Goal: Task Accomplishment & Management: Use online tool/utility

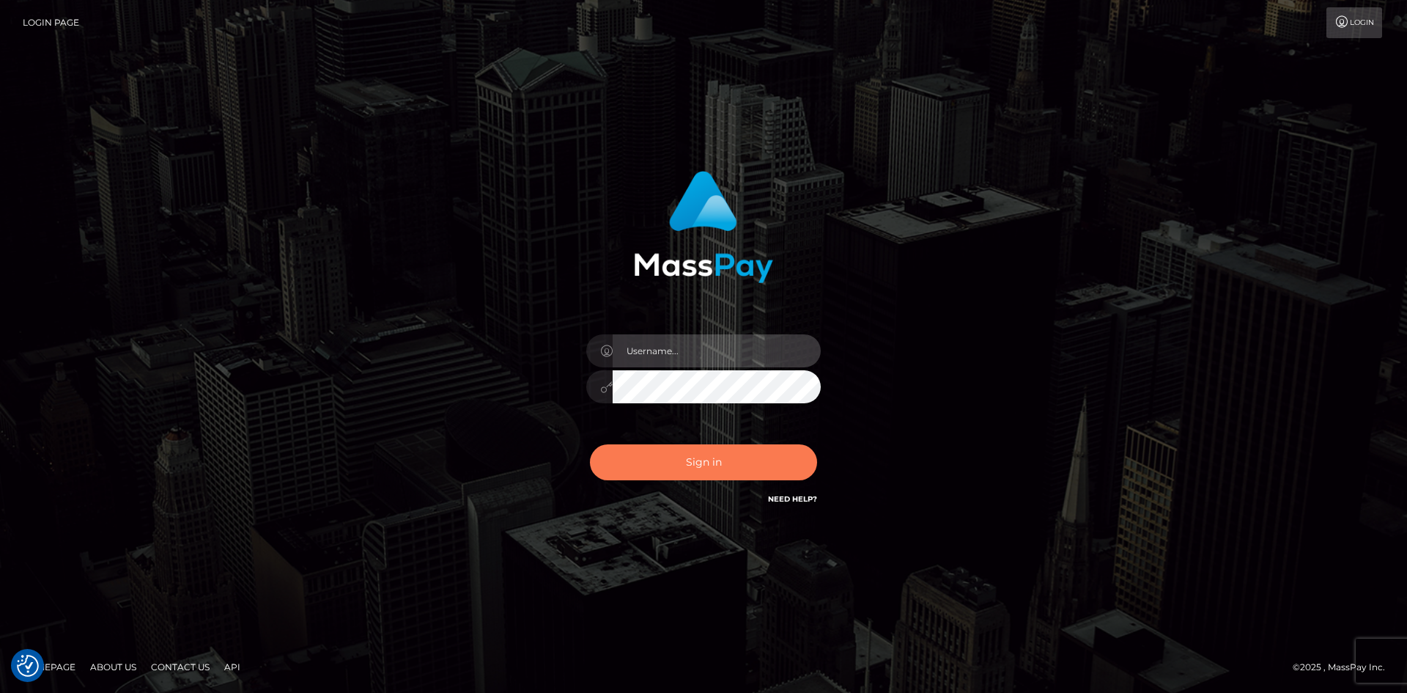
type input "alexstef"
click at [675, 459] on button "Sign in" at bounding box center [703, 462] width 227 height 36
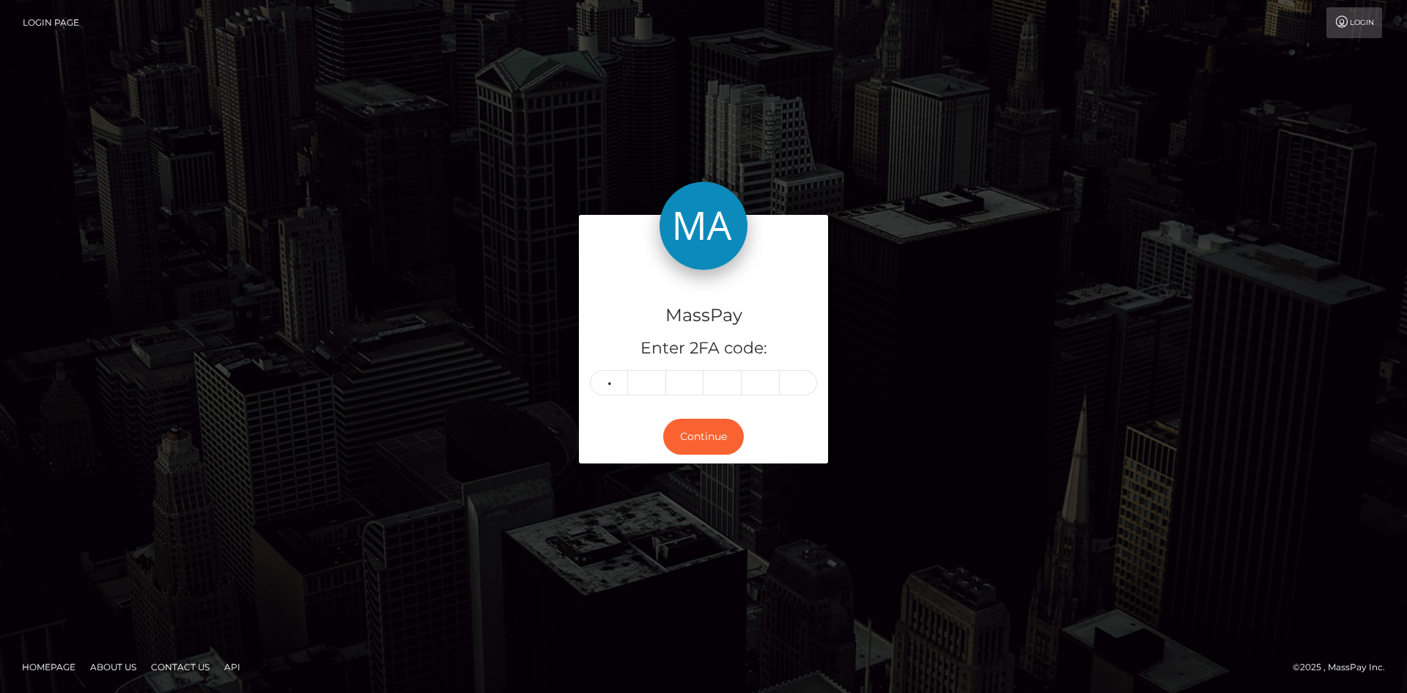
type input "0"
type input "3"
type input "5"
type input "8"
type input "5"
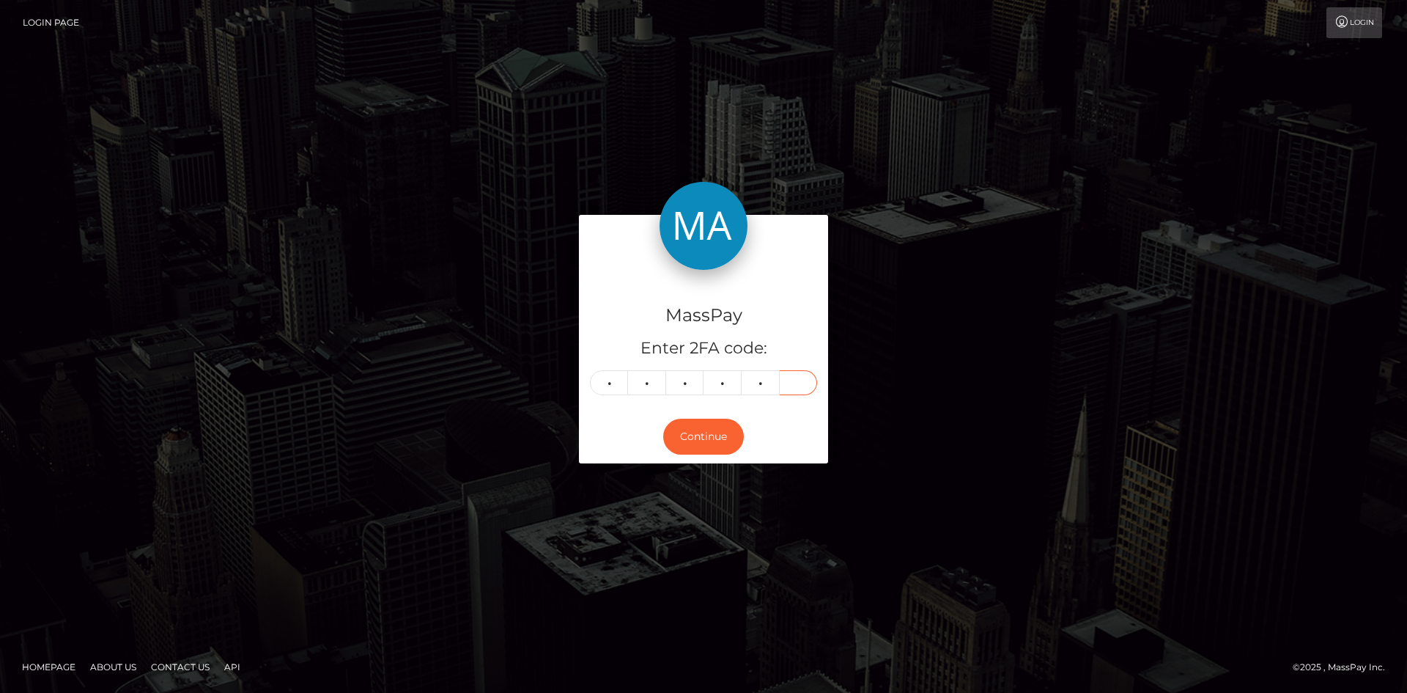
type input "2"
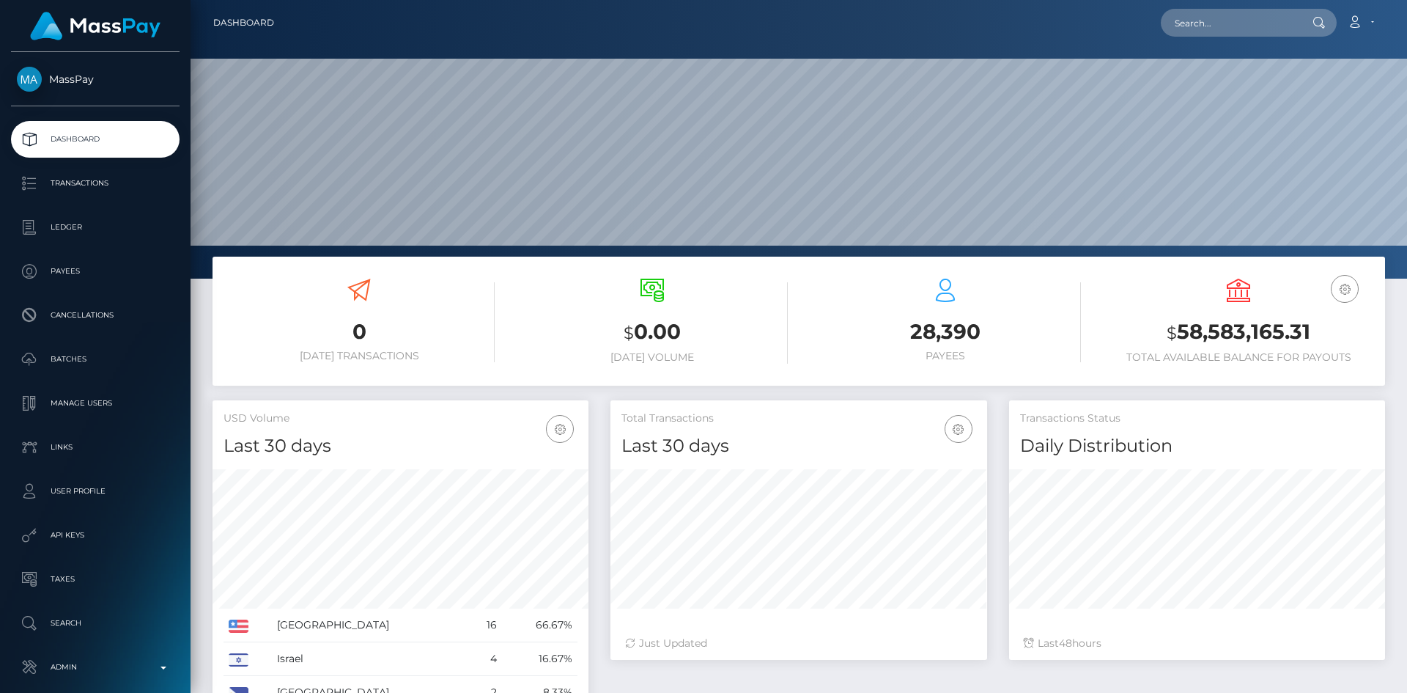
scroll to position [260, 377]
click at [1233, 10] on input "text" at bounding box center [1230, 23] width 138 height 28
paste input "info@arellanollc.com"
click at [1239, 30] on input "info@arellanollc.com" at bounding box center [1230, 23] width 138 height 28
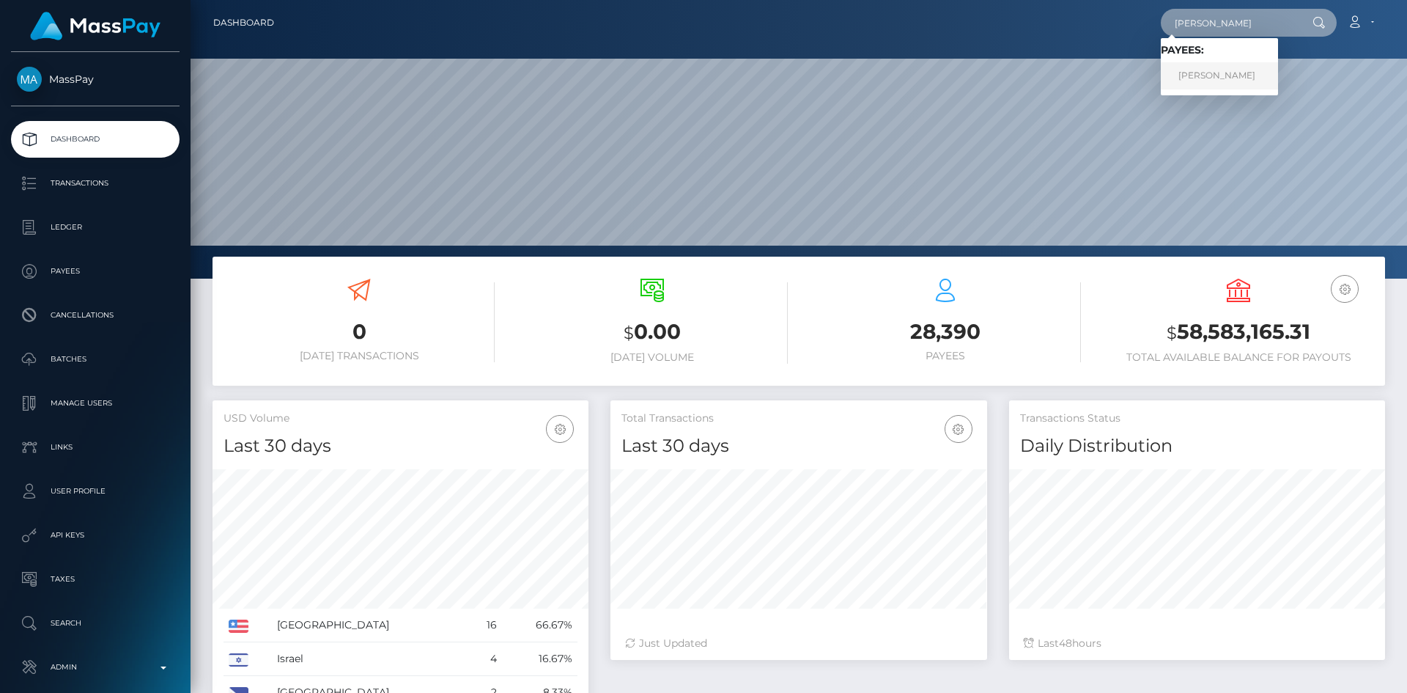
type input "luis alfonso reyes"
click at [1239, 78] on link "Luis Alfonso Reyes" at bounding box center [1219, 75] width 117 height 27
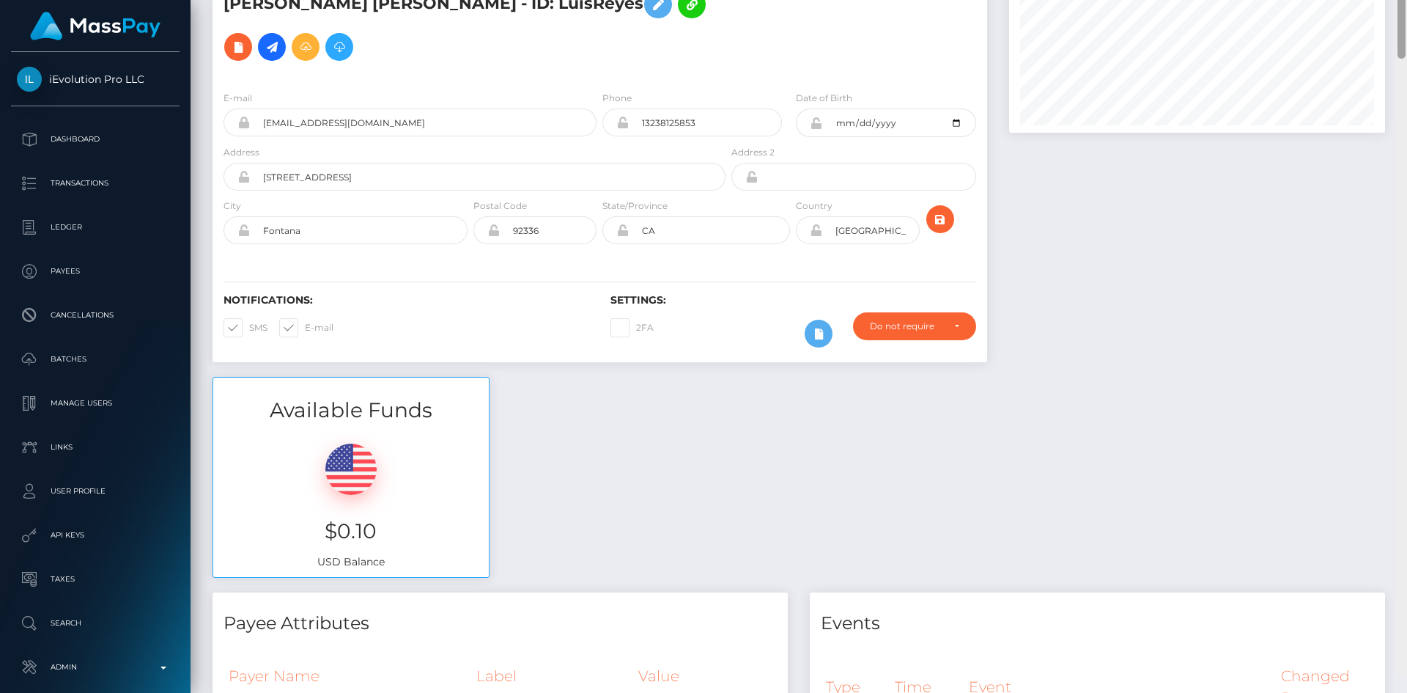
scroll to position [89, 0]
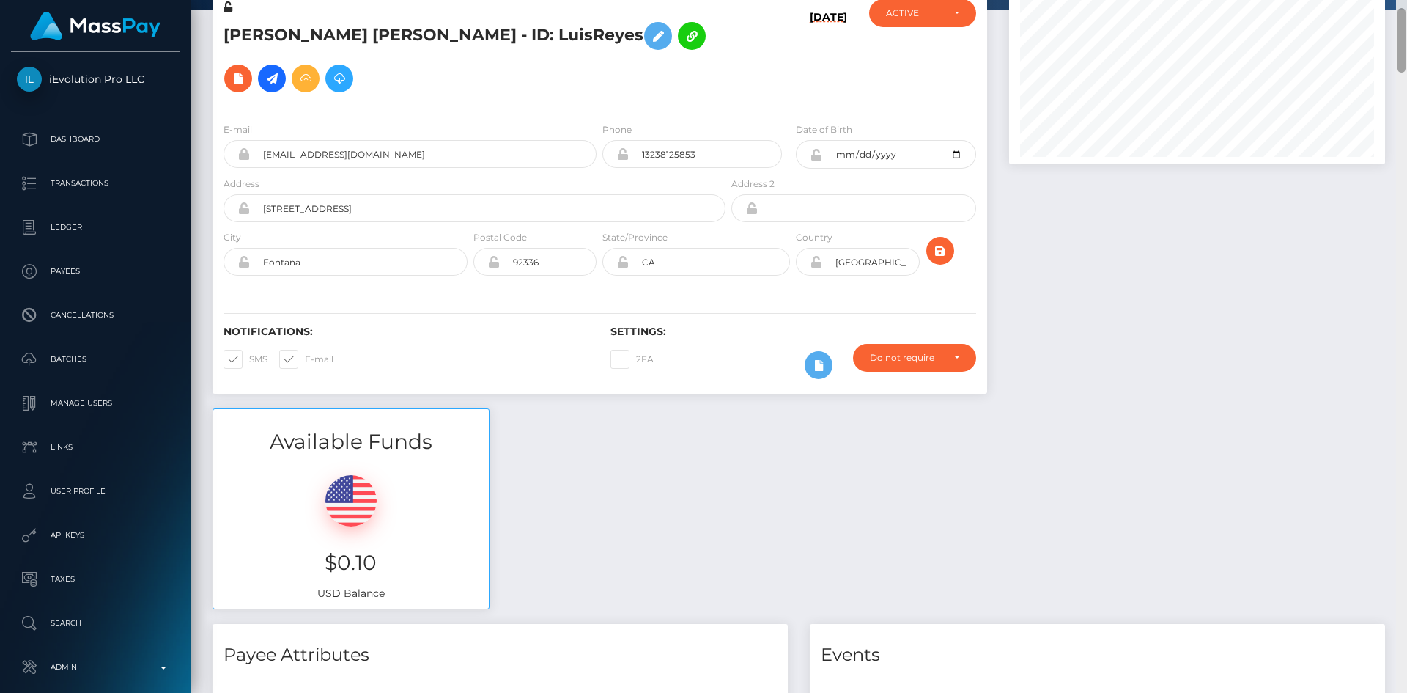
drag, startPoint x: 1403, startPoint y: 39, endPoint x: 1390, endPoint y: 40, distance: 13.3
click at [1390, 40] on div "Customer Profile Loading... Loading..." at bounding box center [799, 346] width 1217 height 693
click at [281, 70] on icon at bounding box center [272, 79] width 18 height 18
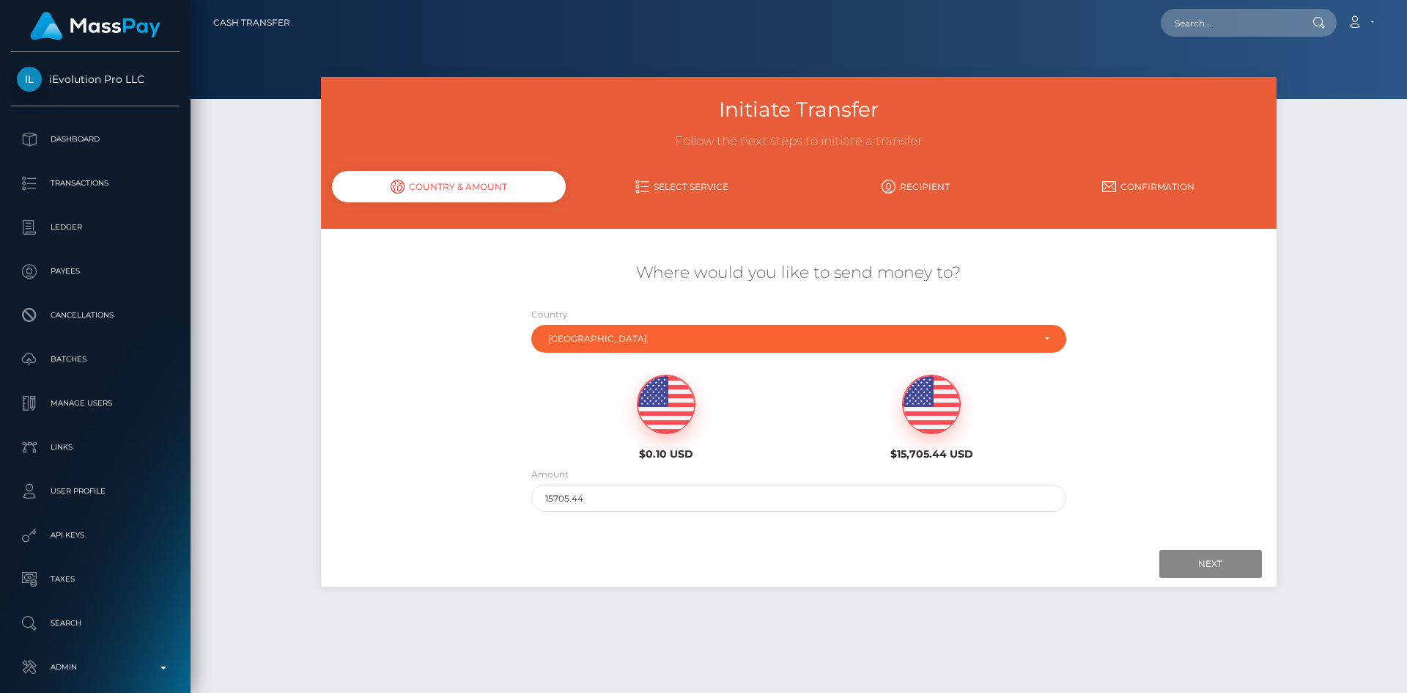
click at [662, 413] on img at bounding box center [666, 404] width 57 height 59
type input "0.1"
click at [1233, 566] on input "Next" at bounding box center [1210, 564] width 103 height 28
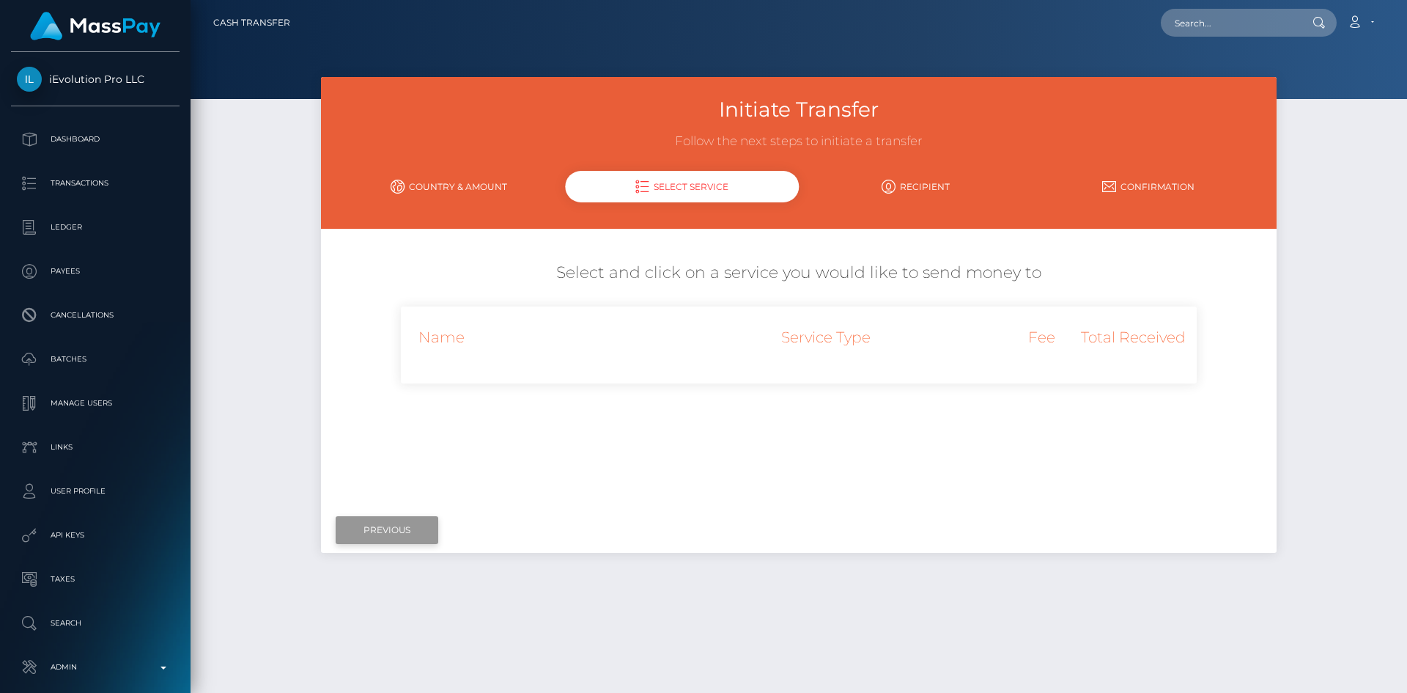
click at [435, 531] on input "Previous" at bounding box center [387, 530] width 103 height 28
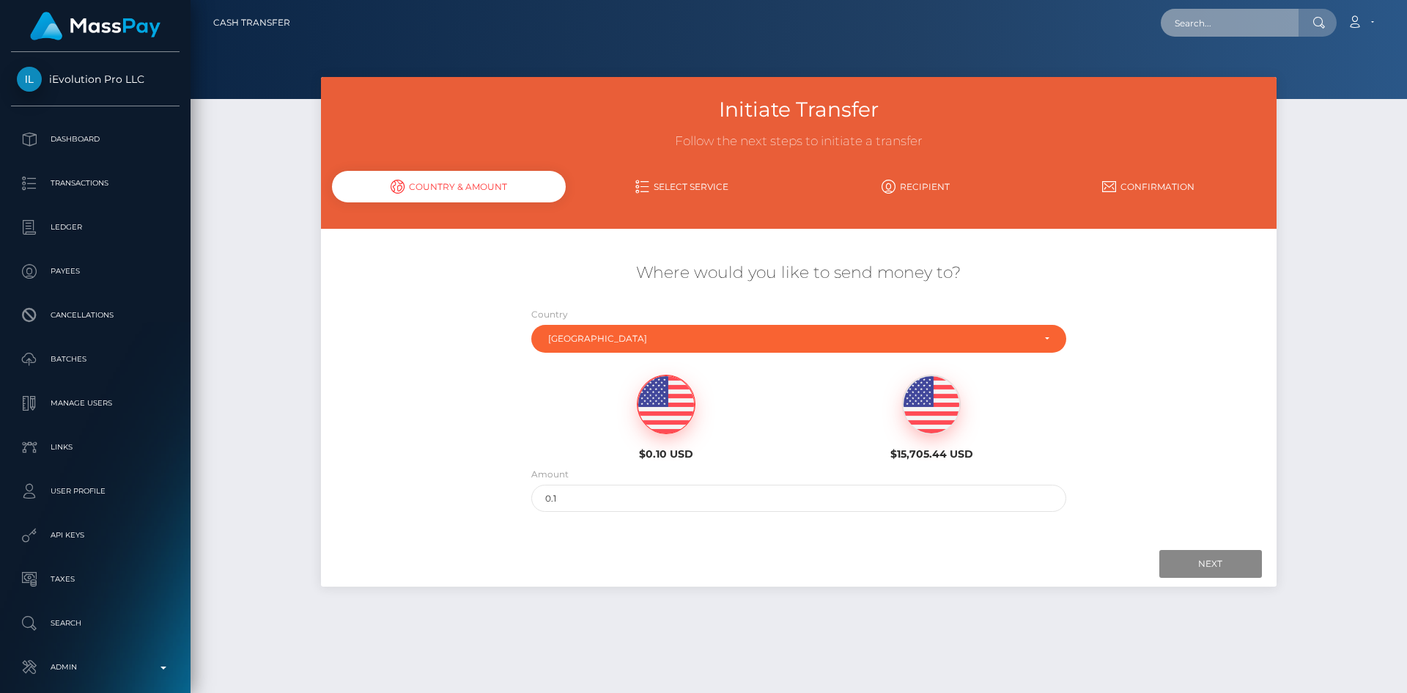
click at [1219, 34] on input "text" at bounding box center [1230, 23] width 138 height 28
paste input "MSP1b590244f818e37"
type input "MSP1b590244f818e37"
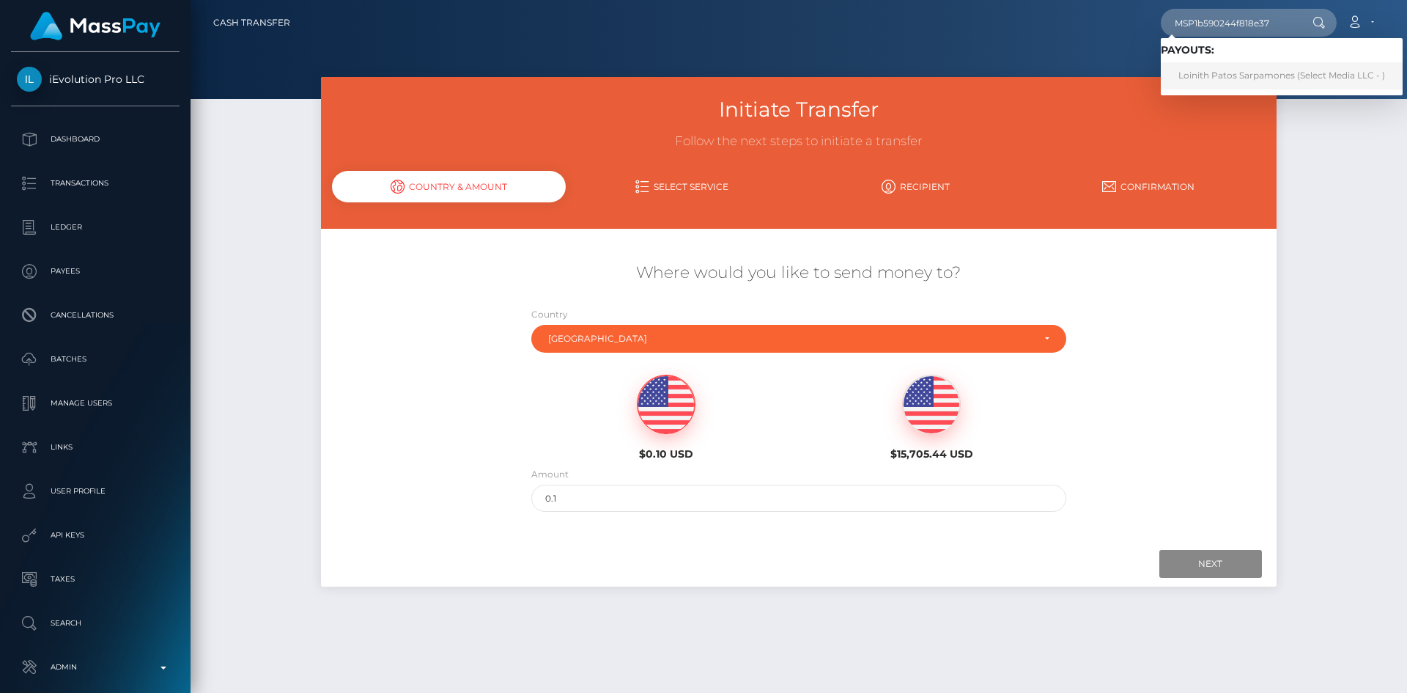
click at [1246, 78] on link "Loinith Patos Sarpamones (Select Media LLC - )" at bounding box center [1282, 75] width 242 height 27
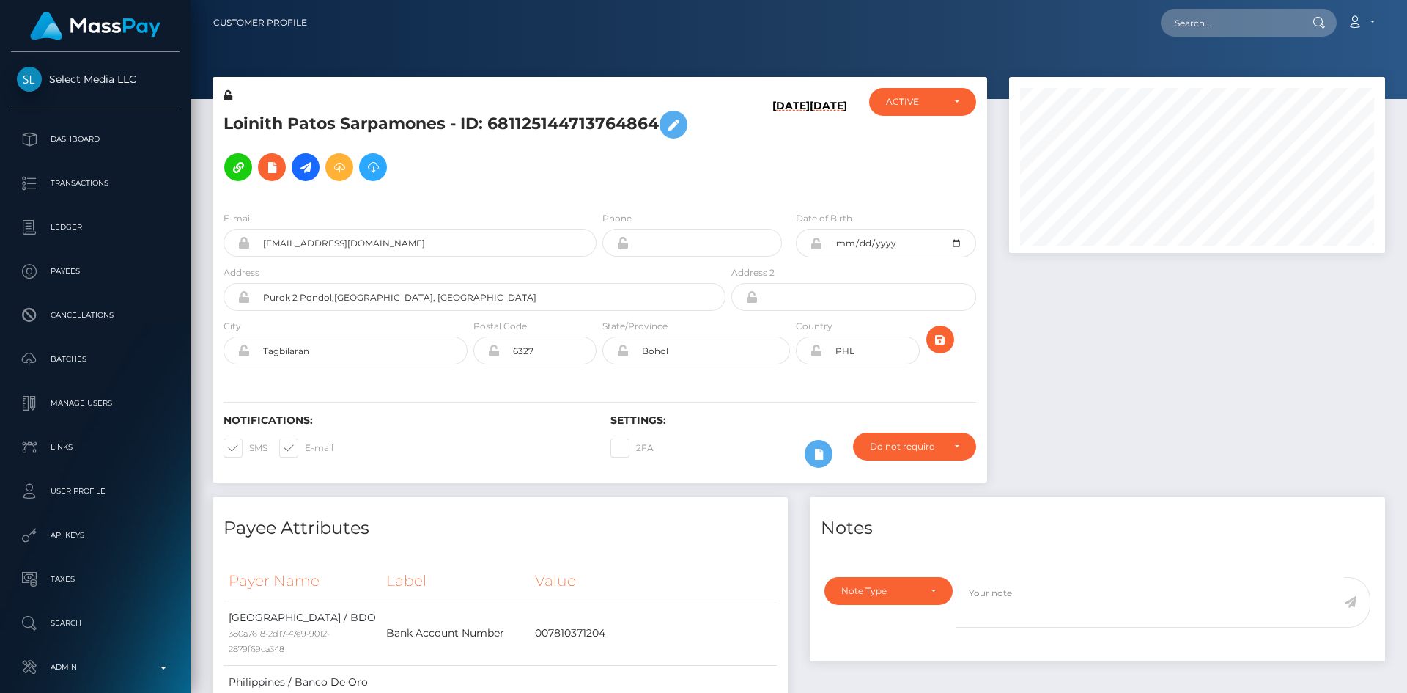
scroll to position [176, 377]
click at [1227, 16] on input "text" at bounding box center [1230, 23] width 138 height 28
paste input "scott_baker89@icloud.com"
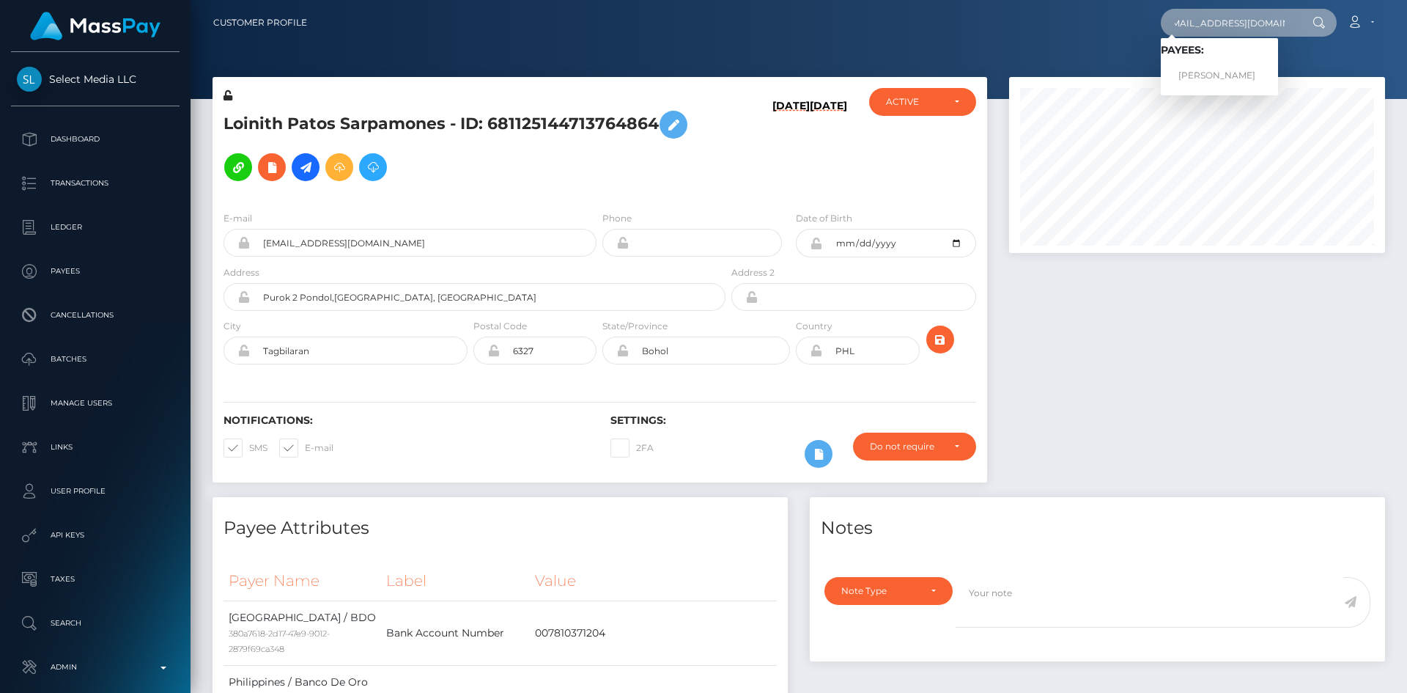
type input "scott_baker89@icloud.com"
drag, startPoint x: 1219, startPoint y: 75, endPoint x: 1207, endPoint y: 78, distance: 11.9
click at [1219, 75] on link "SCOTT ASHLEY BAKER" at bounding box center [1219, 75] width 117 height 27
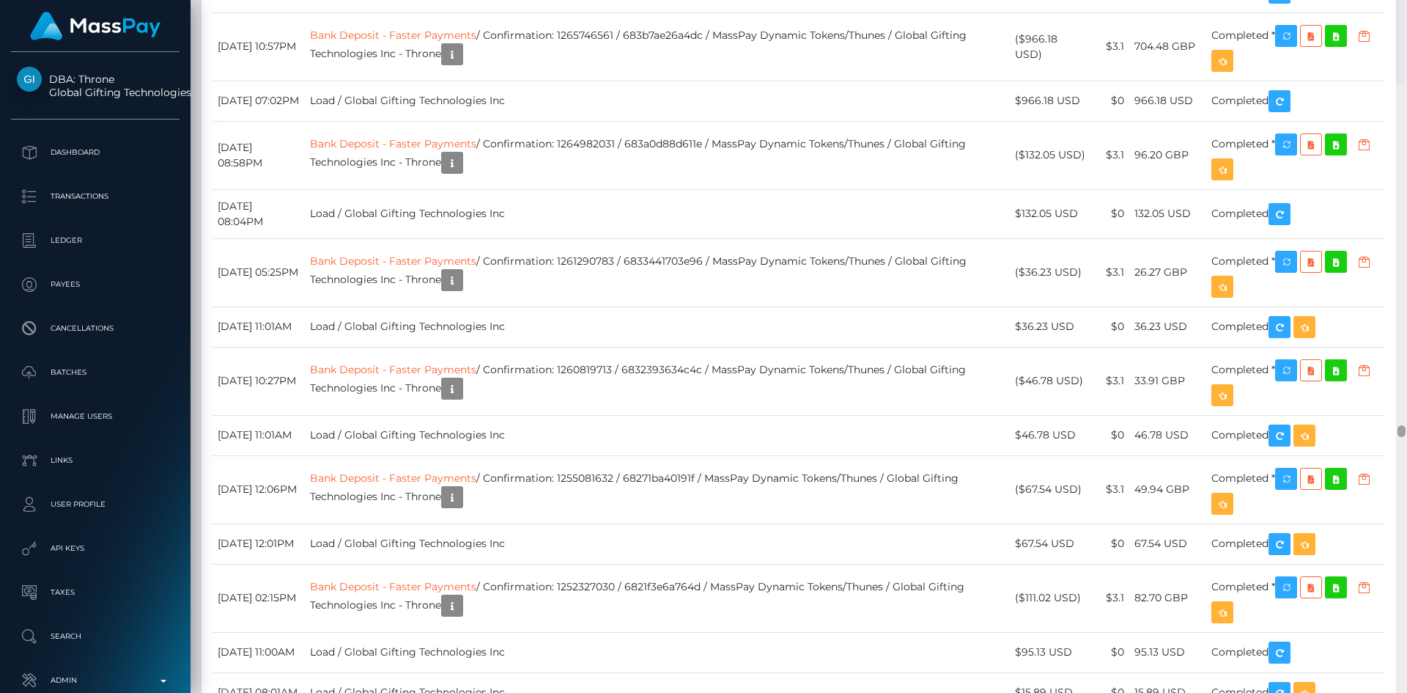
scroll to position [19078, 0]
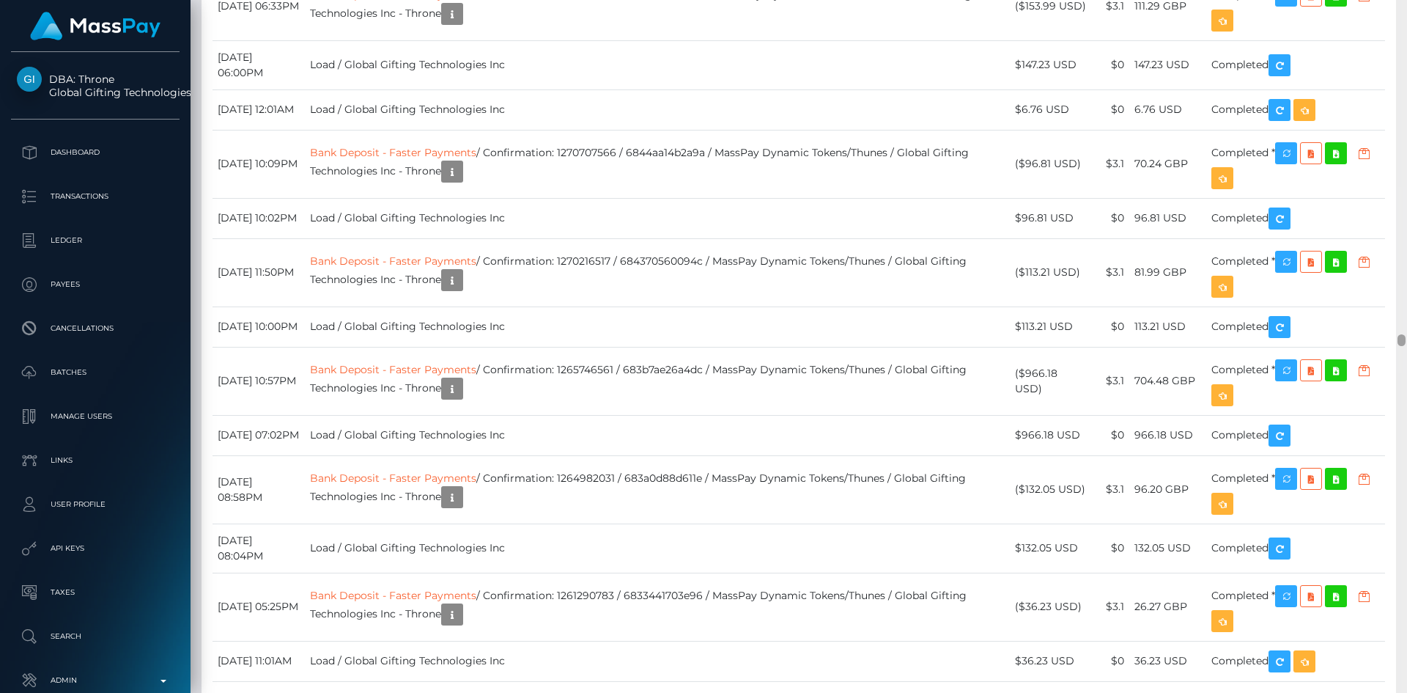
drag, startPoint x: 1400, startPoint y: 8, endPoint x: 1378, endPoint y: 342, distance: 334.2
click at [1378, 342] on div "Customer Profile Loading... Loading..." at bounding box center [799, 346] width 1217 height 693
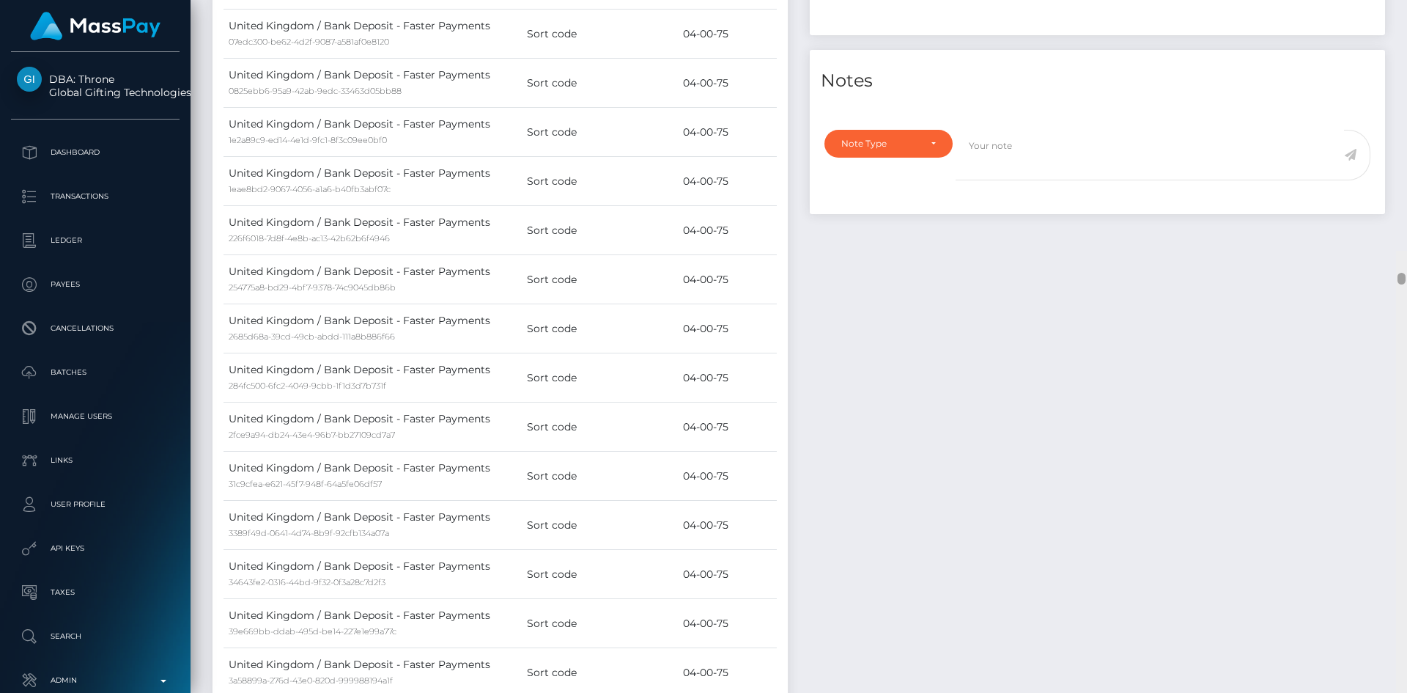
scroll to position [0, 0]
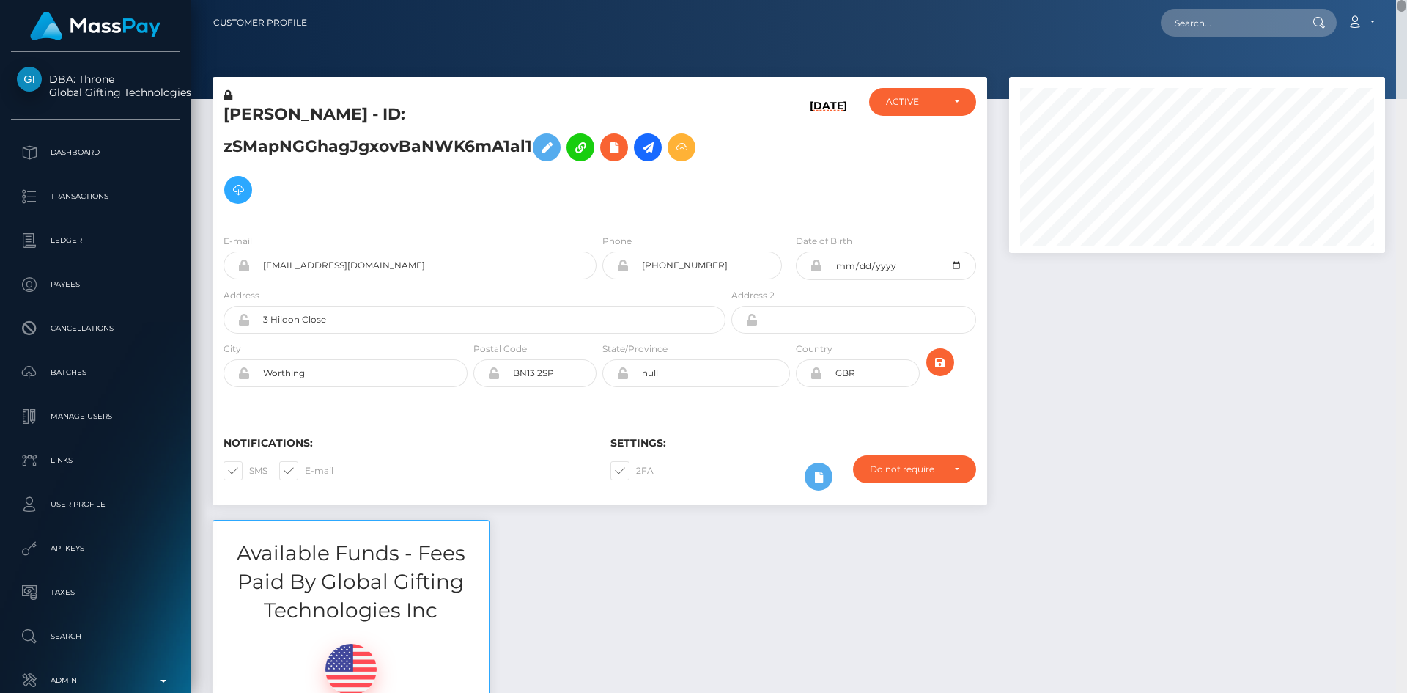
drag, startPoint x: 1404, startPoint y: 340, endPoint x: 1384, endPoint y: -45, distance: 385.3
click at [1384, 0] on html "DBA: Throne Global Gifting Technologies Inc Dashboard Transactions Ledger Payee…" at bounding box center [703, 346] width 1407 height 693
click at [636, 472] on span at bounding box center [636, 470] width 0 height 11
click at [636, 470] on input "2FA" at bounding box center [641, 466] width 10 height 10
checkbox input "false"
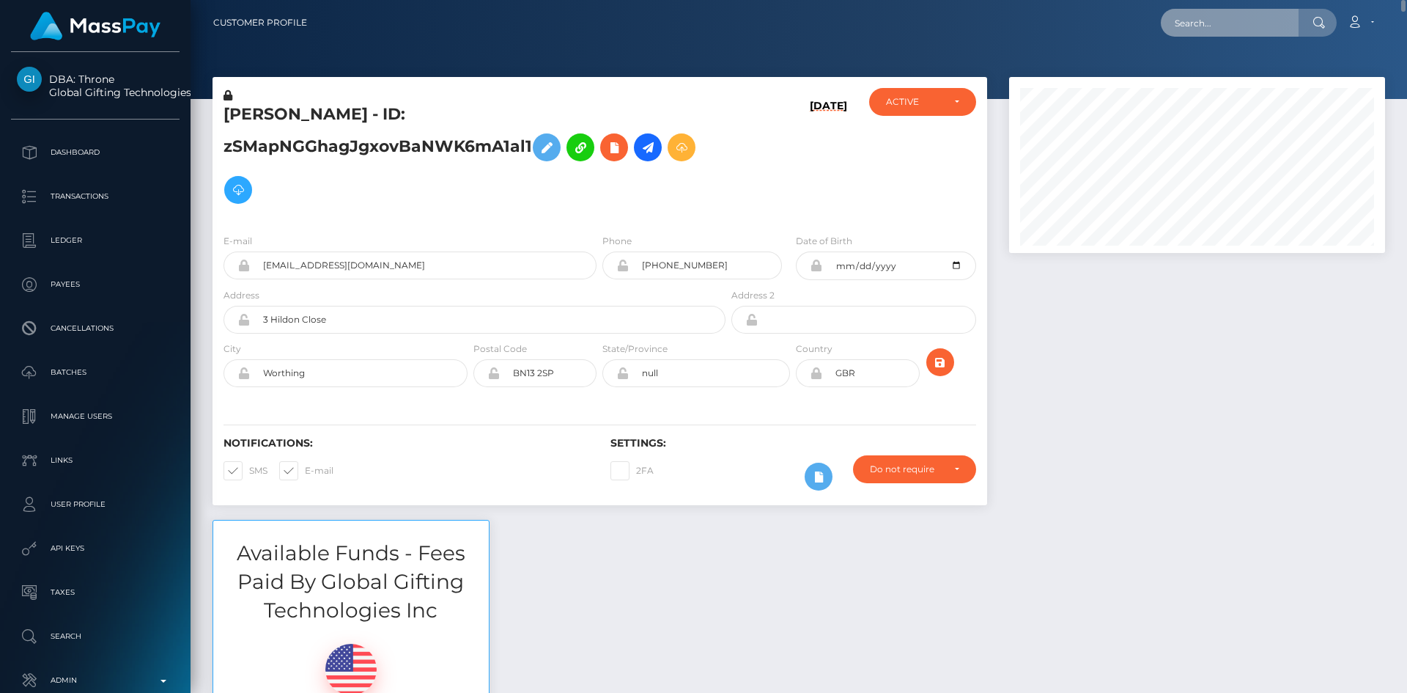
click at [1206, 30] on input "text" at bounding box center [1230, 23] width 138 height 28
click at [1252, 22] on input "text" at bounding box center [1230, 23] width 138 height 28
paste input "andrey.zaremba.95@gmail.com"
click at [1252, 23] on input "andrey.zaremba.95@gmail.com" at bounding box center [1230, 23] width 138 height 28
click at [1211, 27] on input "andrey.zaremba95@gmail.com" at bounding box center [1230, 23] width 138 height 28
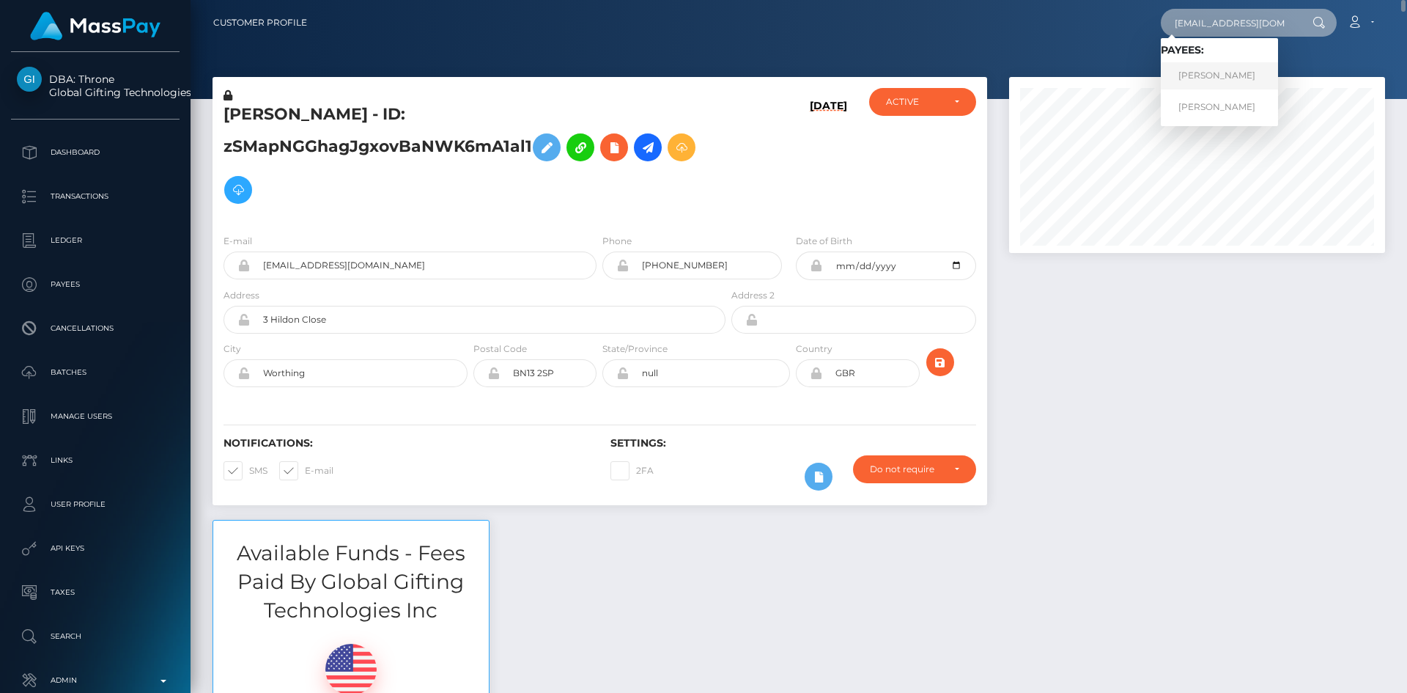
type input "andreyzaremba95@gmail.com"
click at [1225, 81] on link "Andrii Zaremba" at bounding box center [1219, 75] width 117 height 27
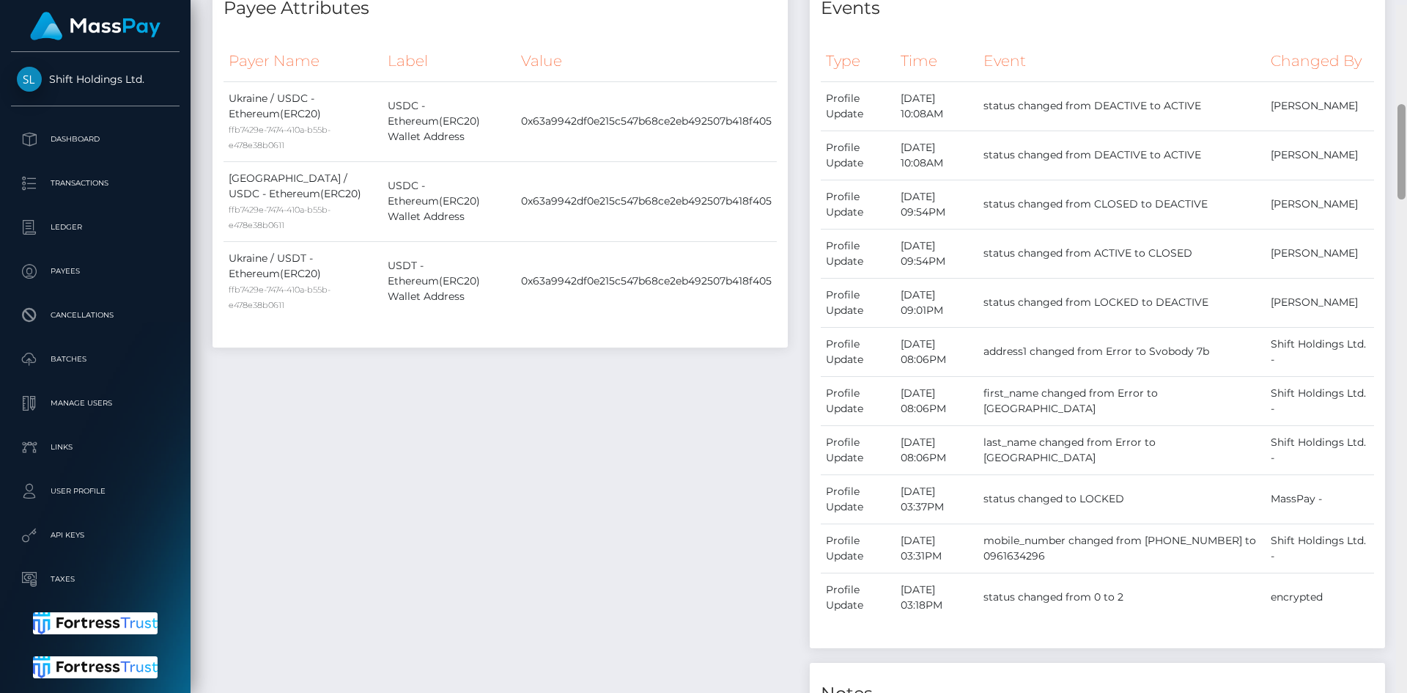
scroll to position [720, 0]
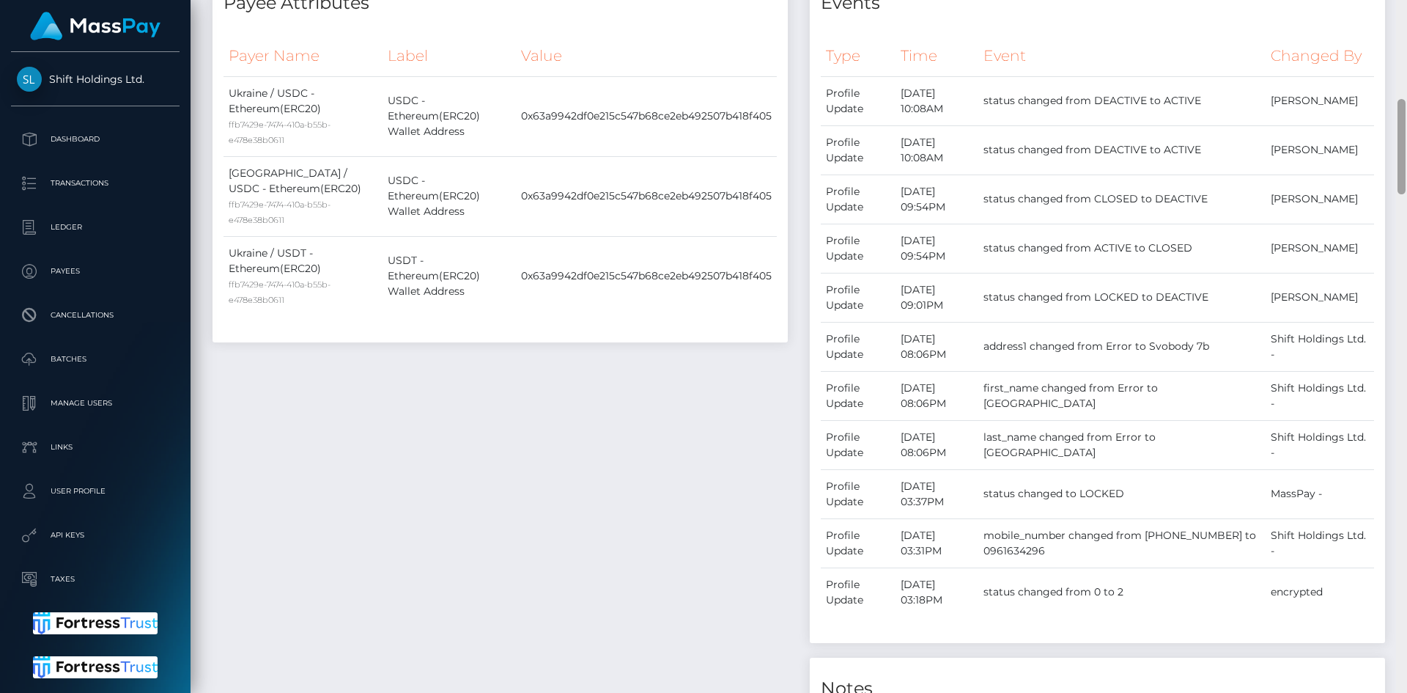
drag, startPoint x: 1400, startPoint y: 96, endPoint x: 1404, endPoint y: 165, distance: 69.0
click at [1404, 165] on div at bounding box center [1402, 146] width 8 height 95
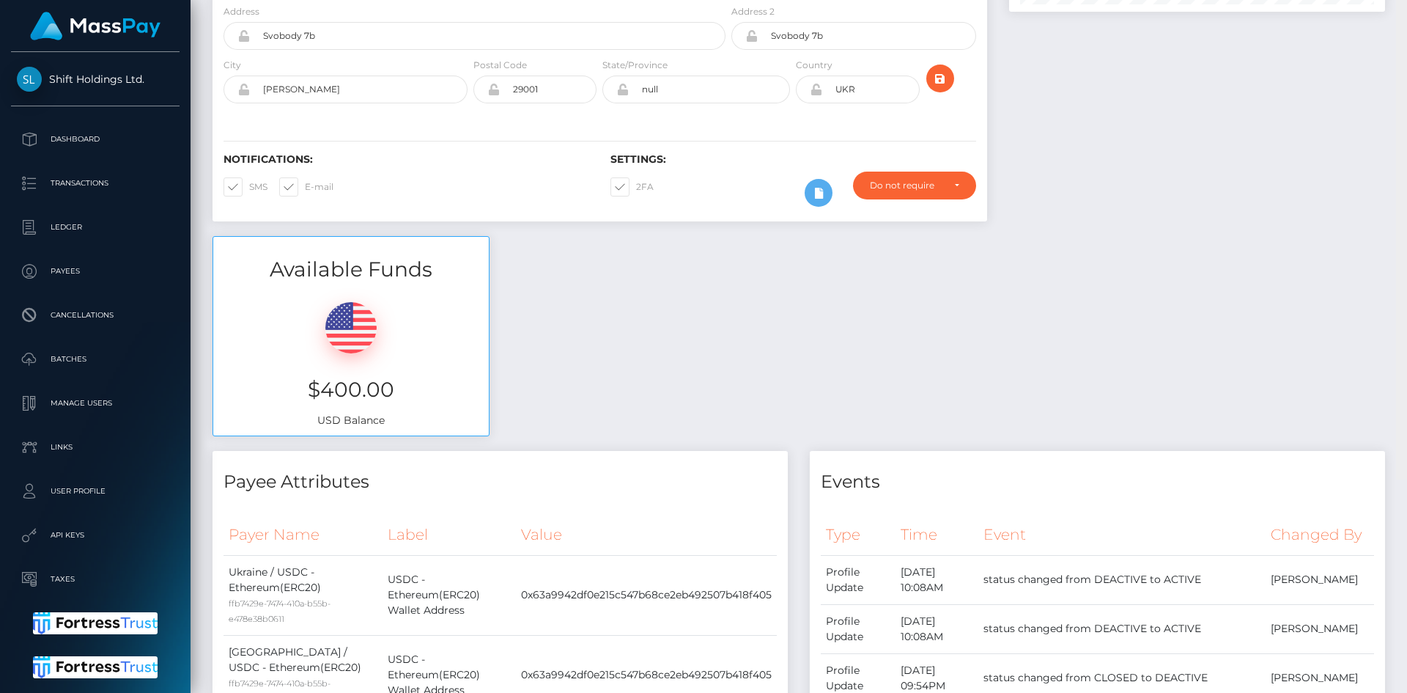
scroll to position [0, 0]
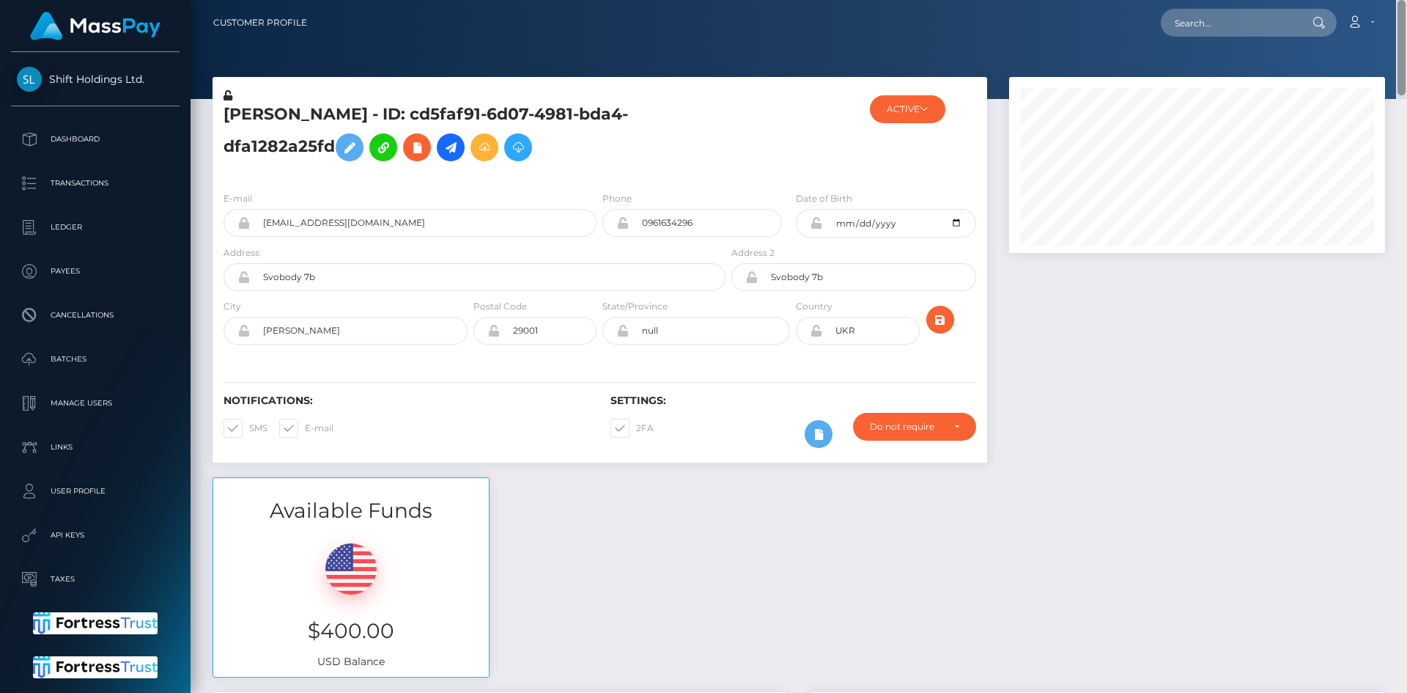
drag, startPoint x: 1403, startPoint y: 133, endPoint x: 1398, endPoint y: -16, distance: 148.9
click at [1398, 0] on html "Shift Holdings Ltd. Dashboard Transactions Ledger Payees Batches" at bounding box center [703, 346] width 1407 height 693
click at [457, 152] on icon at bounding box center [451, 148] width 18 height 18
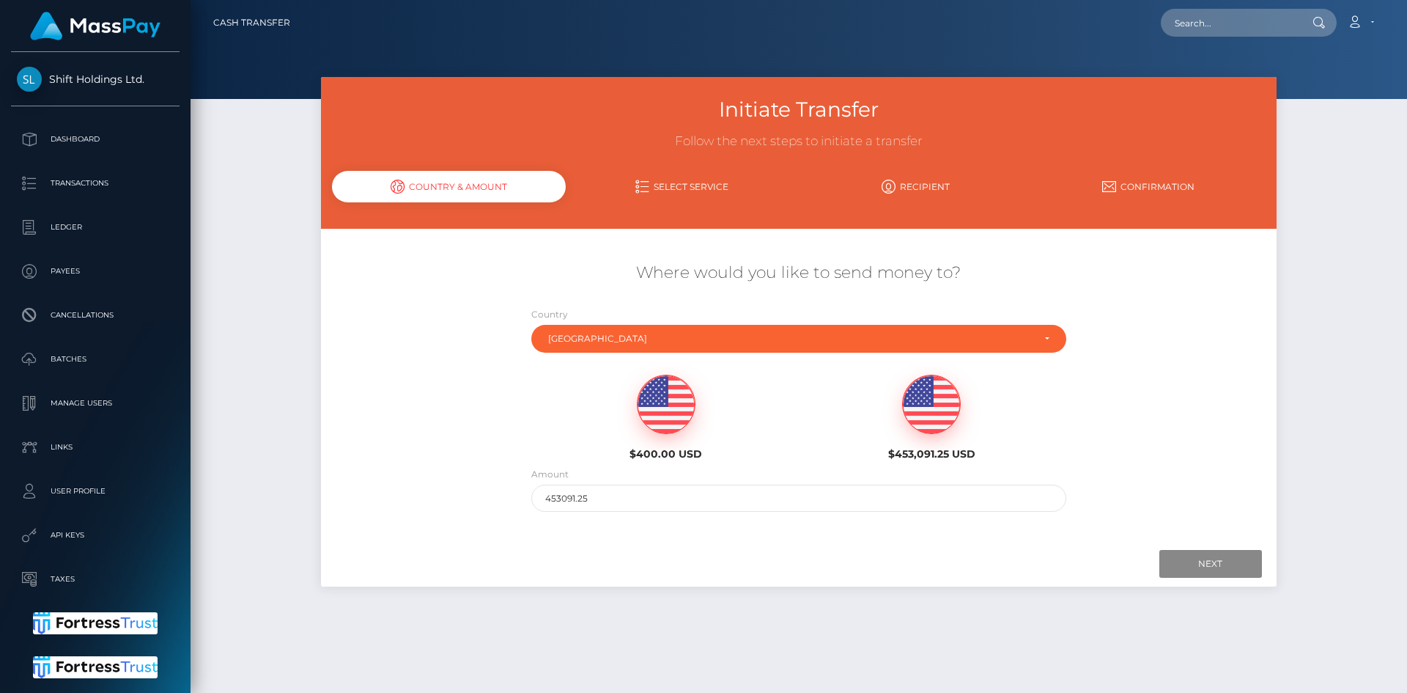
click at [653, 415] on img at bounding box center [666, 404] width 57 height 59
type input "400"
click at [1188, 564] on input "Next" at bounding box center [1210, 564] width 103 height 28
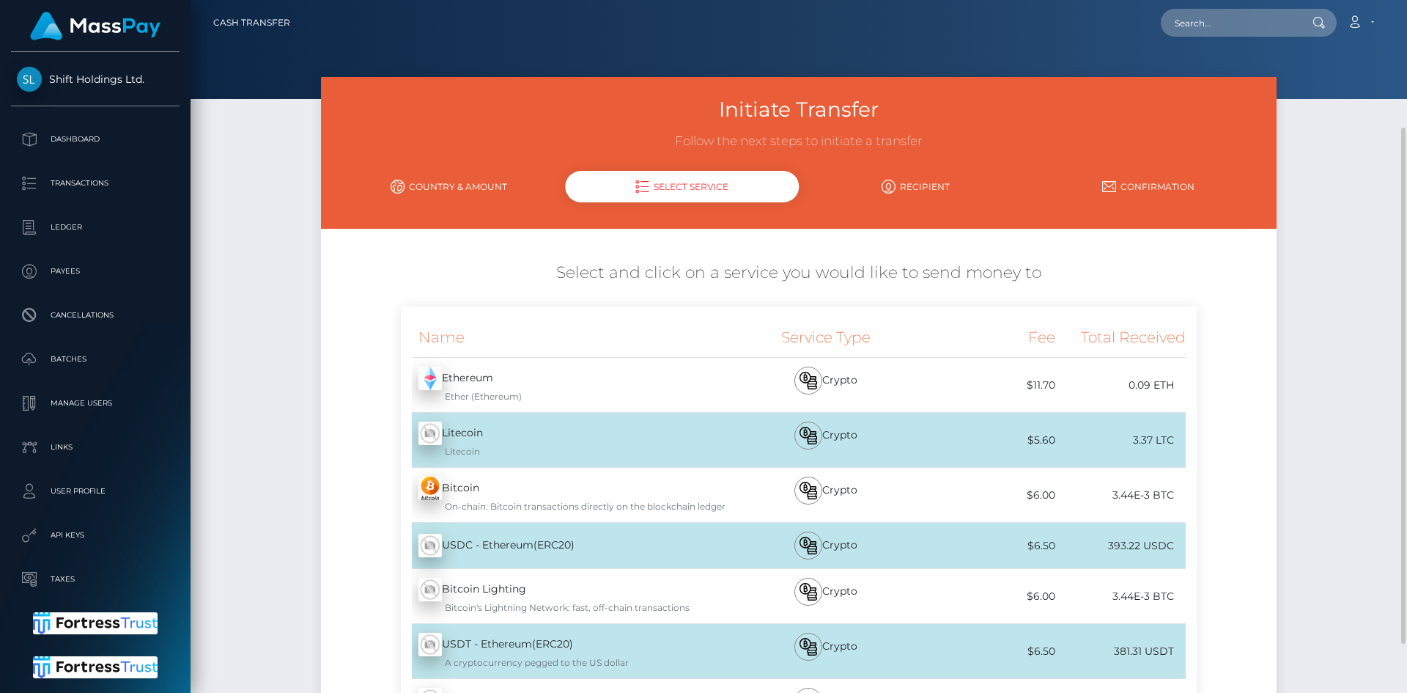
scroll to position [73, 0]
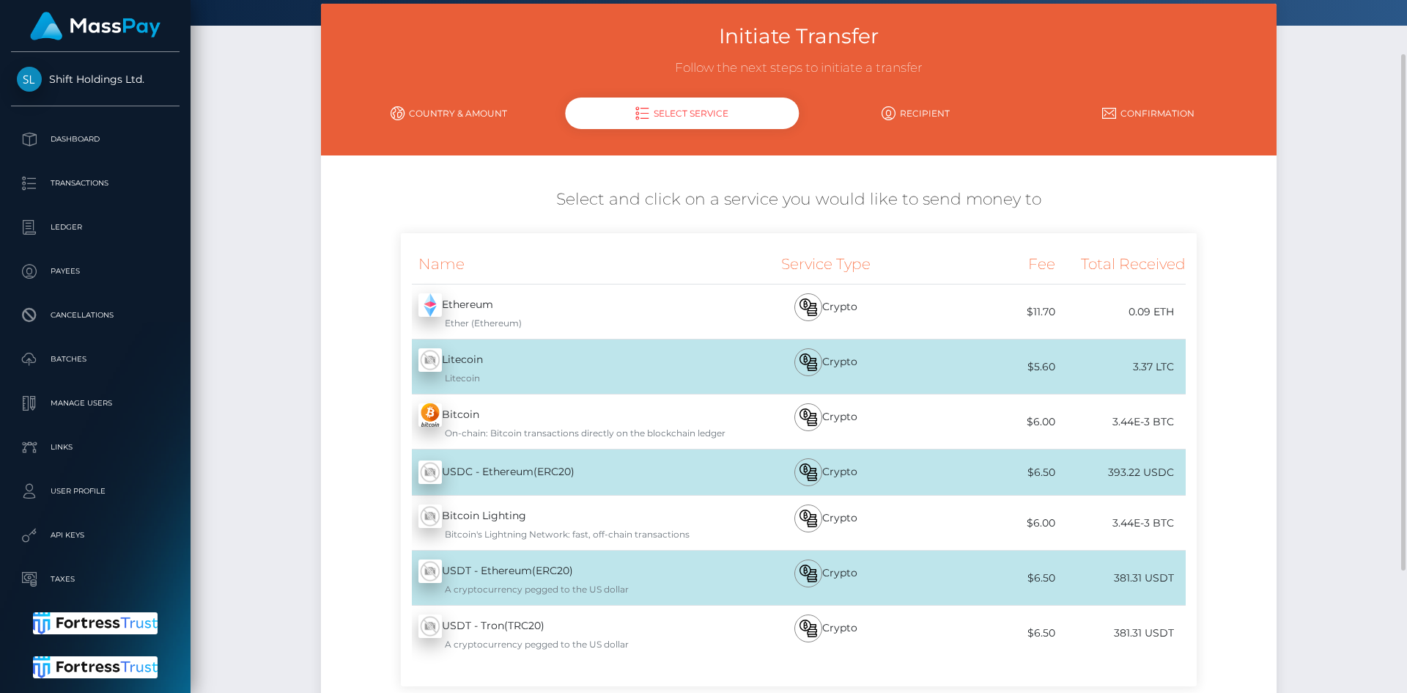
click at [544, 575] on div "USDT - Ethereum(ERC20) - USDT A cryptocurrency pegged to the US dollar" at bounding box center [564, 577] width 327 height 54
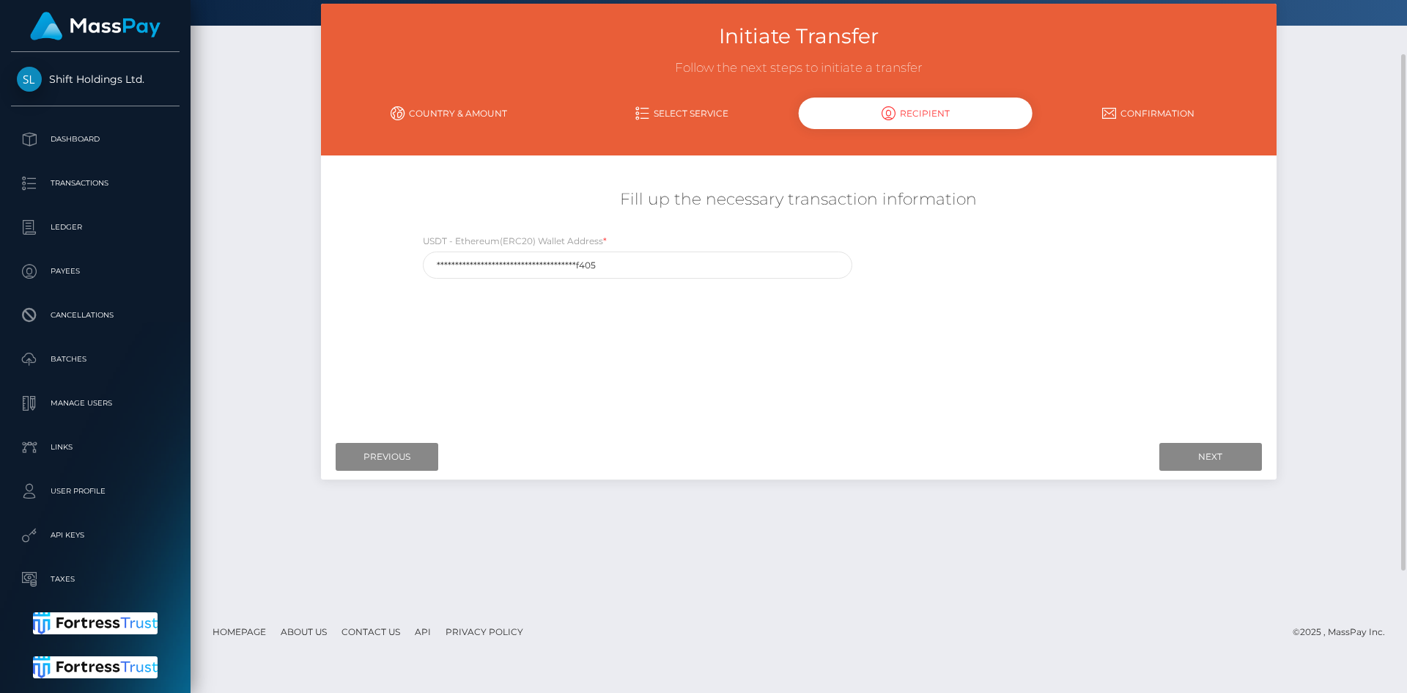
click at [617, 250] on div "**********" at bounding box center [637, 255] width 429 height 45
drag, startPoint x: 629, startPoint y: 265, endPoint x: 670, endPoint y: 330, distance: 77.1
click at [630, 265] on input "**********" at bounding box center [637, 264] width 429 height 27
paste input "0x63a9942df0e215c547b68ce2eb492507b418"
type input "0x63a9942df0e215c547b68ce2eb492507b418f405"
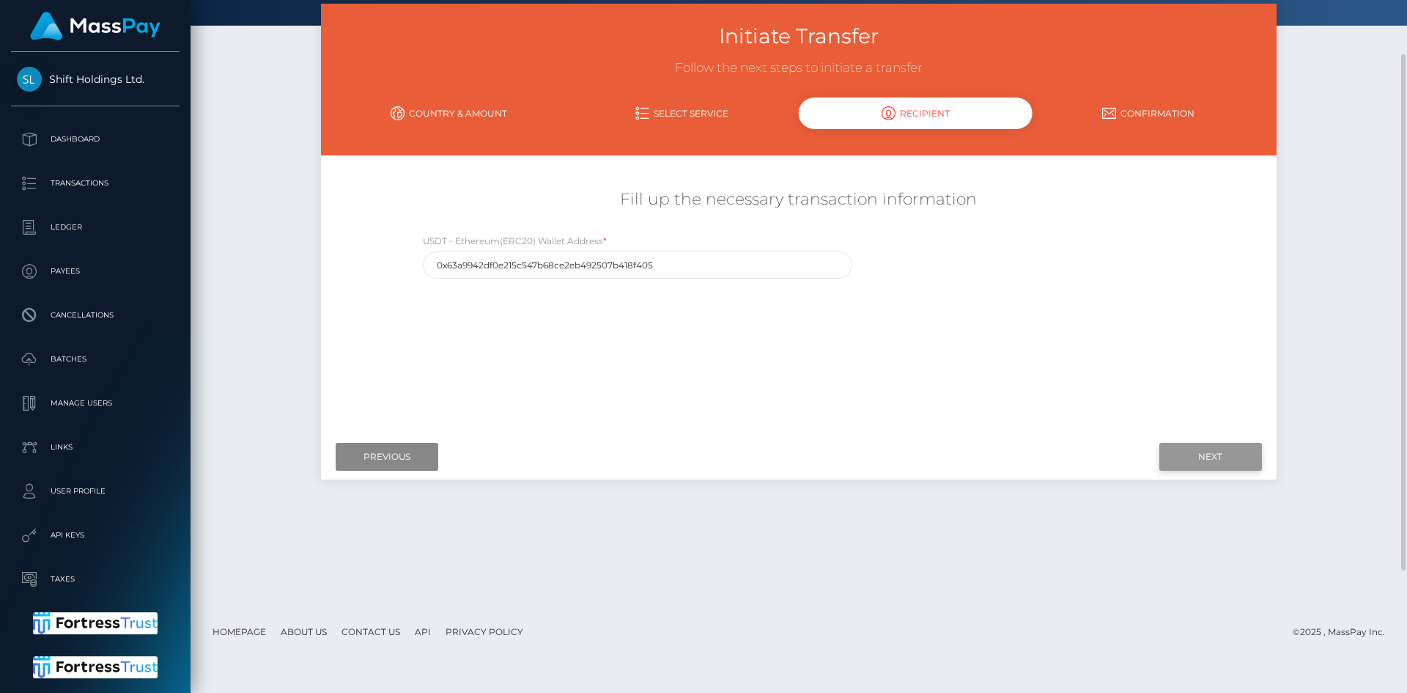
click at [1178, 452] on input "Next" at bounding box center [1210, 457] width 103 height 28
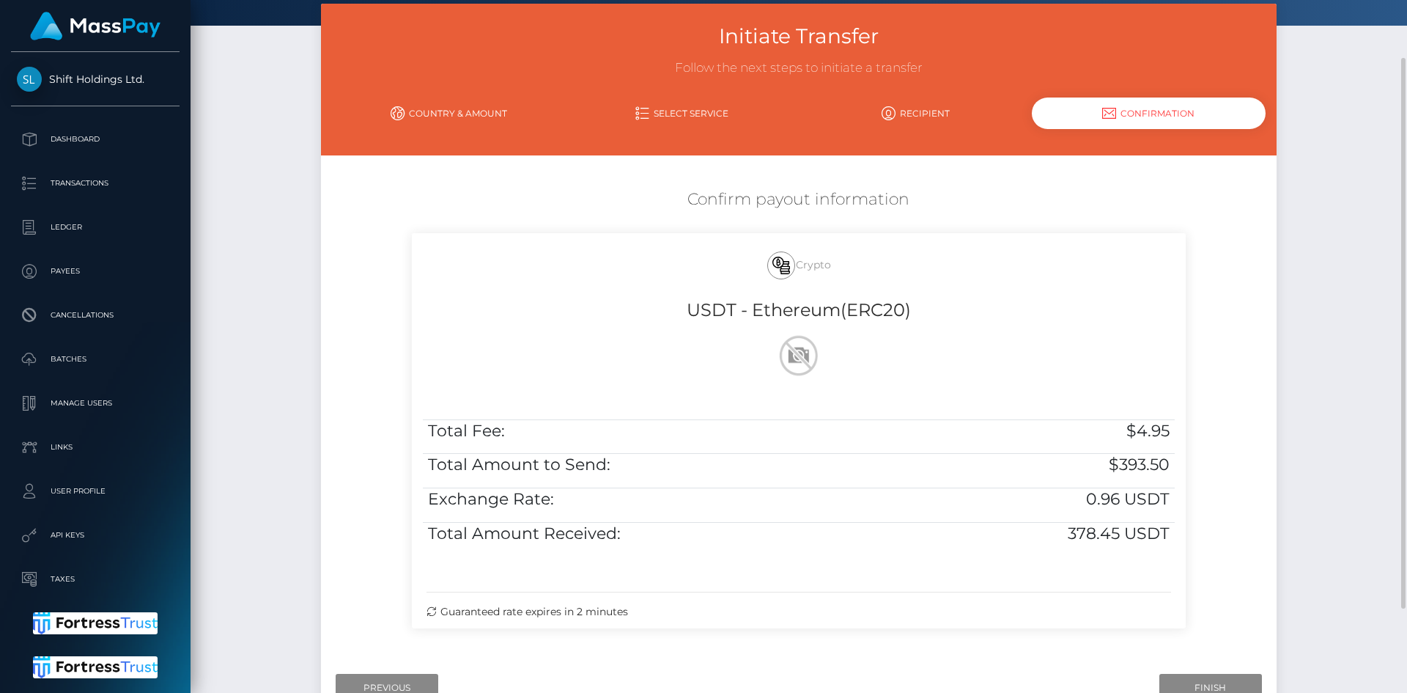
scroll to position [147, 0]
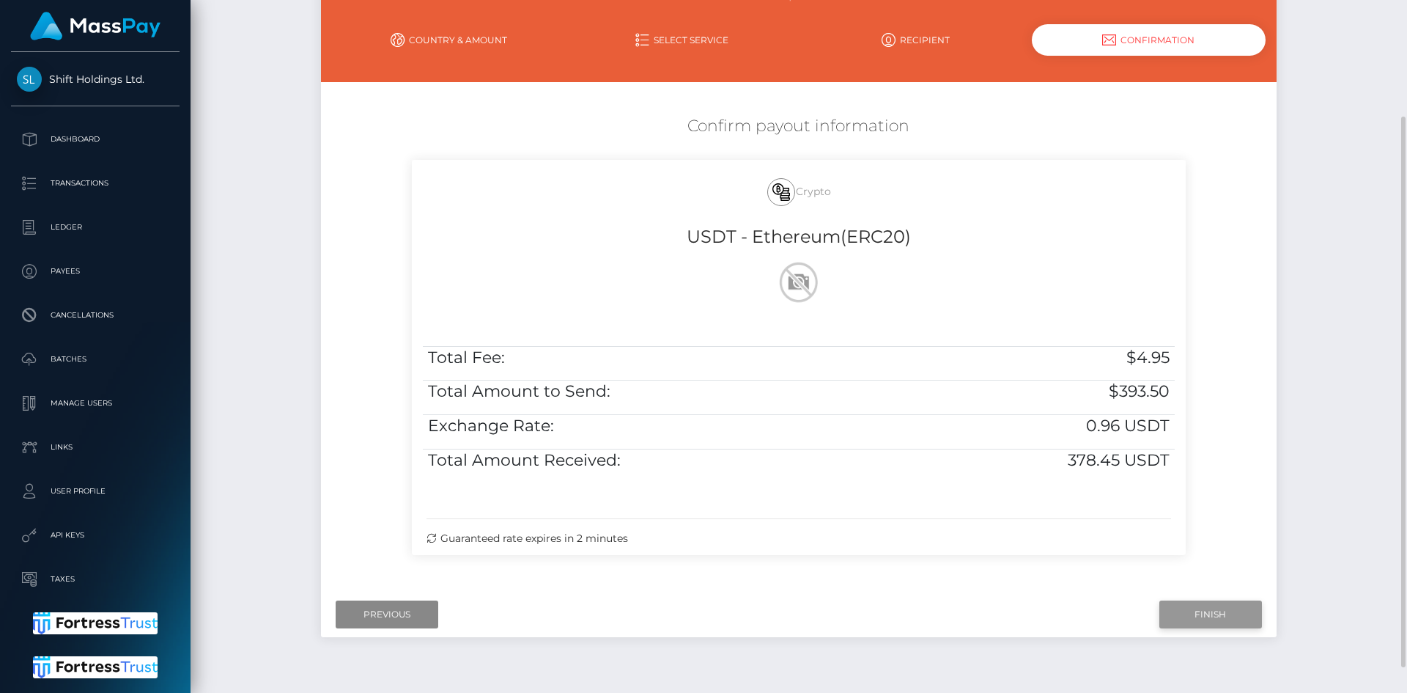
click at [1199, 616] on input "Finish" at bounding box center [1210, 614] width 103 height 28
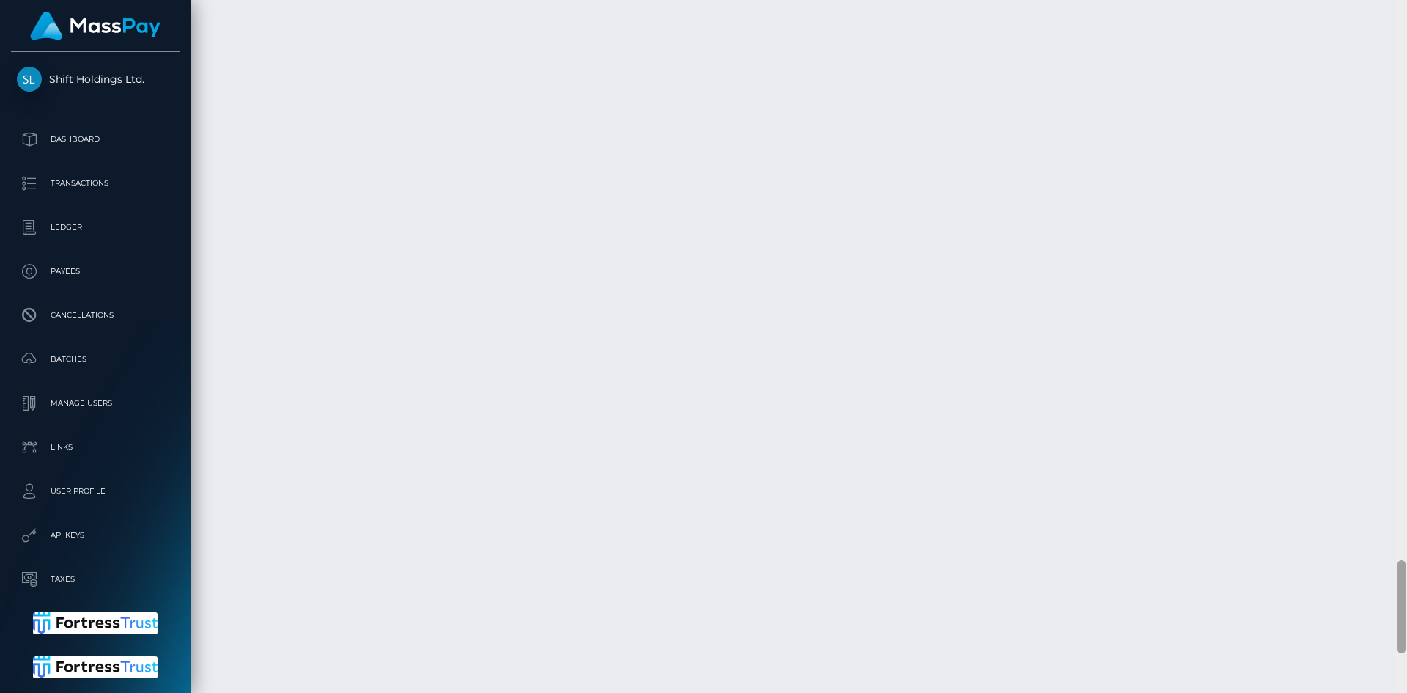
scroll to position [4161, 0]
click at [1392, 632] on div "Customer Profile Loading... Loading..." at bounding box center [799, 346] width 1217 height 693
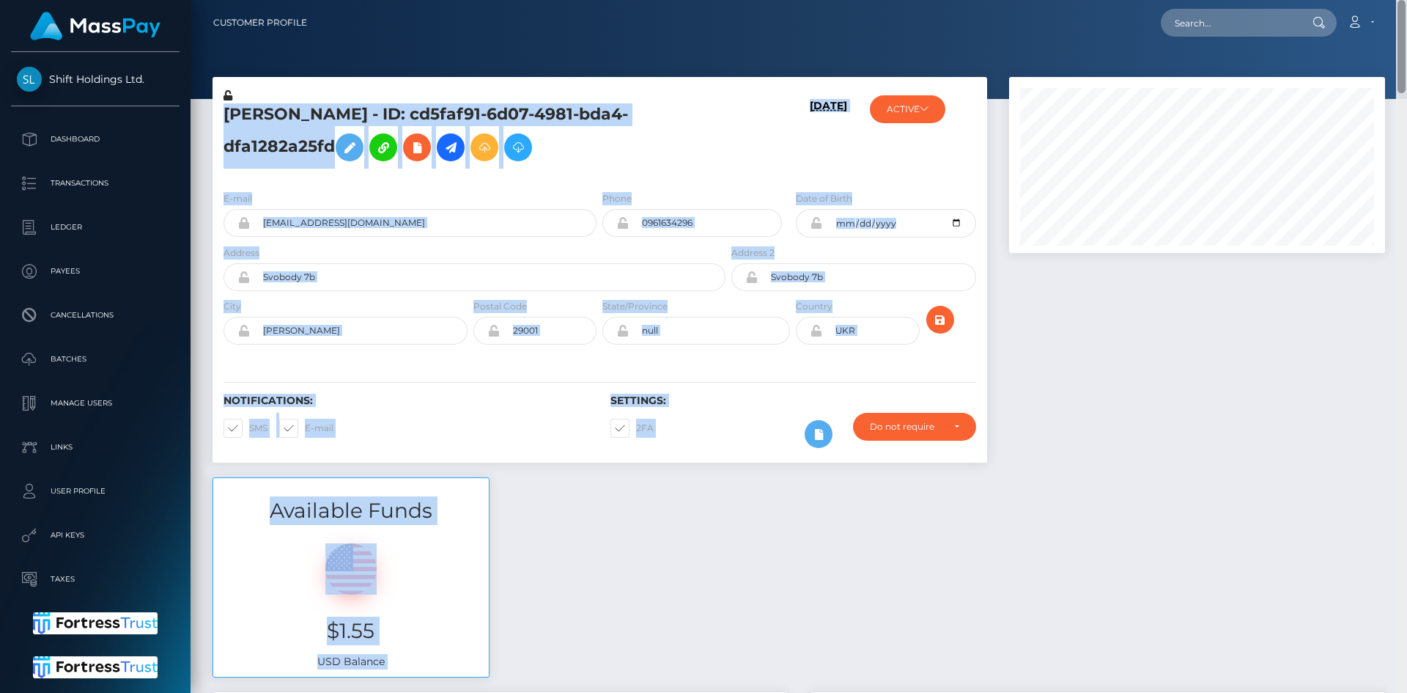
drag, startPoint x: 1404, startPoint y: 28, endPoint x: 1403, endPoint y: 60, distance: 32.3
click at [1403, 60] on div "Customer Profile Loading... Loading..." at bounding box center [799, 346] width 1217 height 693
click at [823, 197] on label "Date of Birth" at bounding box center [824, 198] width 56 height 13
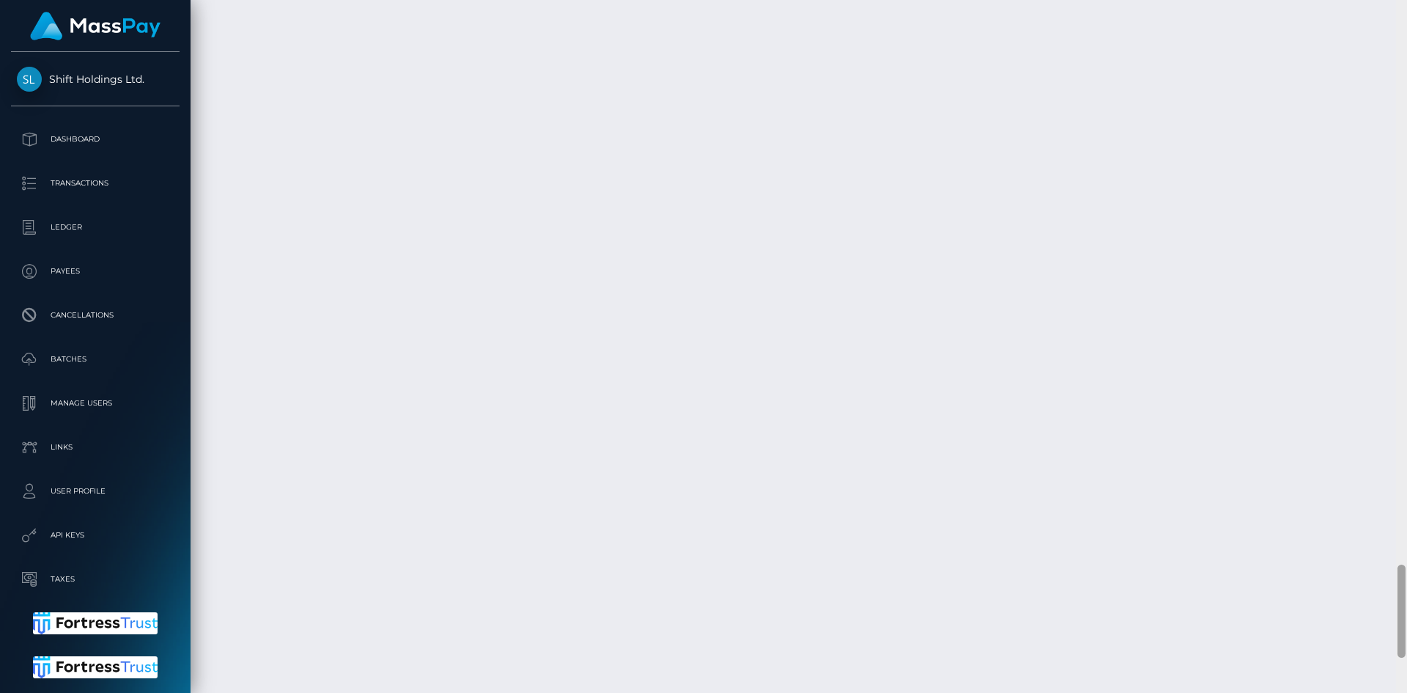
scroll to position [4282, 0]
drag, startPoint x: 1403, startPoint y: 81, endPoint x: 1373, endPoint y: 652, distance: 571.7
click at [1381, 657] on div "Customer Profile Loading... Loading..." at bounding box center [799, 346] width 1217 height 693
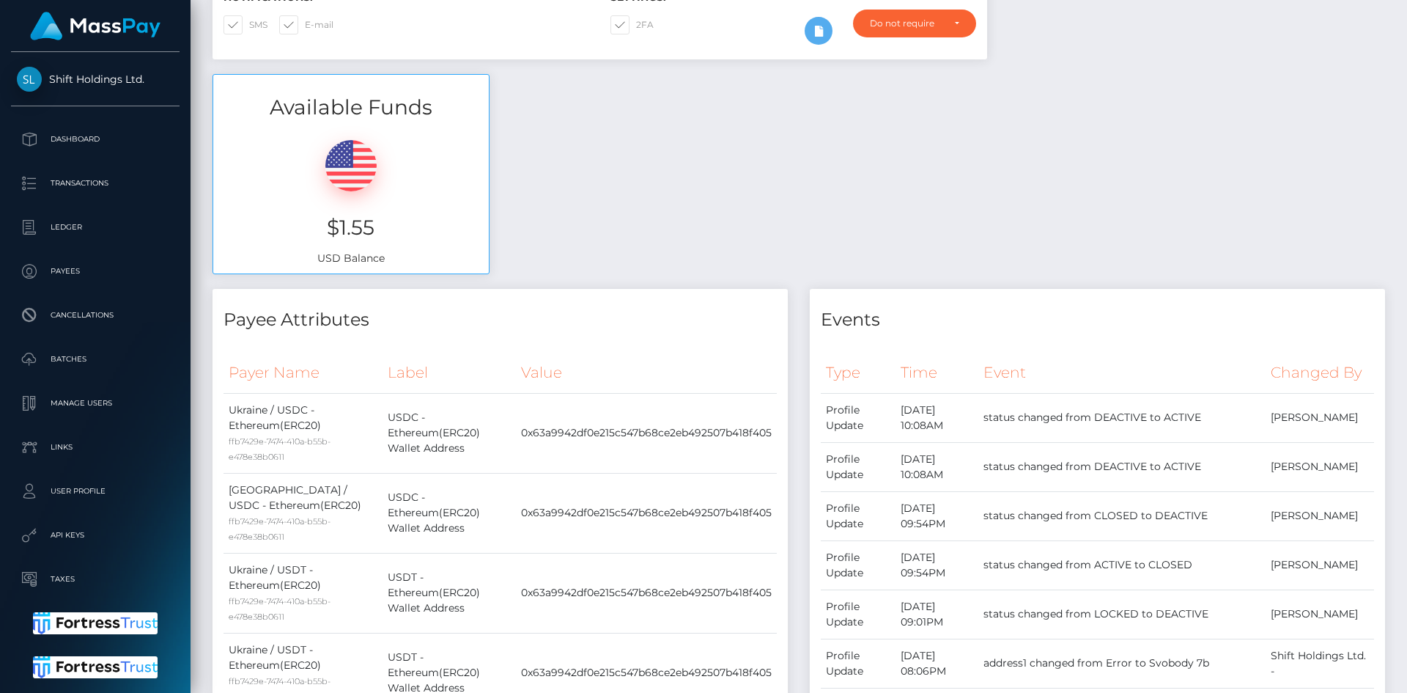
scroll to position [0, 0]
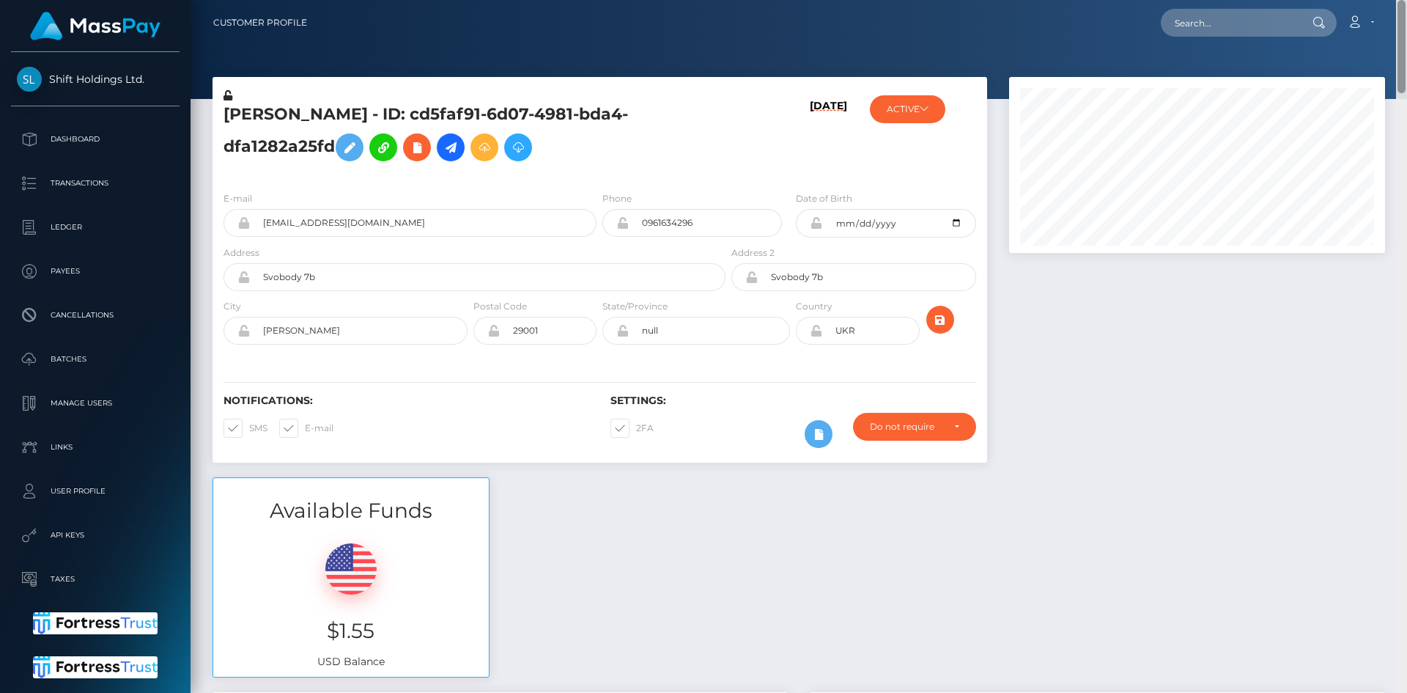
drag, startPoint x: 1401, startPoint y: 610, endPoint x: 1400, endPoint y: -33, distance: 643.5
click at [1400, 0] on html "Shift Holdings Ltd. Dashboard Transactions Ledger Payees Batches" at bounding box center [703, 346] width 1407 height 693
click at [1239, 36] on input "text" at bounding box center [1230, 23] width 138 height 28
paste input "6kzpeKQxRkS7DYjRFdVvtw"
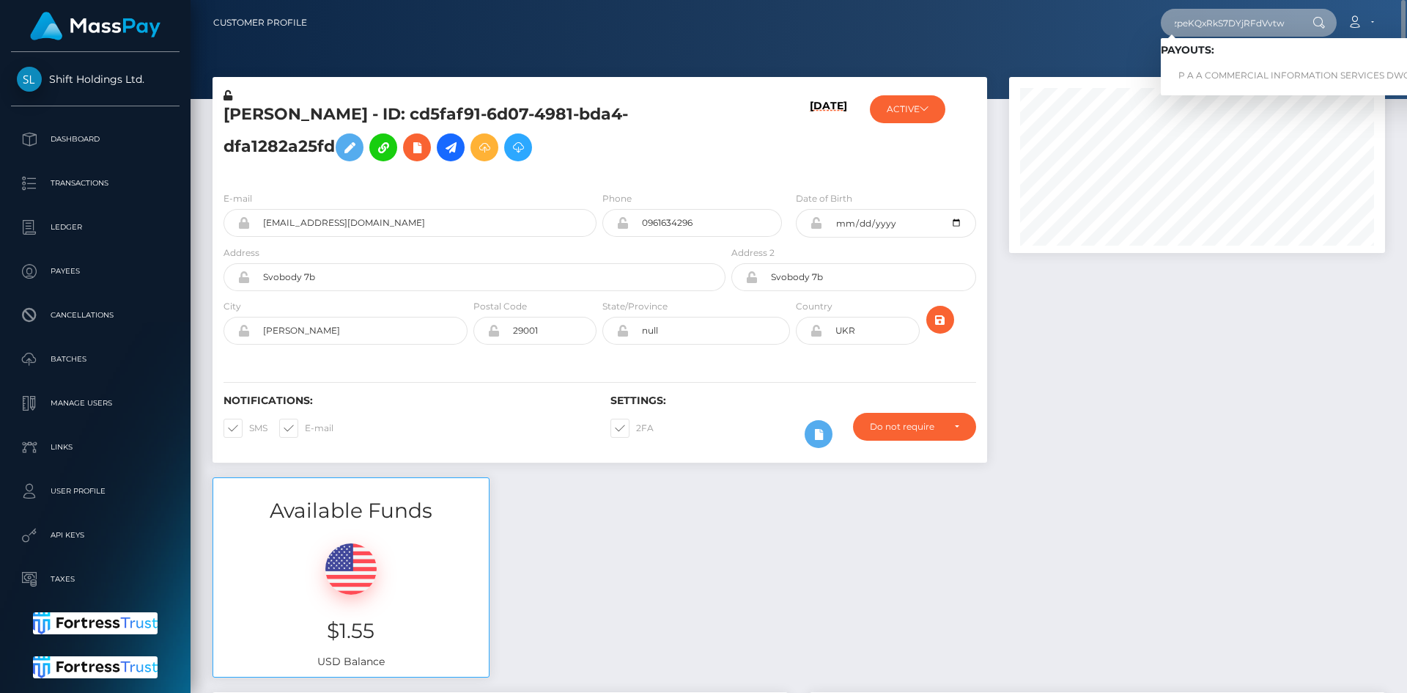
type input "6kzpeKQxRkS7DYjRFdVvtw"
click at [1220, 73] on link "P A A COMMERCIAL INFORMATION SERVICES DWC LLC (Whop Inc - )" at bounding box center [1333, 75] width 345 height 27
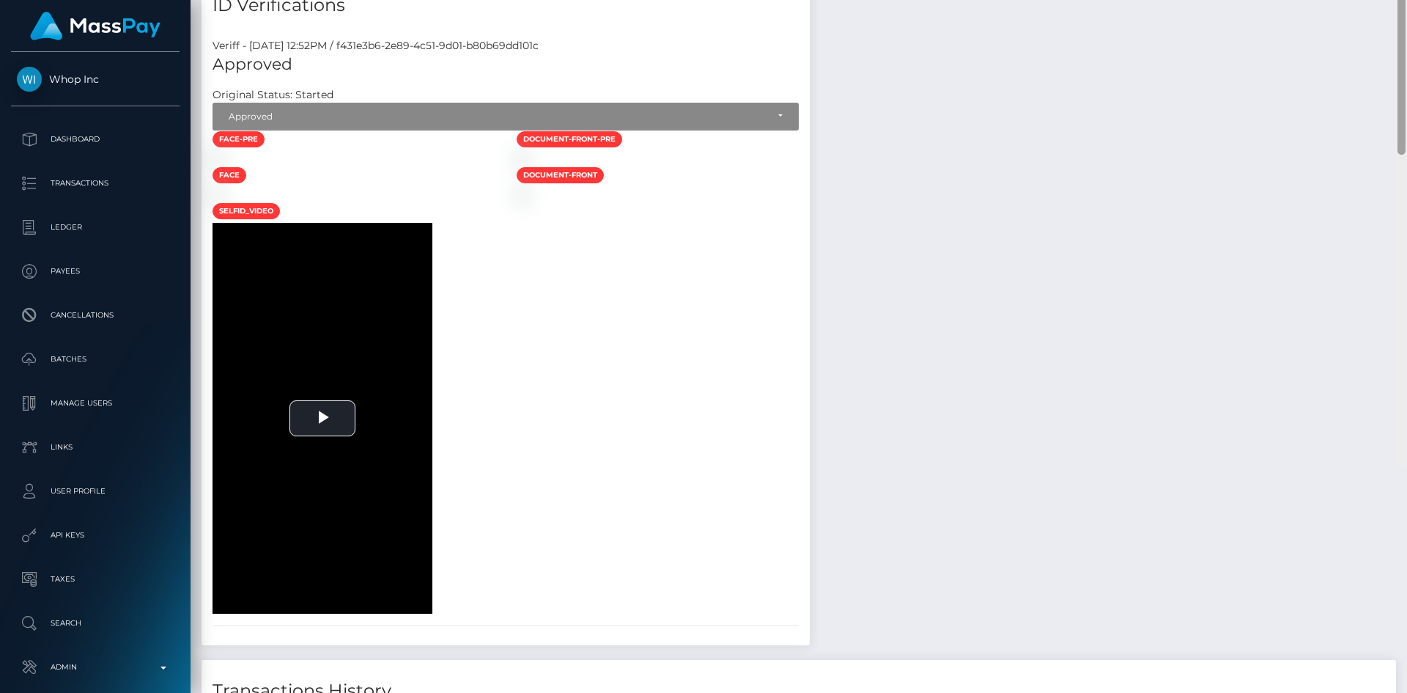
scroll to position [176, 377]
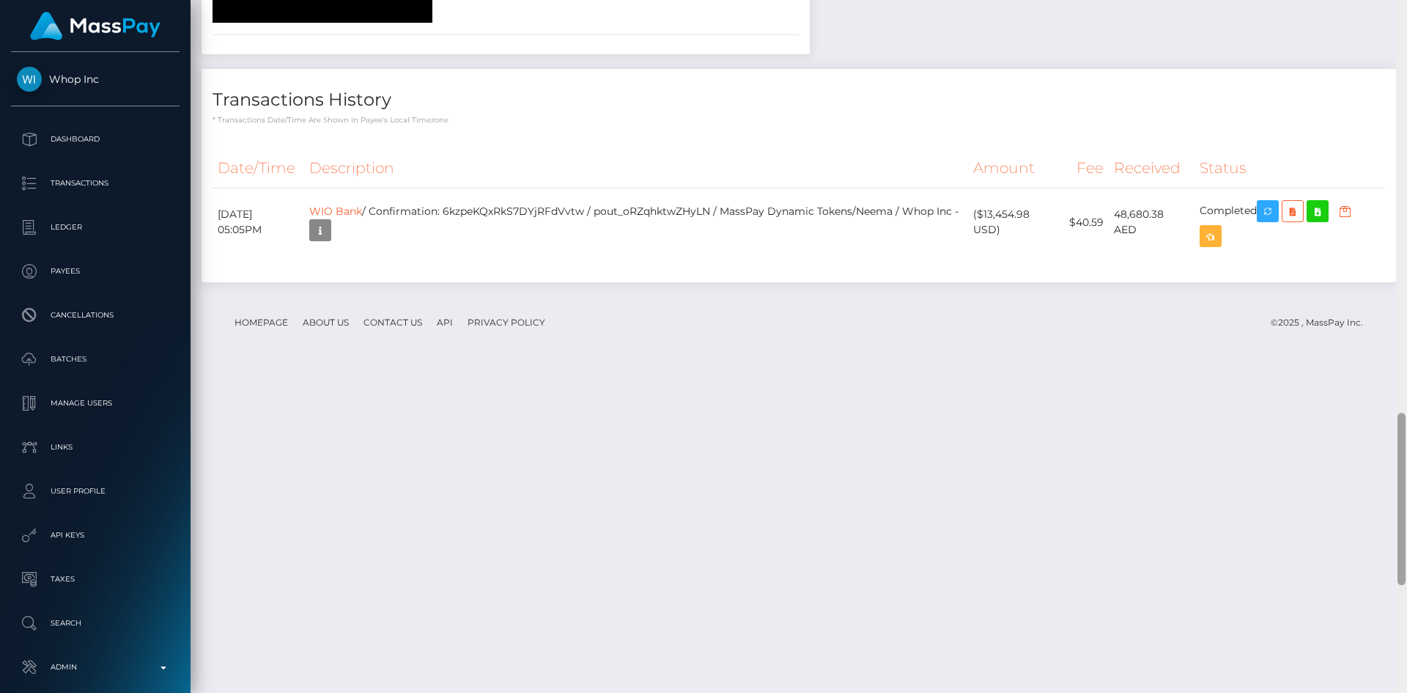
click at [1397, 462] on div at bounding box center [1401, 346] width 11 height 693
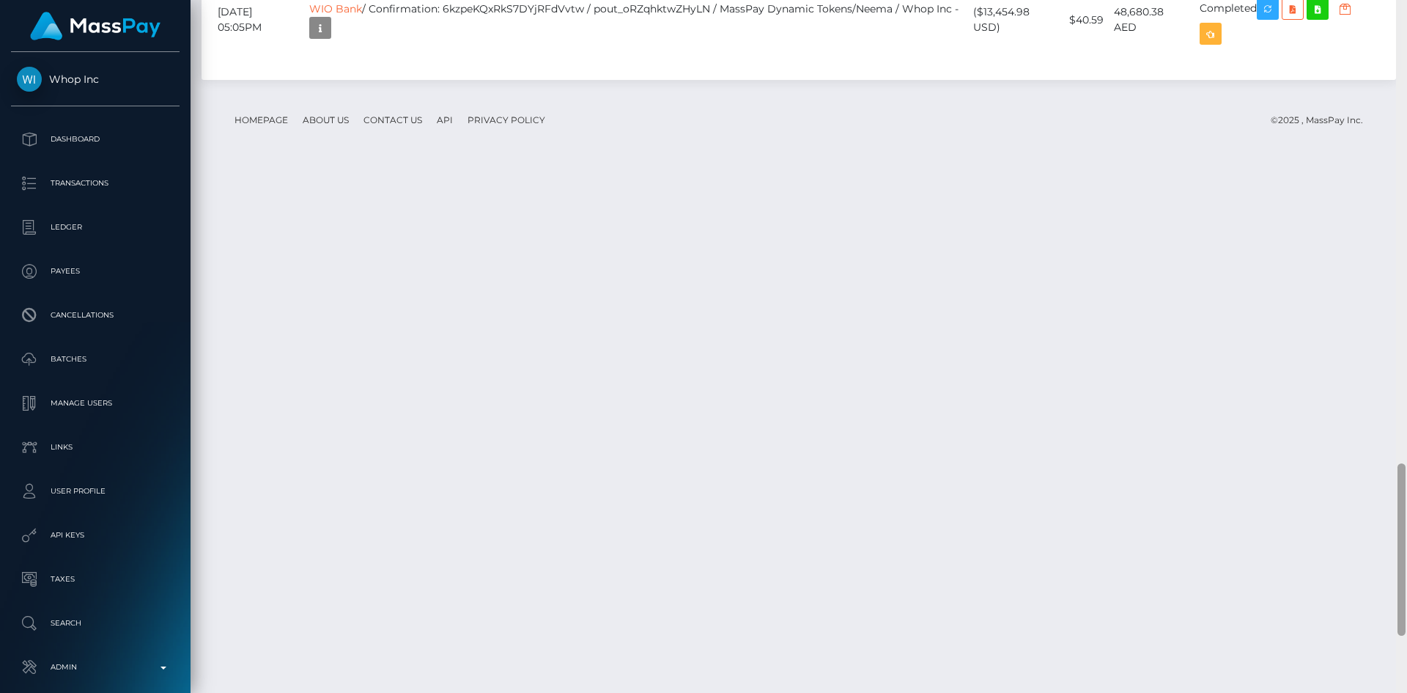
scroll to position [2084, 0]
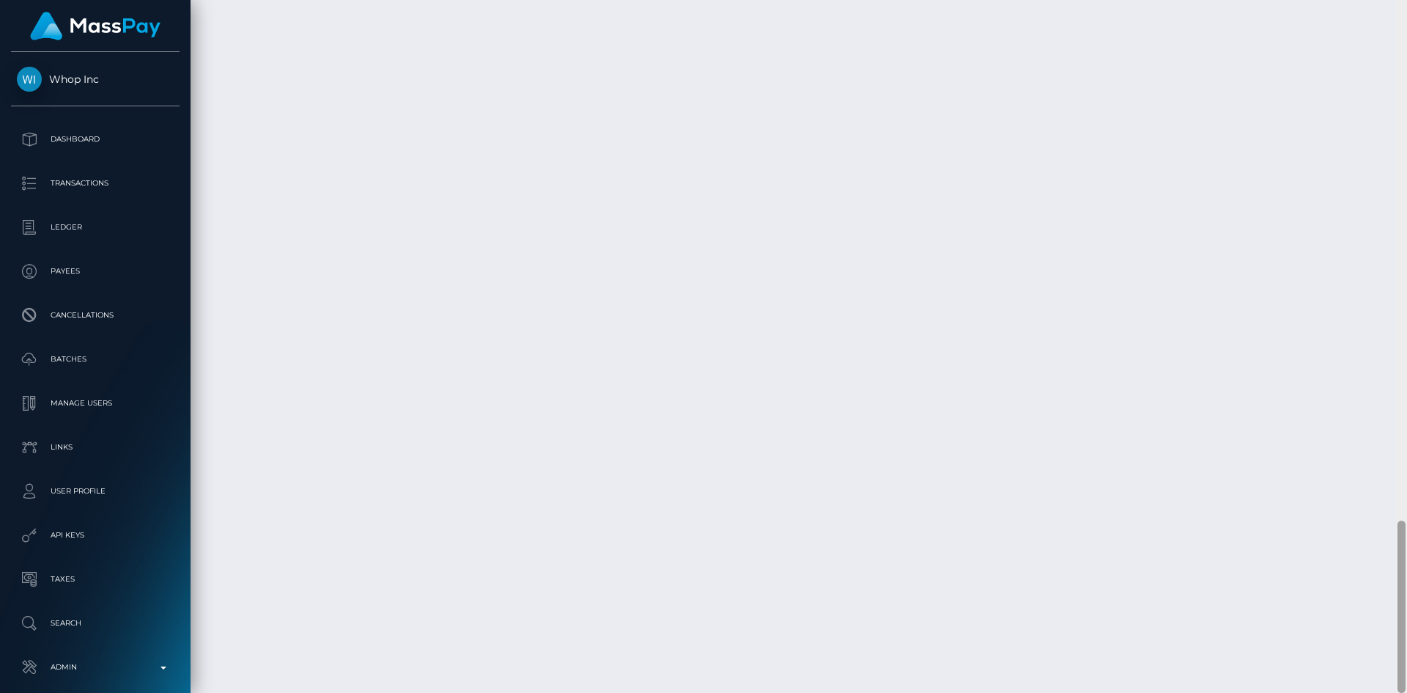
drag, startPoint x: 1398, startPoint y: 476, endPoint x: 1392, endPoint y: 563, distance: 87.4
click at [1392, 563] on div "Customer Profile Loading... Loading..." at bounding box center [799, 346] width 1217 height 693
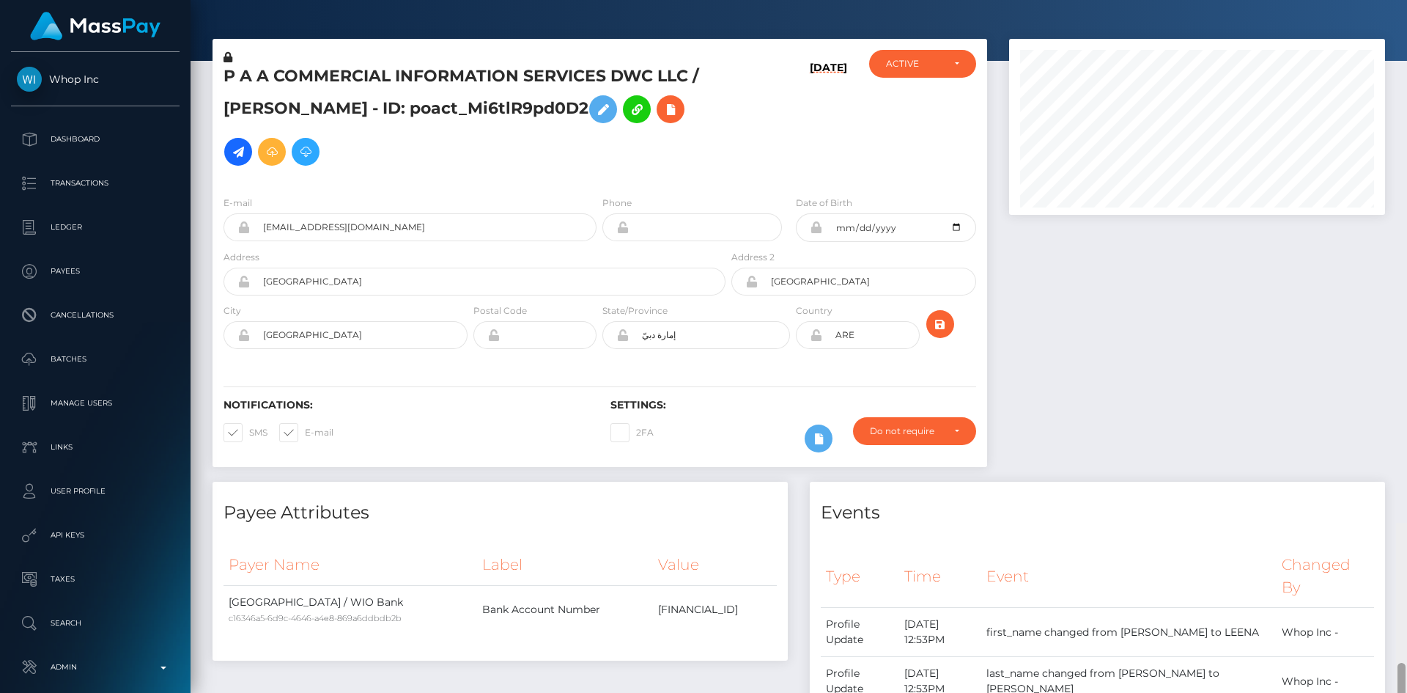
scroll to position [0, 0]
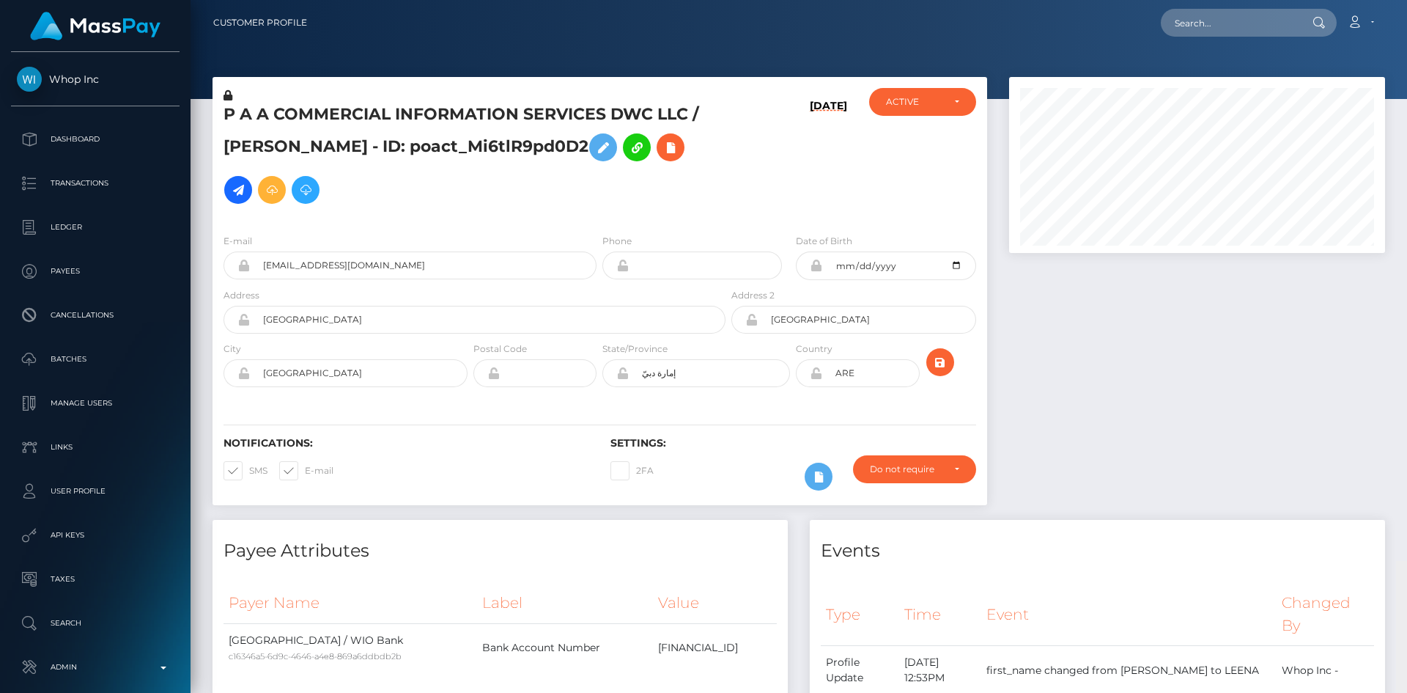
drag, startPoint x: 1399, startPoint y: 556, endPoint x: 1406, endPoint y: -38, distance: 594.4
click at [1406, 0] on html "Whop Inc Dashboard Transactions Ledger Payees Cancellations Links" at bounding box center [703, 346] width 1407 height 693
click at [1215, 26] on input "text" at bounding box center [1230, 23] width 138 height 28
paste input "MSPb256c96fe8b2df3"
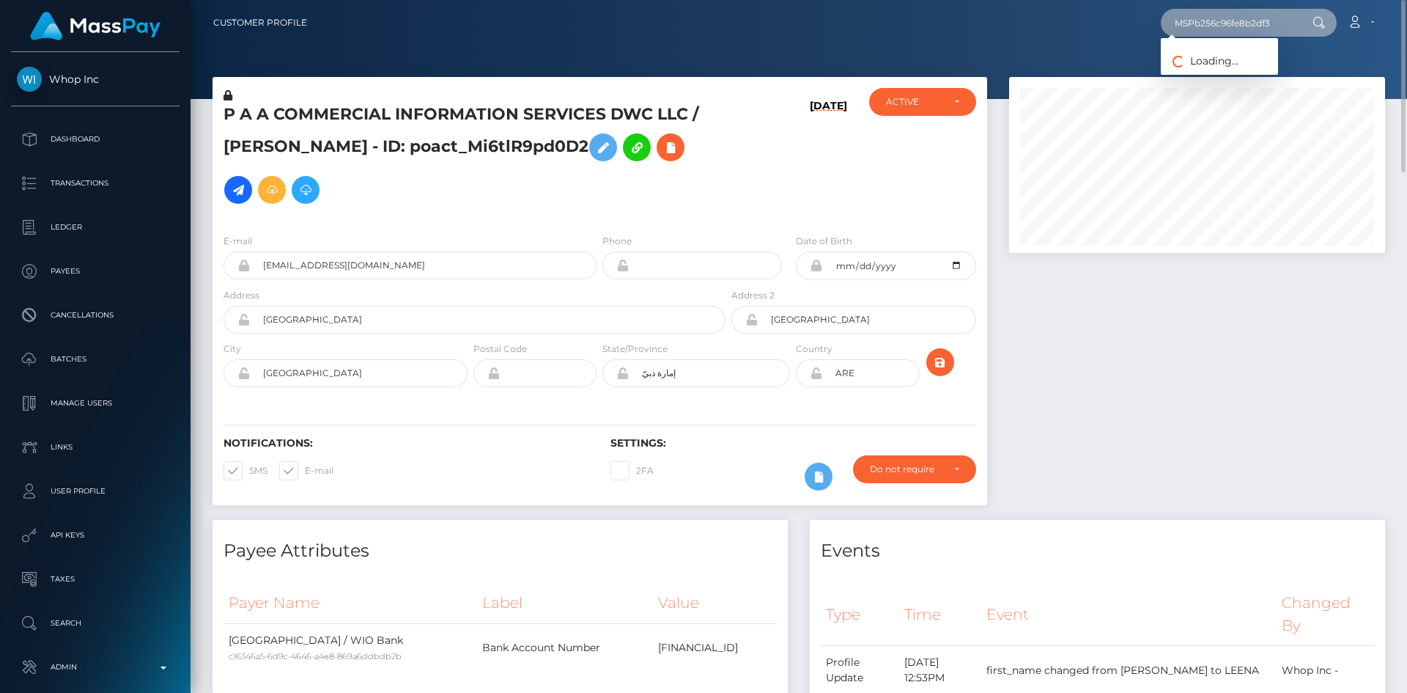
type input "MSPb256c96fe8b2df3"
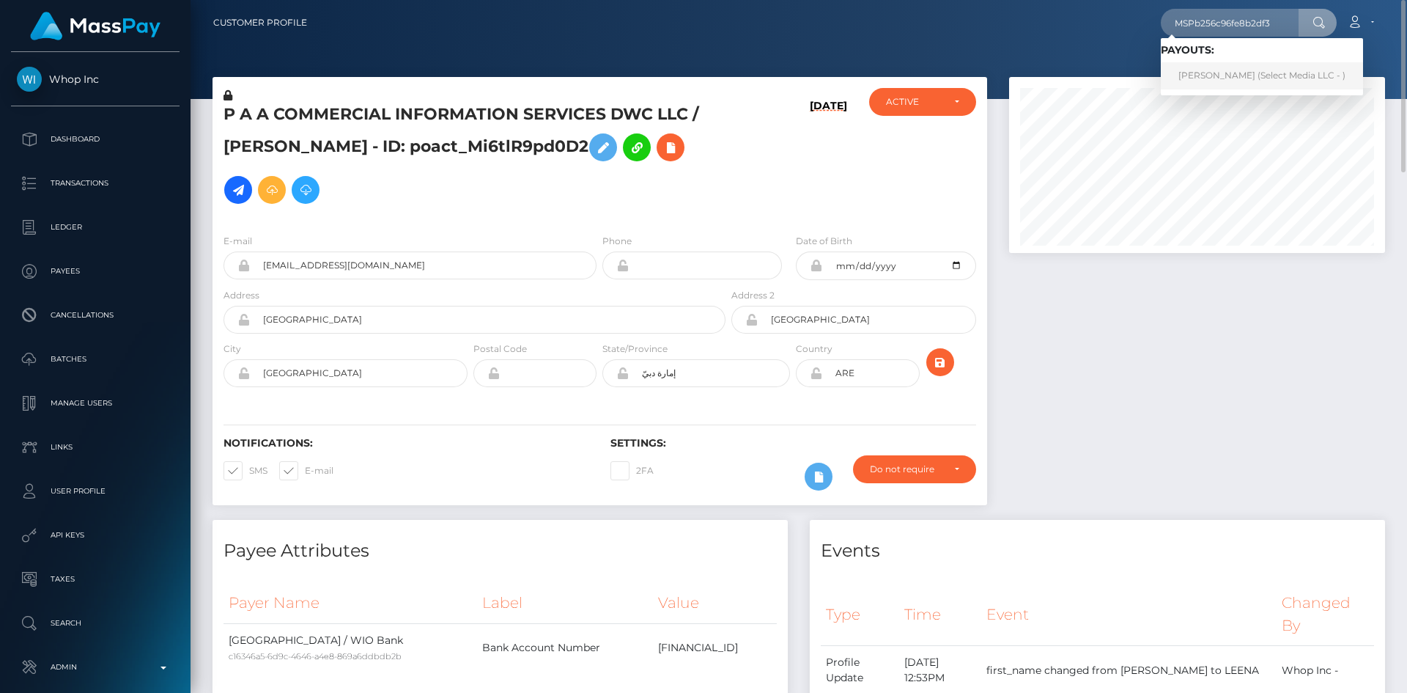
click at [1227, 78] on link "Filomena Carrillo Martinez (Select Media LLC - )" at bounding box center [1262, 75] width 202 height 27
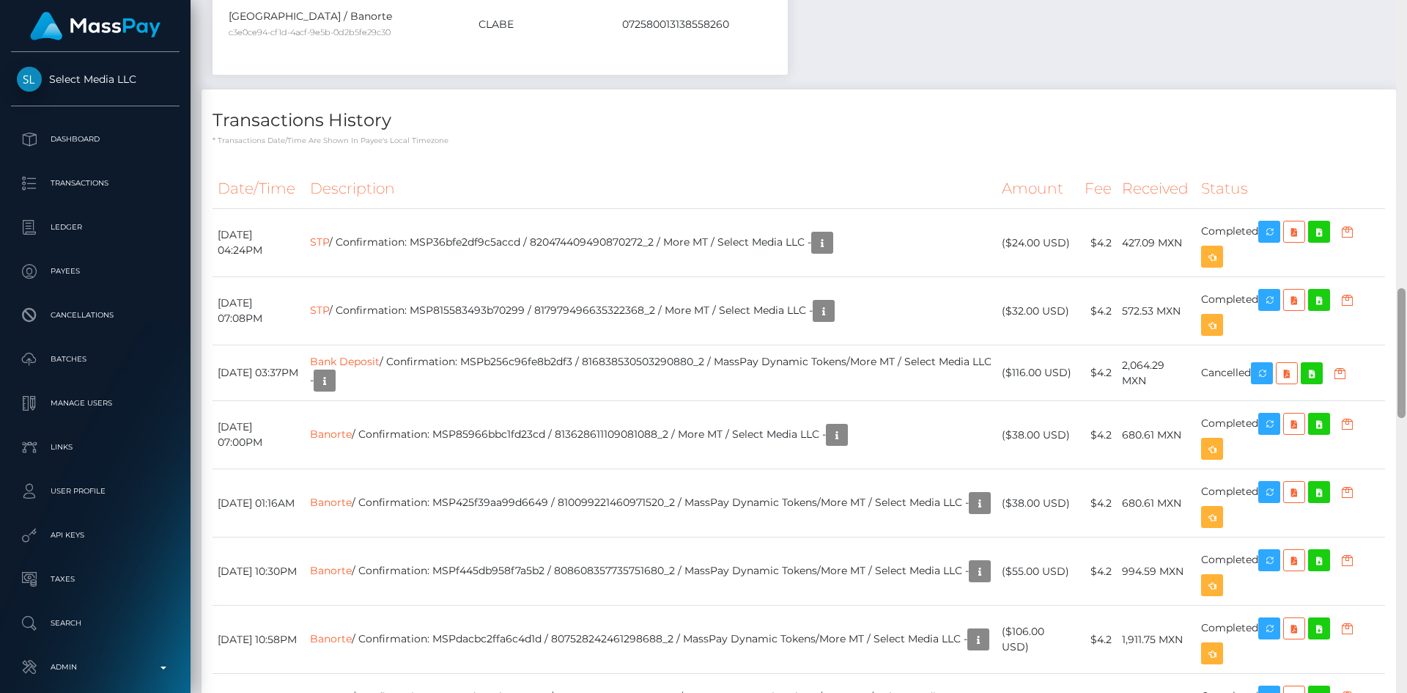
scroll to position [1530, 0]
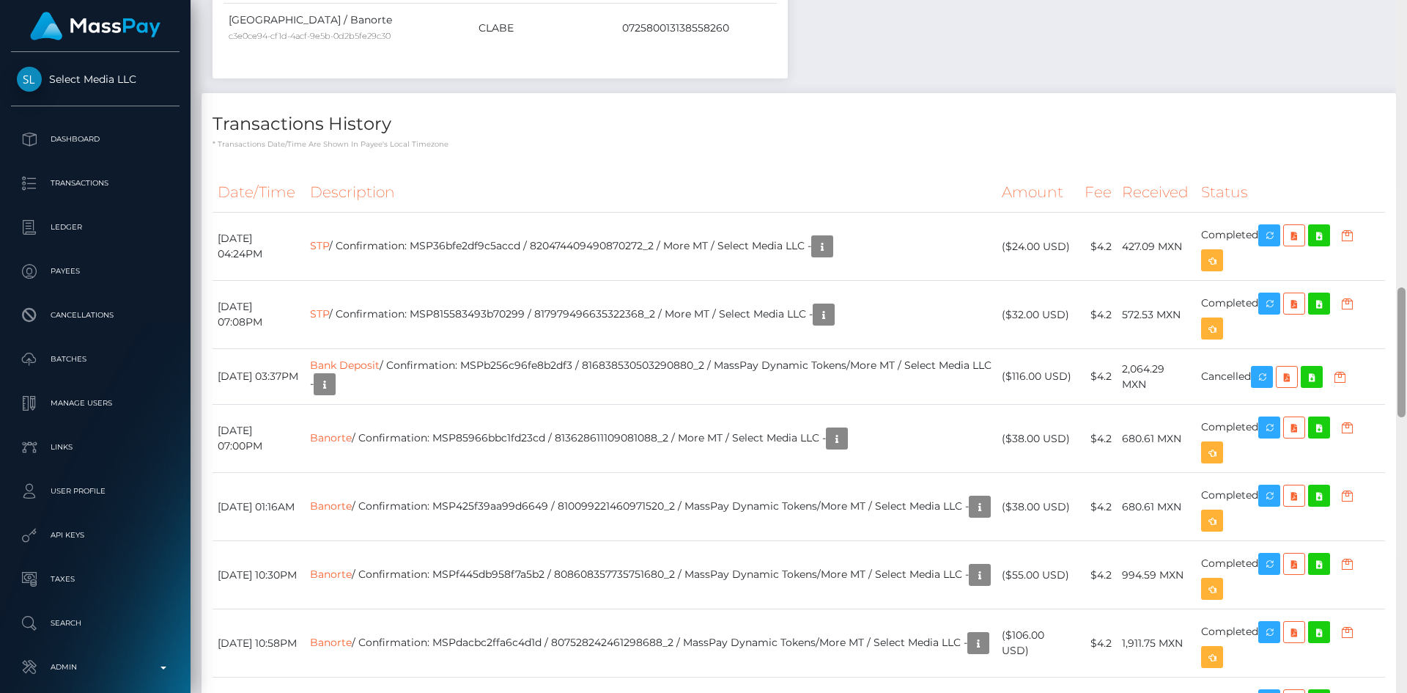
drag, startPoint x: 1400, startPoint y: 81, endPoint x: 1406, endPoint y: 355, distance: 273.4
click at [1406, 355] on div at bounding box center [1401, 346] width 11 height 693
click at [380, 366] on link "Bank Deposit" at bounding box center [345, 364] width 70 height 13
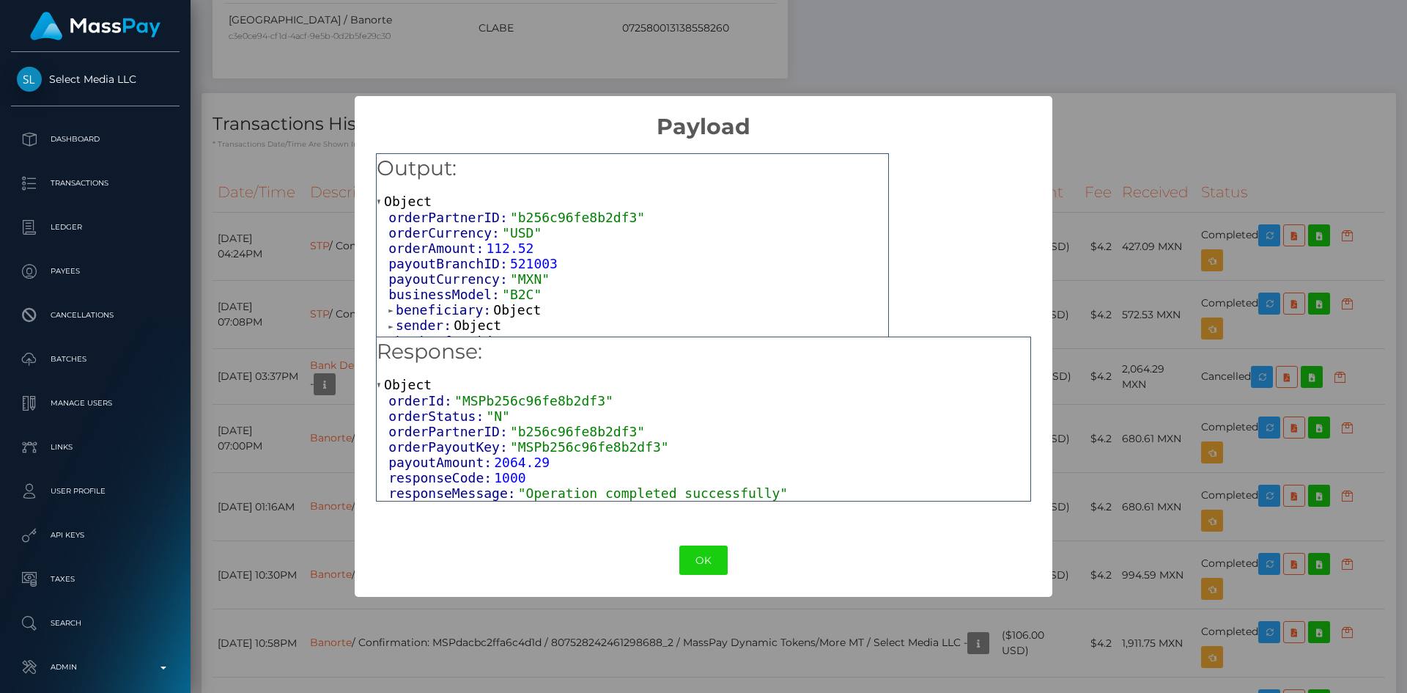
drag, startPoint x: 698, startPoint y: 566, endPoint x: 677, endPoint y: 405, distance: 162.6
click at [701, 564] on button "OK" at bounding box center [703, 560] width 48 height 30
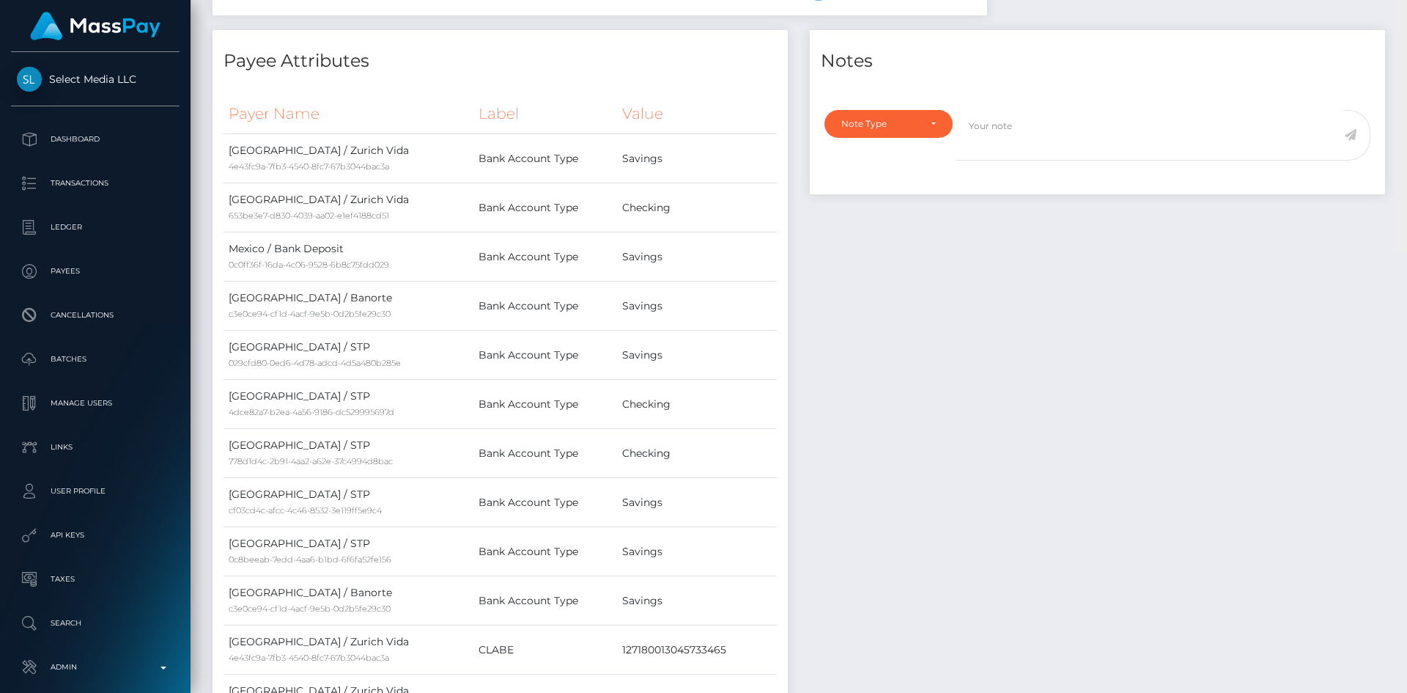
scroll to position [0, 0]
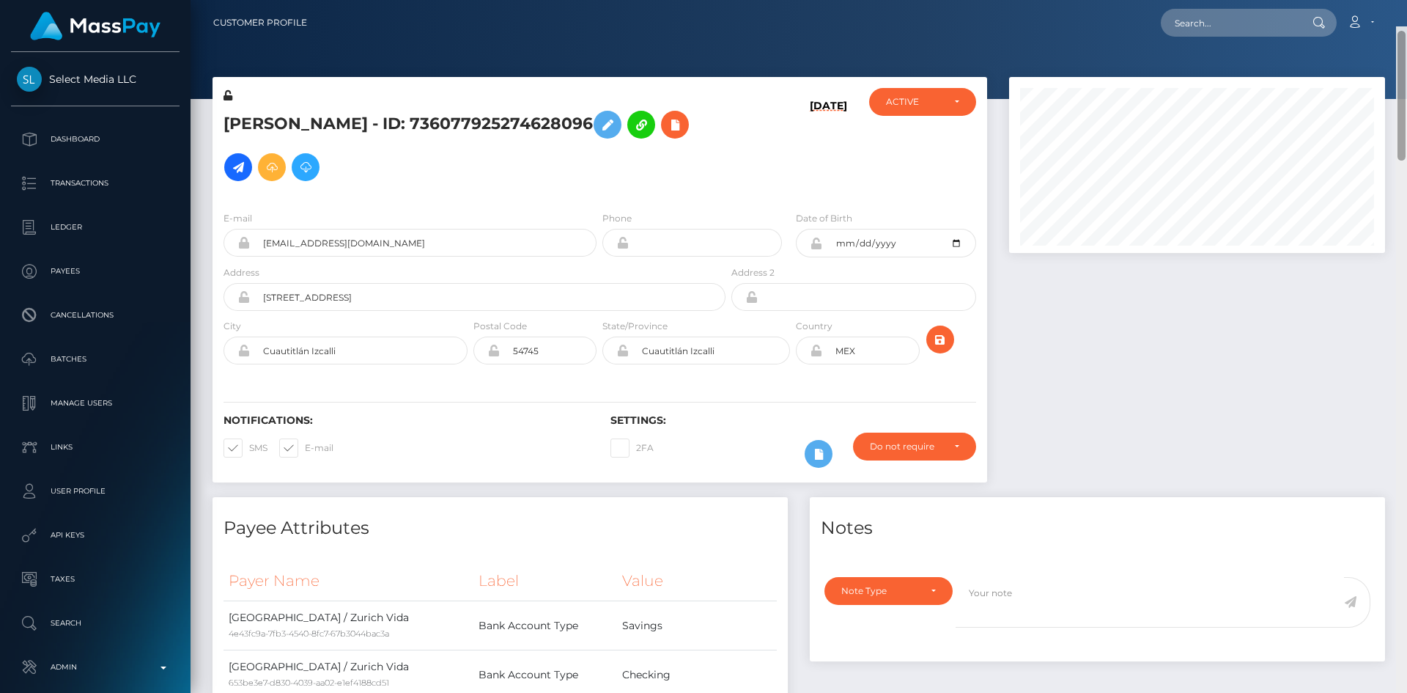
drag, startPoint x: 1400, startPoint y: 409, endPoint x: 1357, endPoint y: 87, distance: 324.6
click at [1406, 86] on div at bounding box center [1401, 372] width 11 height 693
click at [1284, 23] on input "text" at bounding box center [1230, 23] width 138 height 28
paste input "4a45fd946a434ea3918ff0e9d3d6d90d"
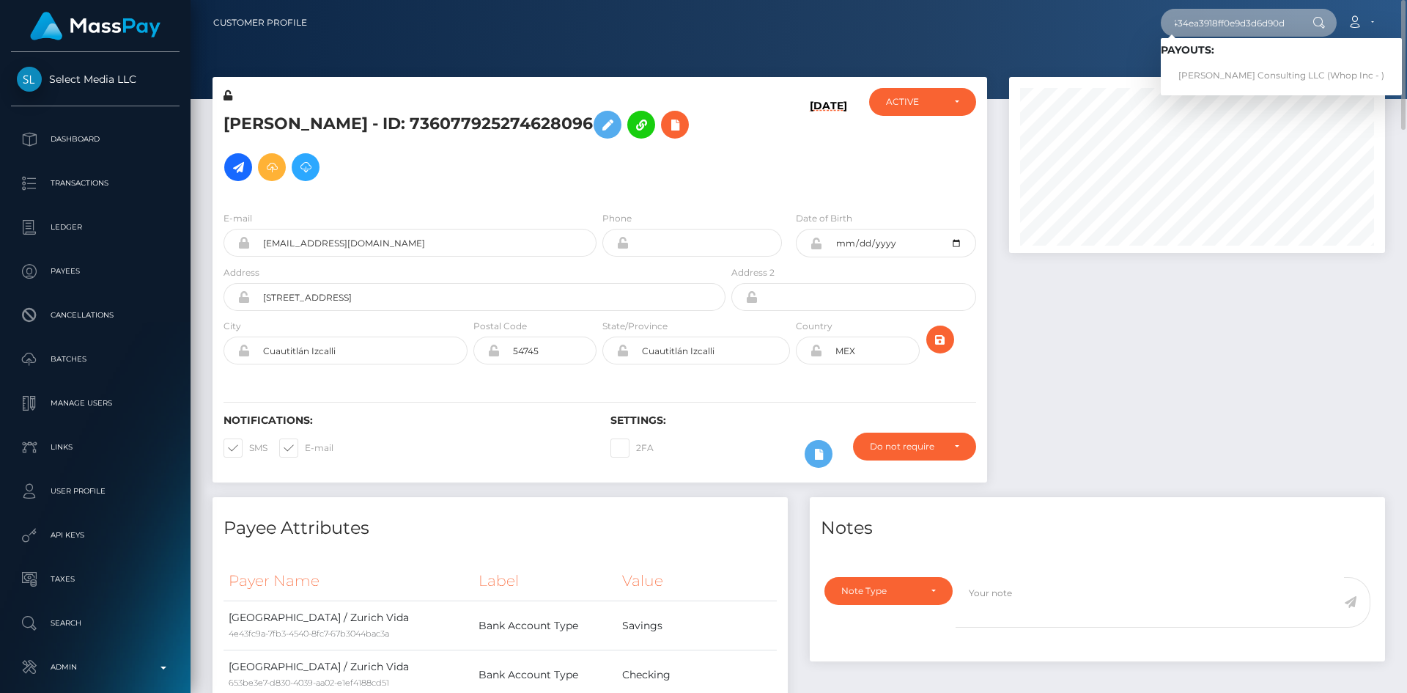
type input "4a45fd946a434ea3918ff0e9d3d6d90d"
drag, startPoint x: 1208, startPoint y: 76, endPoint x: 1197, endPoint y: 78, distance: 10.4
click at [1208, 76] on link "[PERSON_NAME] Consulting LLC (Whop Inc - )" at bounding box center [1281, 75] width 241 height 27
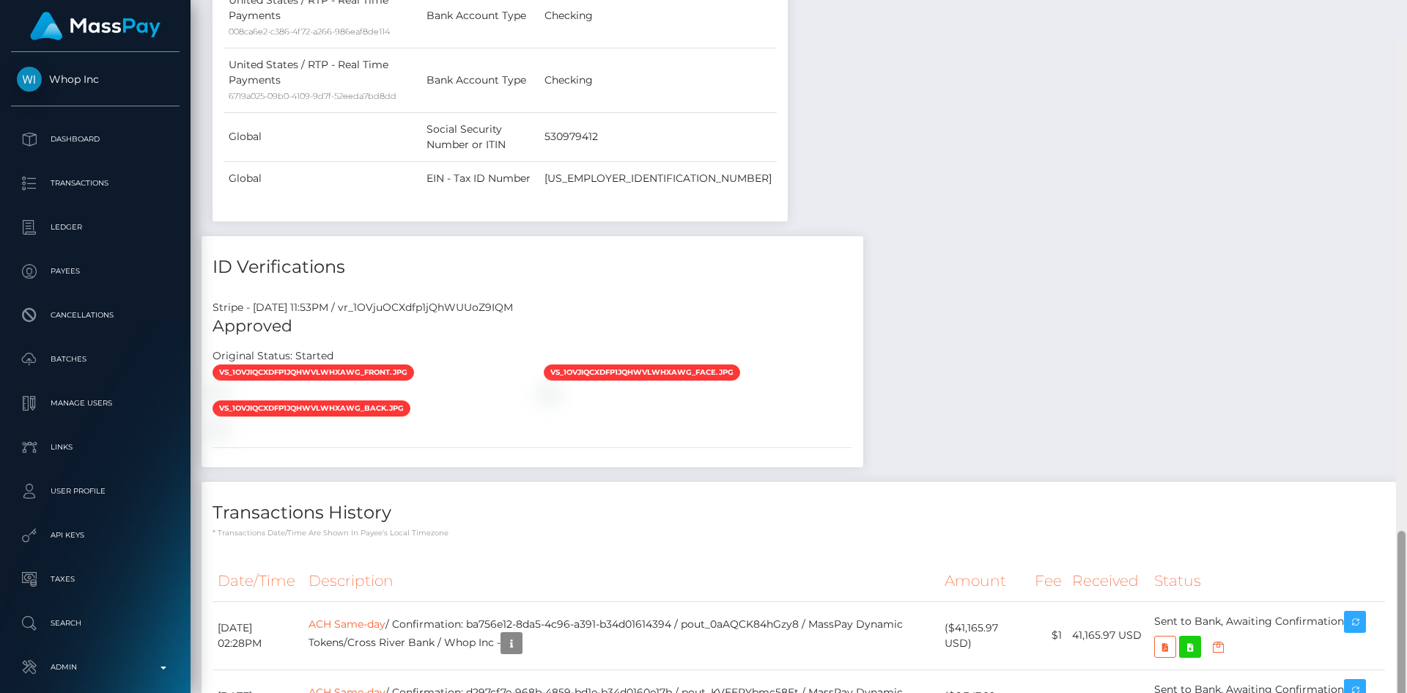
scroll to position [1718, 0]
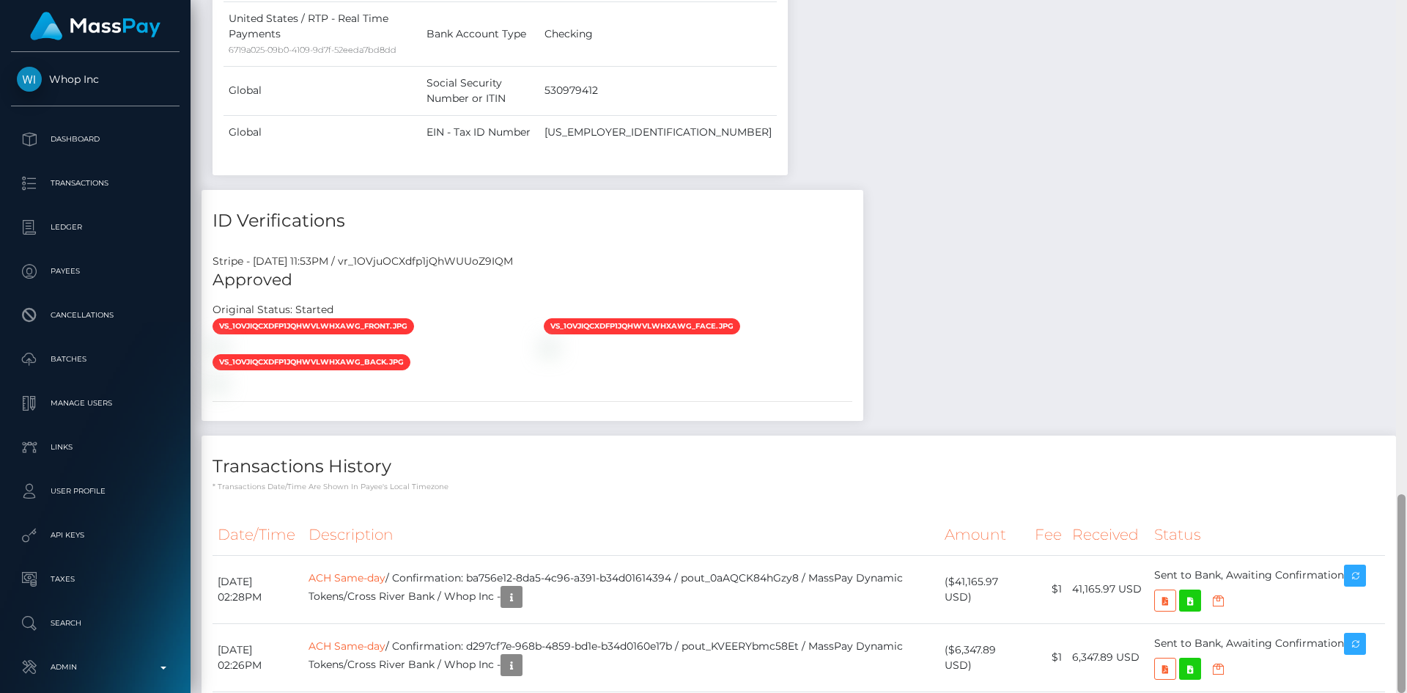
drag, startPoint x: 1403, startPoint y: 189, endPoint x: 1406, endPoint y: 676, distance: 487.4
click at [1406, 676] on div at bounding box center [1401, 346] width 11 height 693
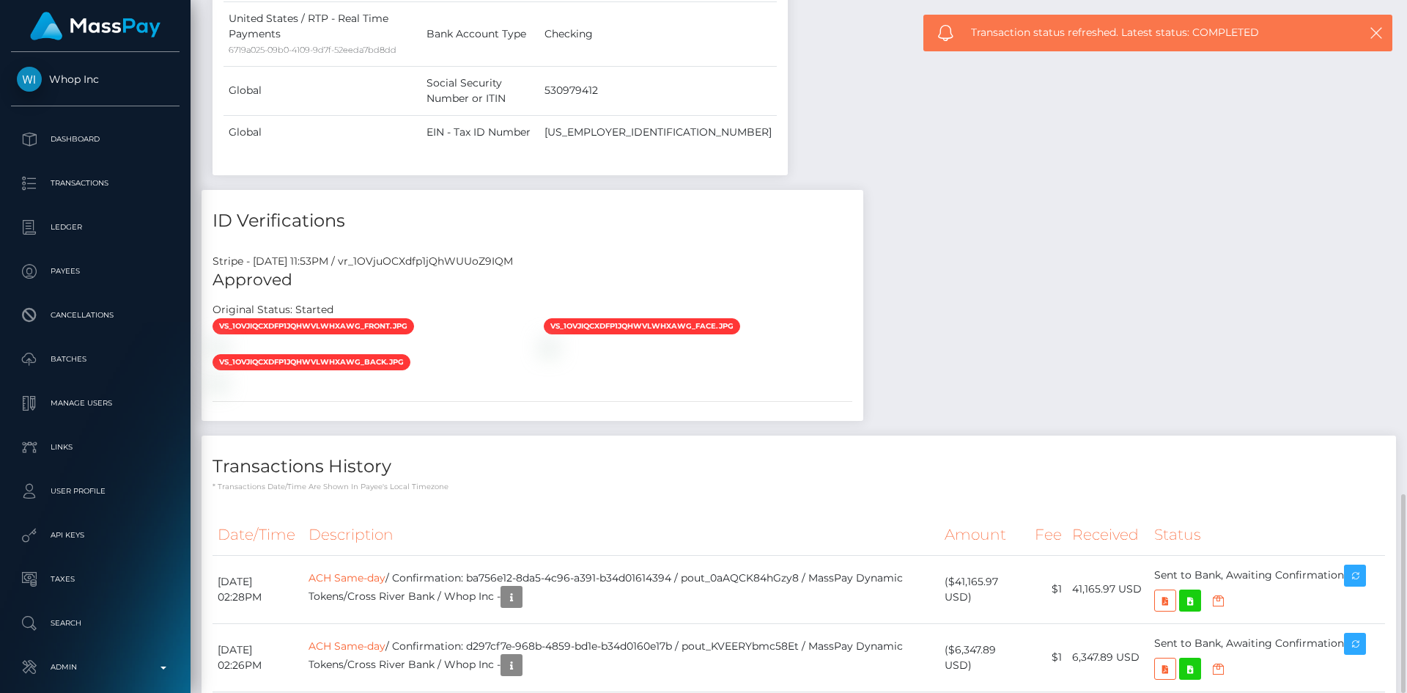
drag, startPoint x: 616, startPoint y: 451, endPoint x: 217, endPoint y: 383, distance: 404.3
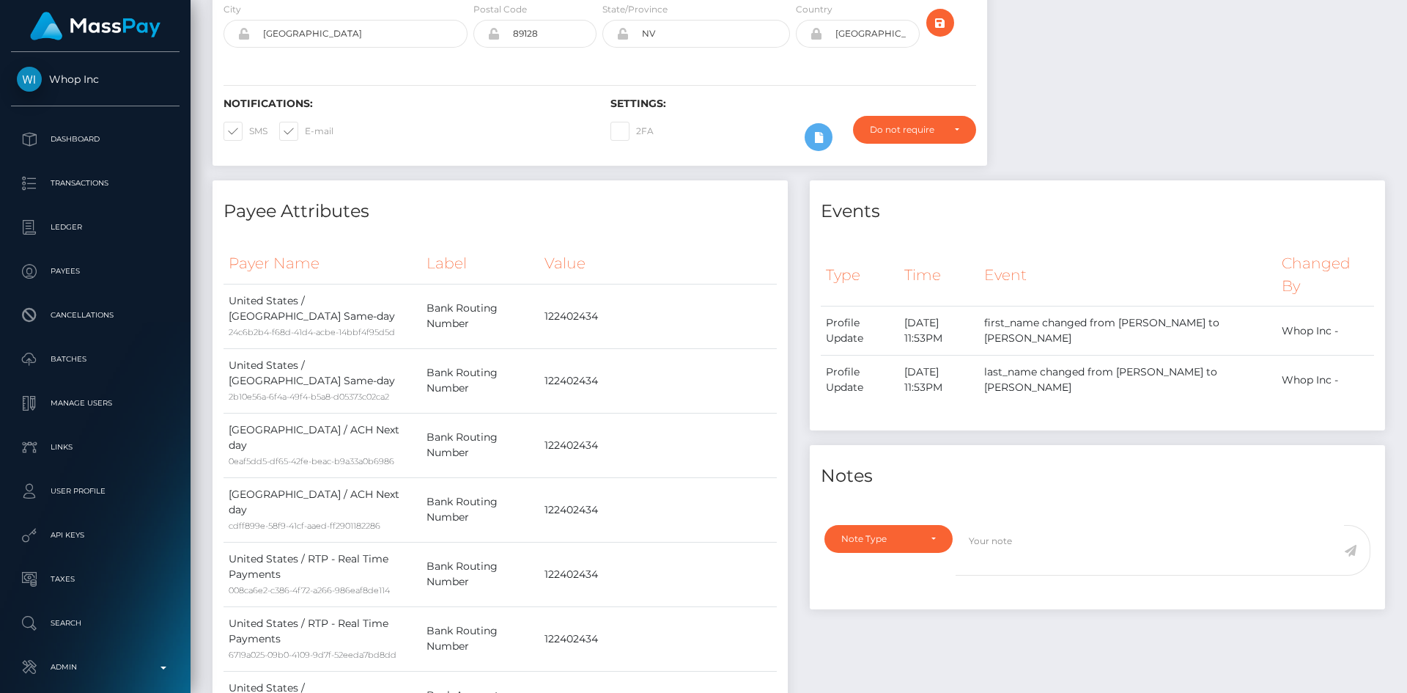
scroll to position [0, 0]
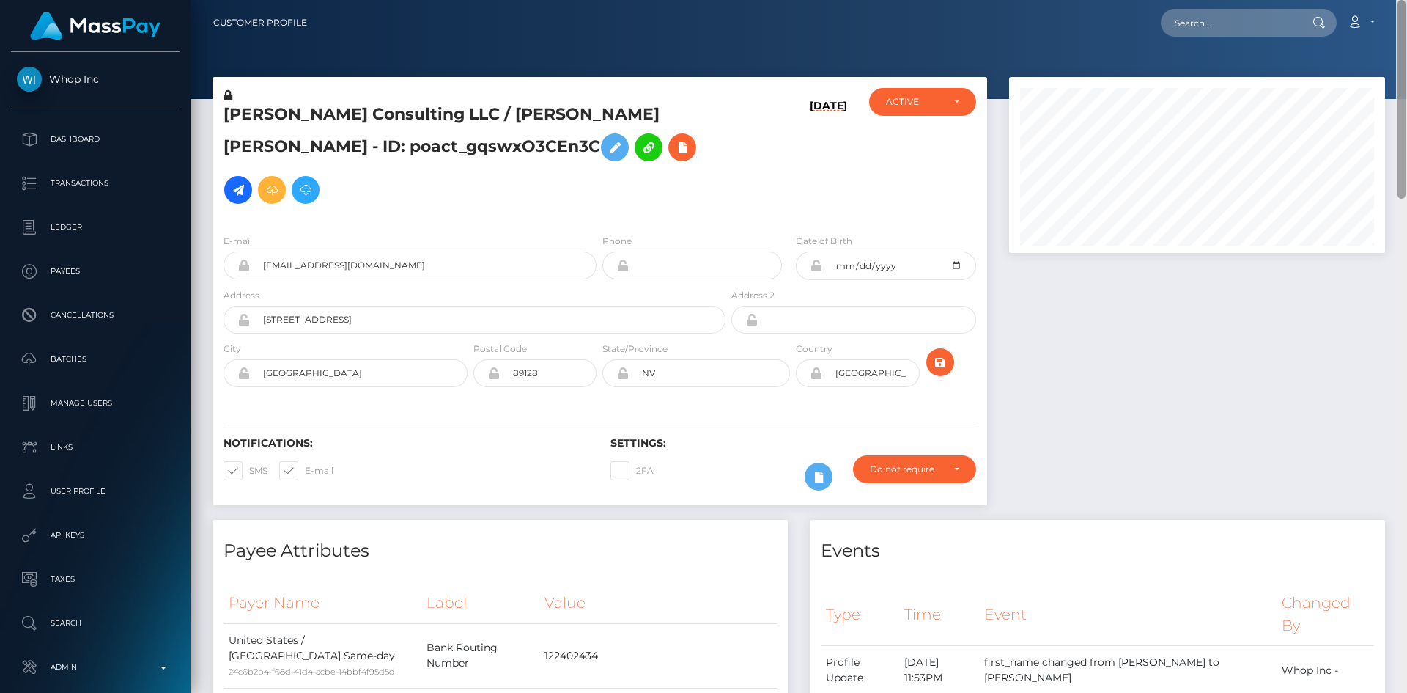
drag, startPoint x: 1403, startPoint y: 503, endPoint x: 1405, endPoint y: -55, distance: 557.7
click at [1405, 0] on html "Whop Inc Dashboard Transactions Ledger Payees Cancellations Links" at bounding box center [703, 346] width 1407 height 693
click at [1209, 19] on input "text" at bounding box center [1230, 23] width 138 height 28
paste input "a9f5c731-f9b8-11ed-b9e8-02c3be5336a9"
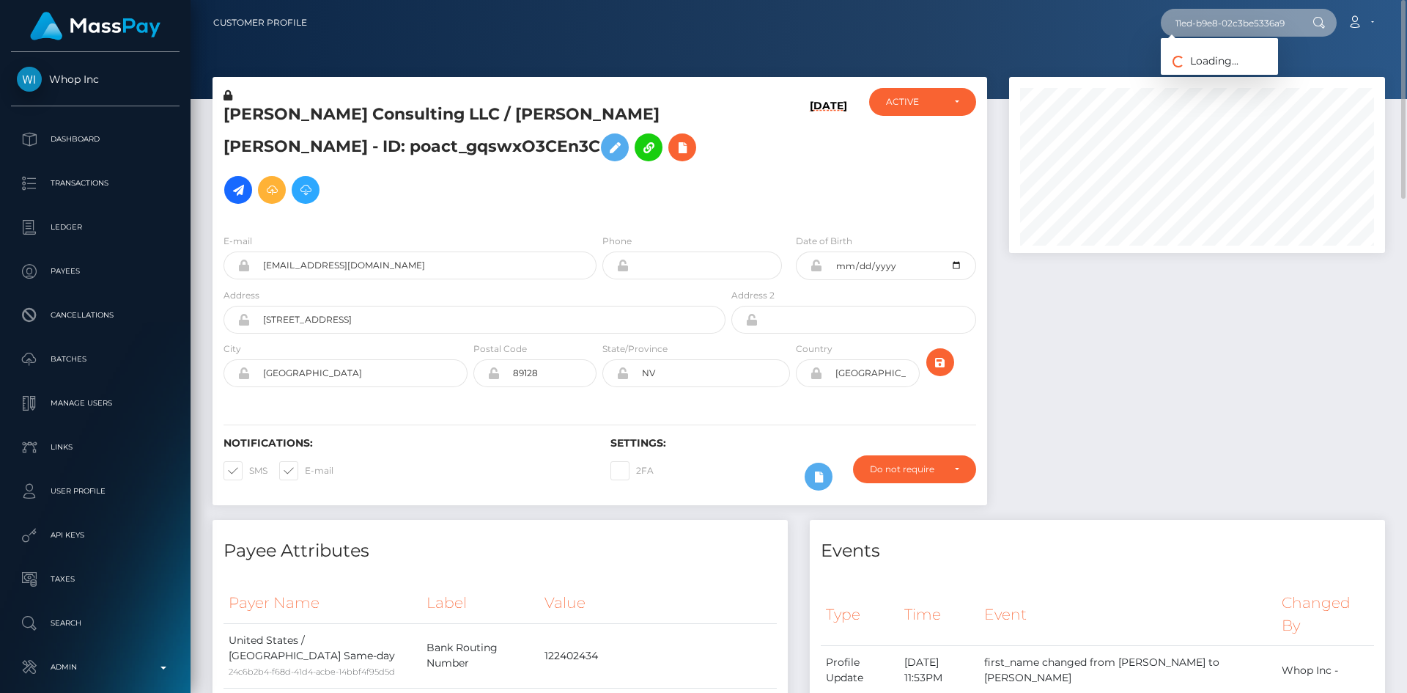
type input "a9f5c731-f9b8-11ed-b9e8-02c3be5336a9"
click at [1201, 86] on link "Frank J Minyon" at bounding box center [1219, 75] width 117 height 27
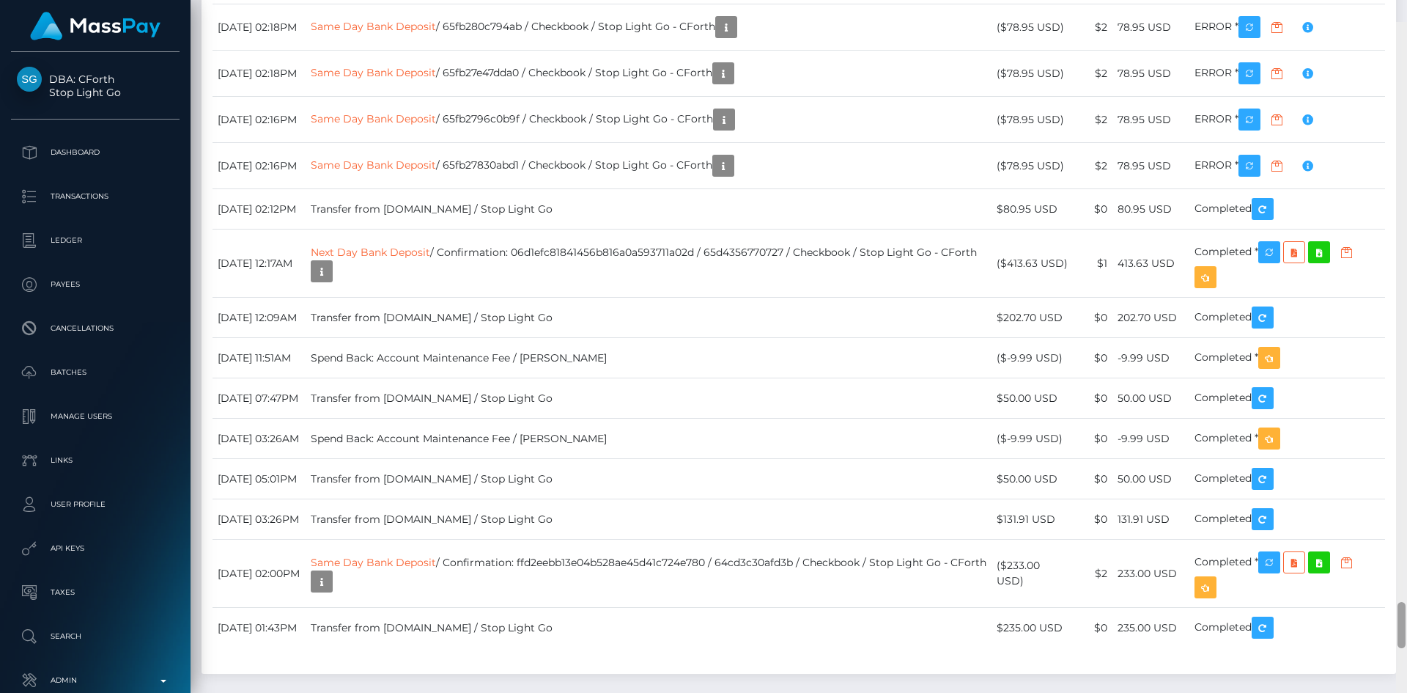
scroll to position [8585, 0]
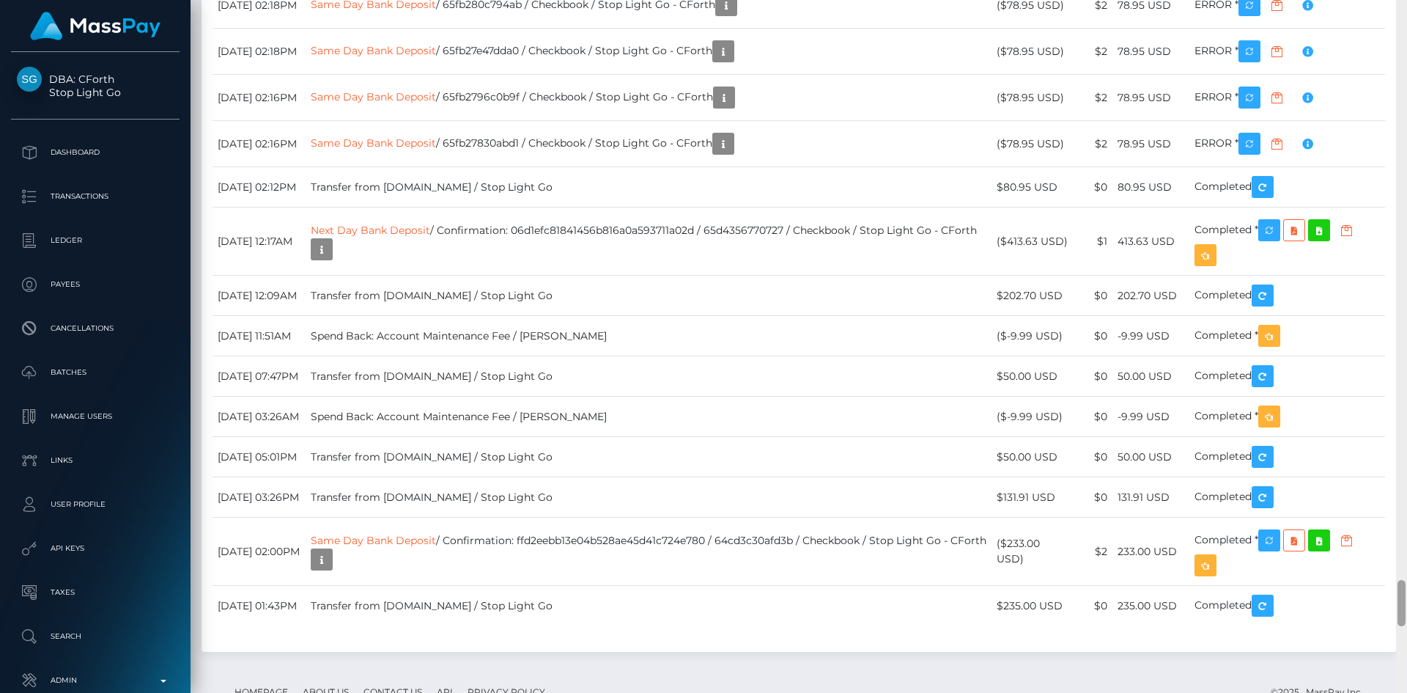
drag, startPoint x: 1400, startPoint y: 76, endPoint x: 1406, endPoint y: 597, distance: 521.1
click at [1406, 597] on div at bounding box center [1401, 346] width 11 height 693
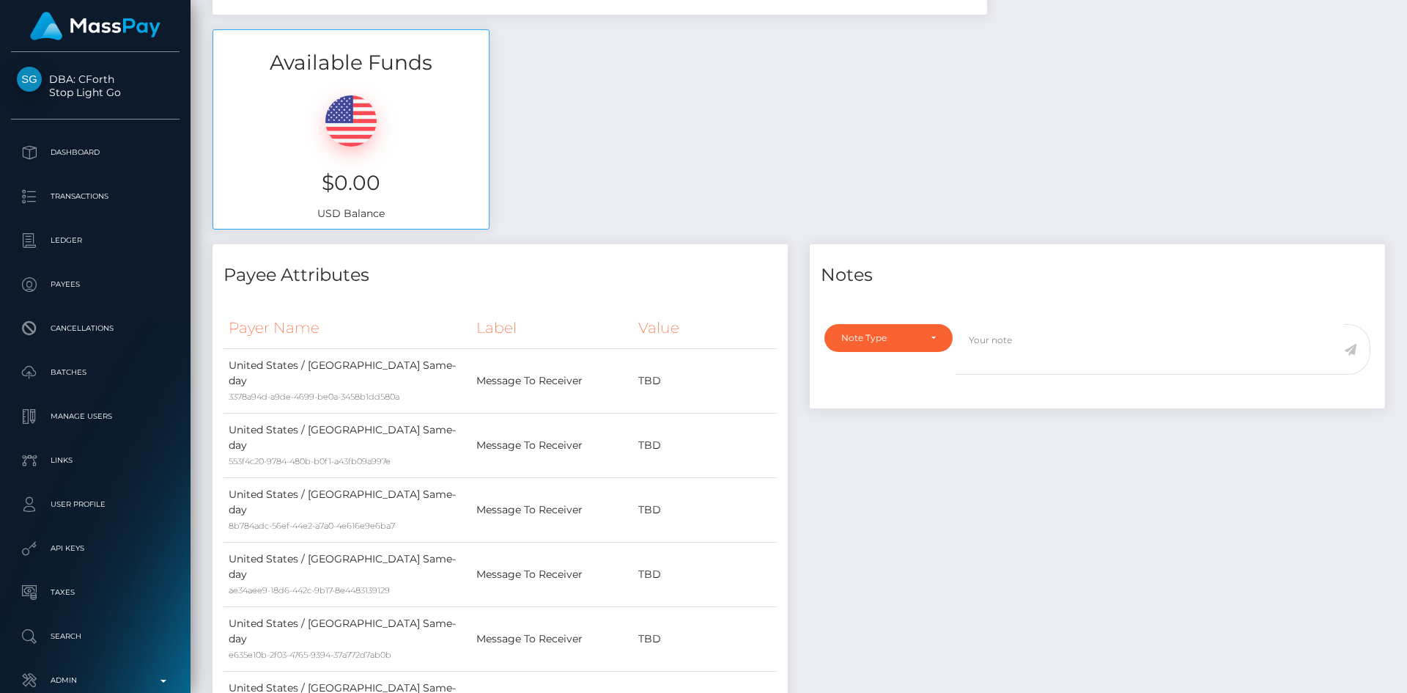
scroll to position [0, 0]
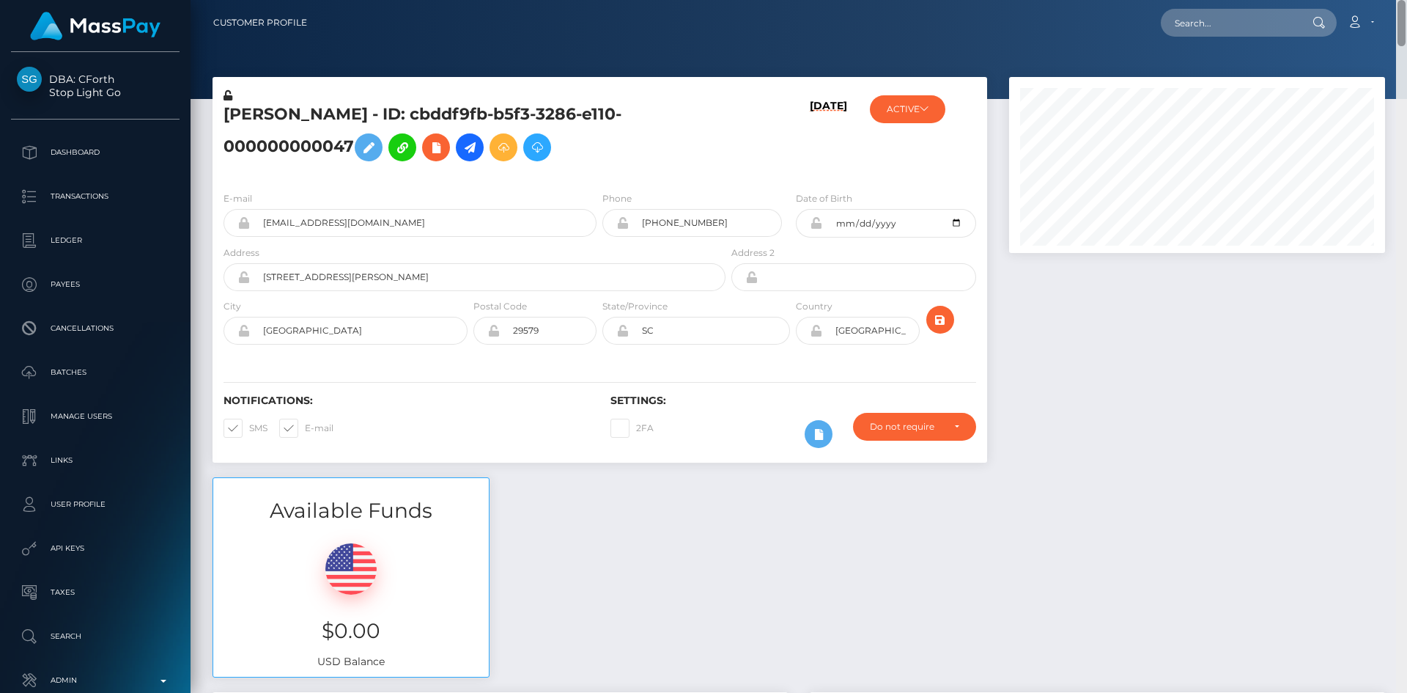
drag, startPoint x: 1403, startPoint y: 580, endPoint x: 1358, endPoint y: -48, distance: 630.4
click at [1358, 0] on html "DBA: CForth Stop Light Go Dashboard Transactions Ledger Payees Links" at bounding box center [703, 346] width 1407 height 693
click at [419, 238] on div "E-mail frankminyon@bellsouth.net" at bounding box center [406, 218] width 387 height 54
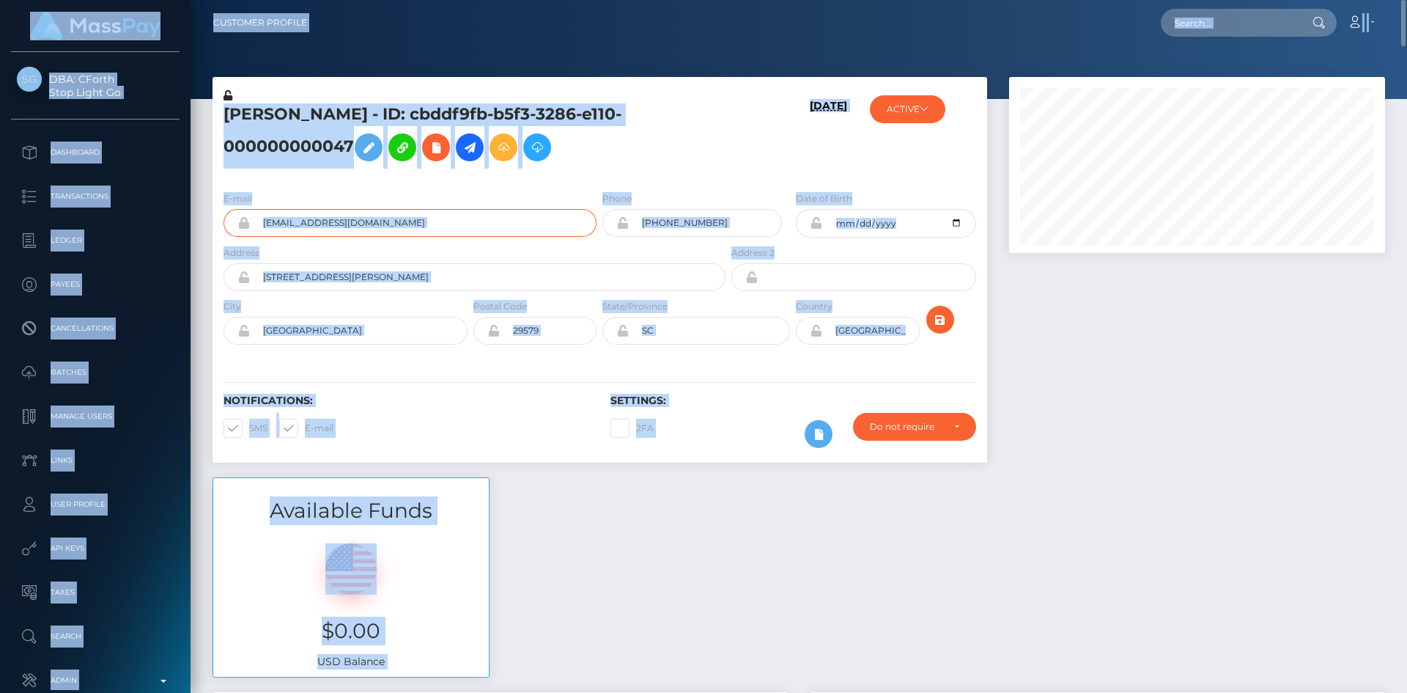
click at [425, 227] on input "frankminyon@bellsouth.net" at bounding box center [423, 223] width 347 height 28
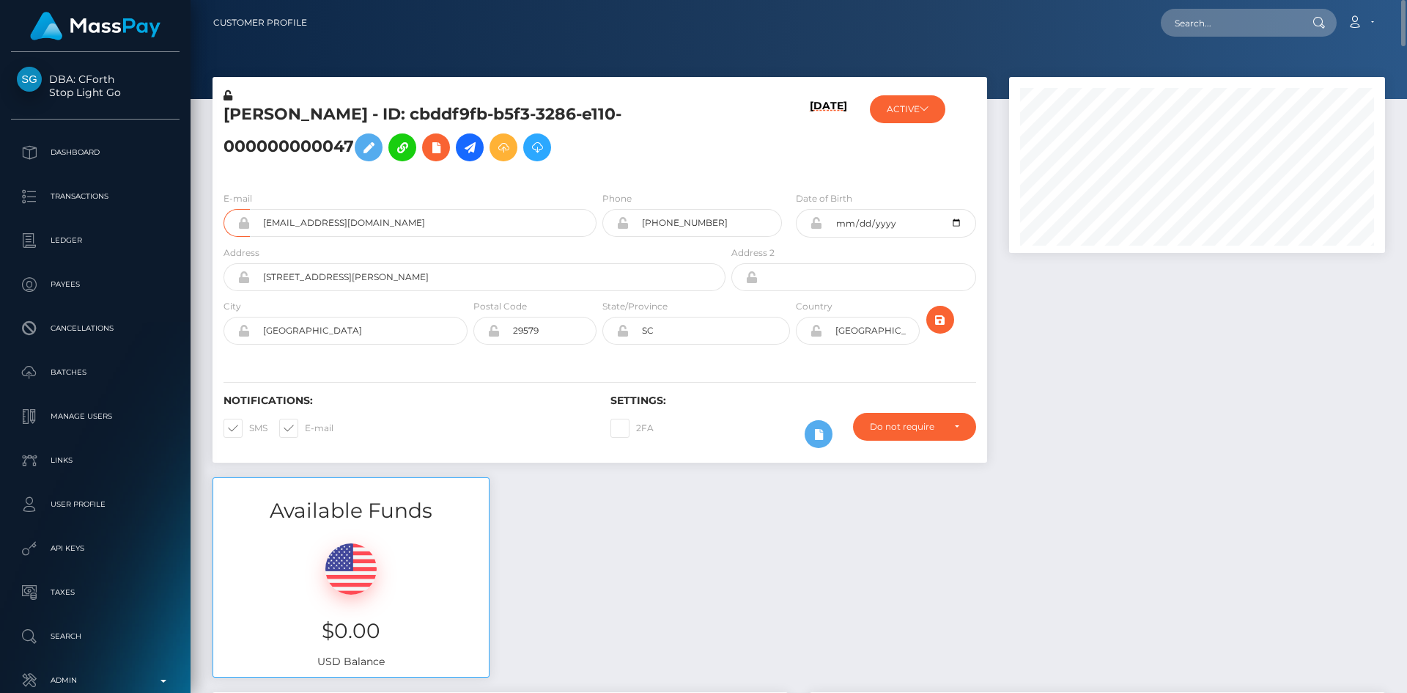
click at [423, 107] on h5 "Frank J Minyon - ID: cbddf9fb-b5f3-3286-e110-000000000047" at bounding box center [471, 135] width 494 height 65
drag, startPoint x: 350, startPoint y: 145, endPoint x: 402, endPoint y: 114, distance: 60.5
click at [398, 114] on h5 "Frank J Minyon - ID: cbddf9fb-b5f3-3286-e110-000000000047" at bounding box center [471, 135] width 494 height 65
copy h5 "cbddf9fb-b5f3-3286-e110-000000000047"
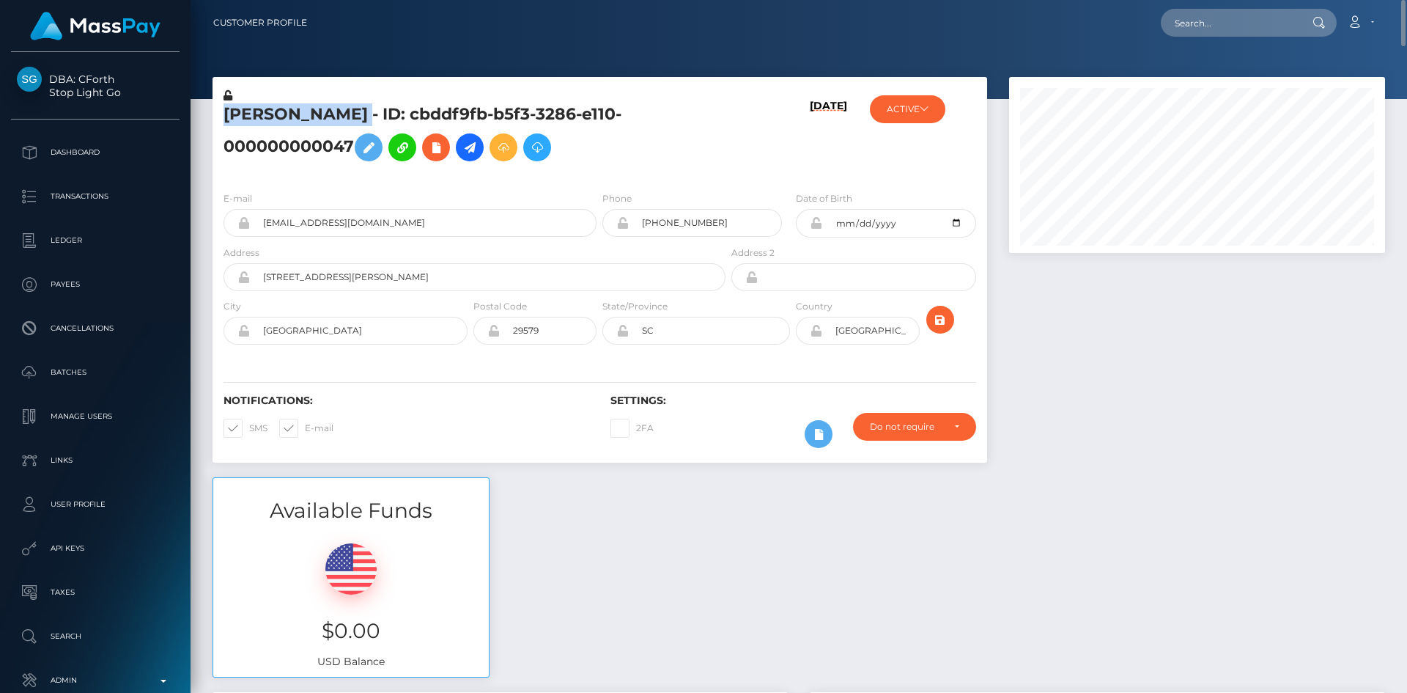
drag, startPoint x: 348, startPoint y: 111, endPoint x: 226, endPoint y: 112, distance: 122.4
click at [226, 112] on h5 "Frank J Minyon - ID: cbddf9fb-b5f3-3286-e110-000000000047" at bounding box center [471, 135] width 494 height 65
copy h5 "Frank J Minyon"
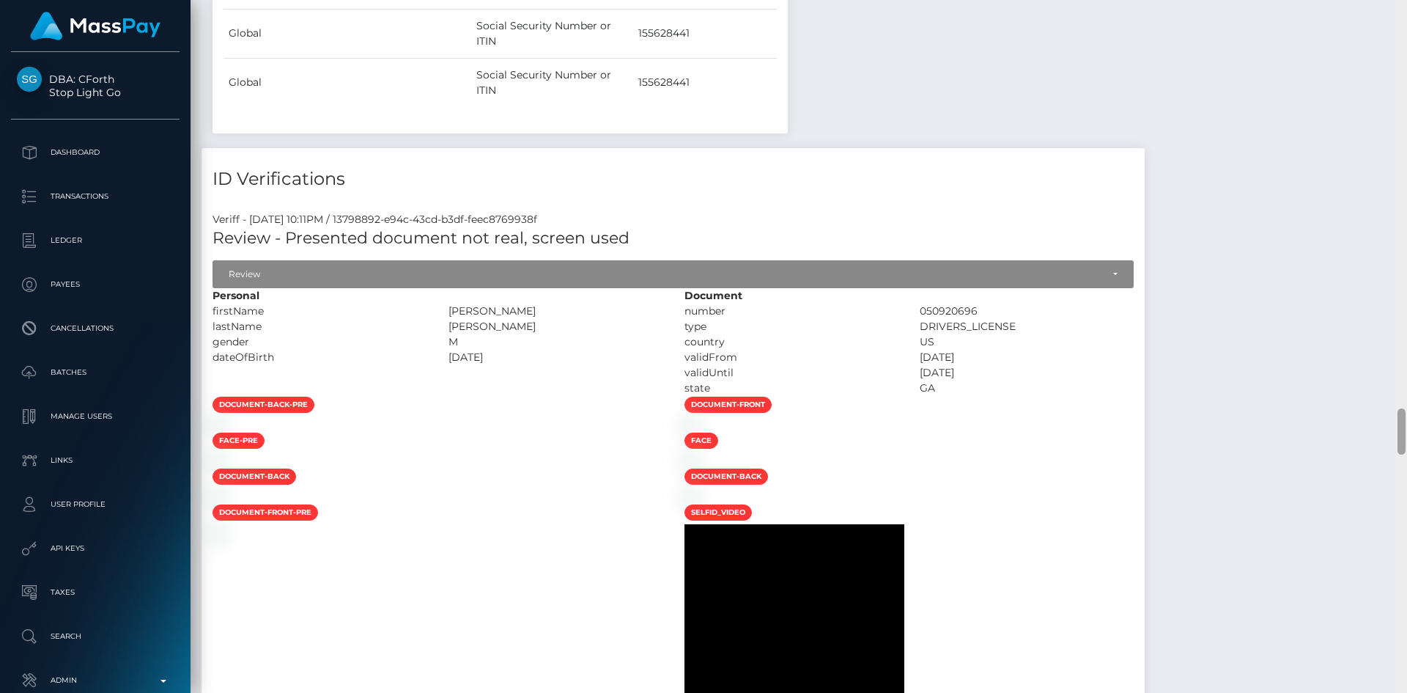
scroll to position [6149, 0]
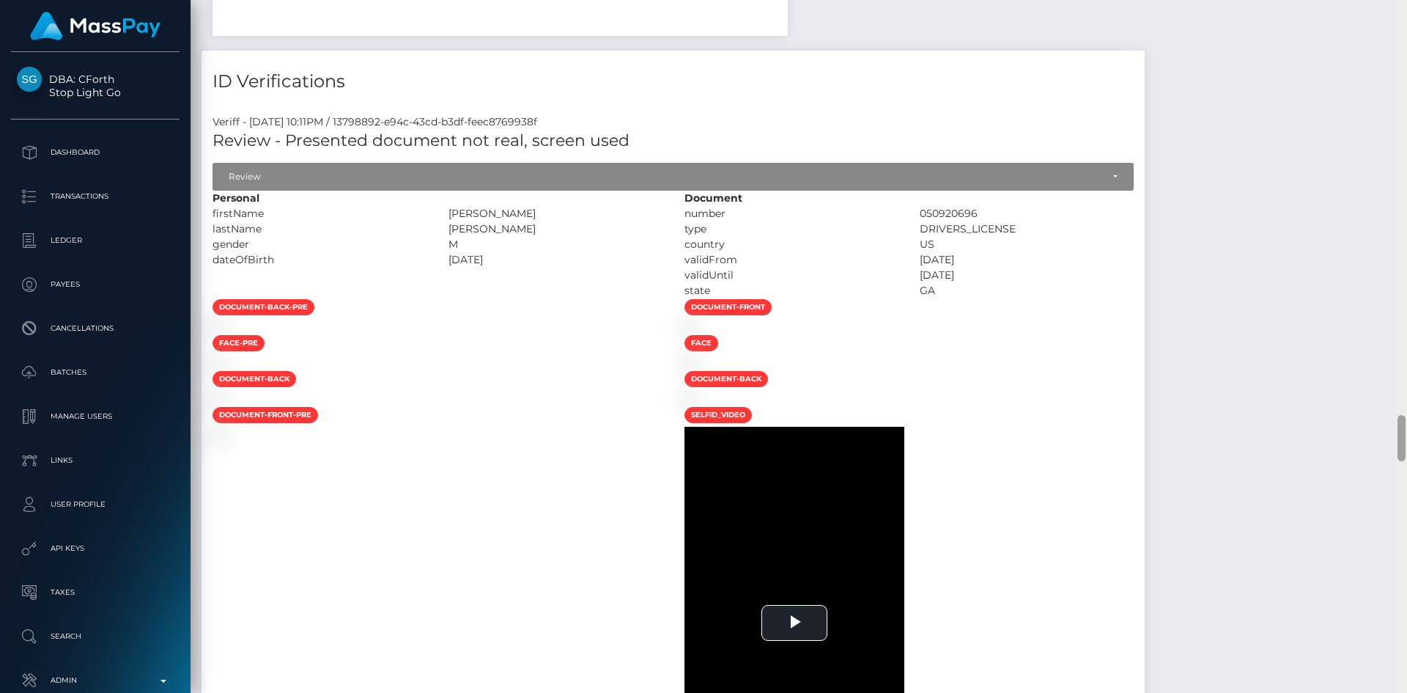
drag, startPoint x: 1399, startPoint y: 24, endPoint x: 1077, endPoint y: 410, distance: 502.1
click at [1371, 435] on div "Customer Profile Loading... Loading..." at bounding box center [799, 346] width 1217 height 693
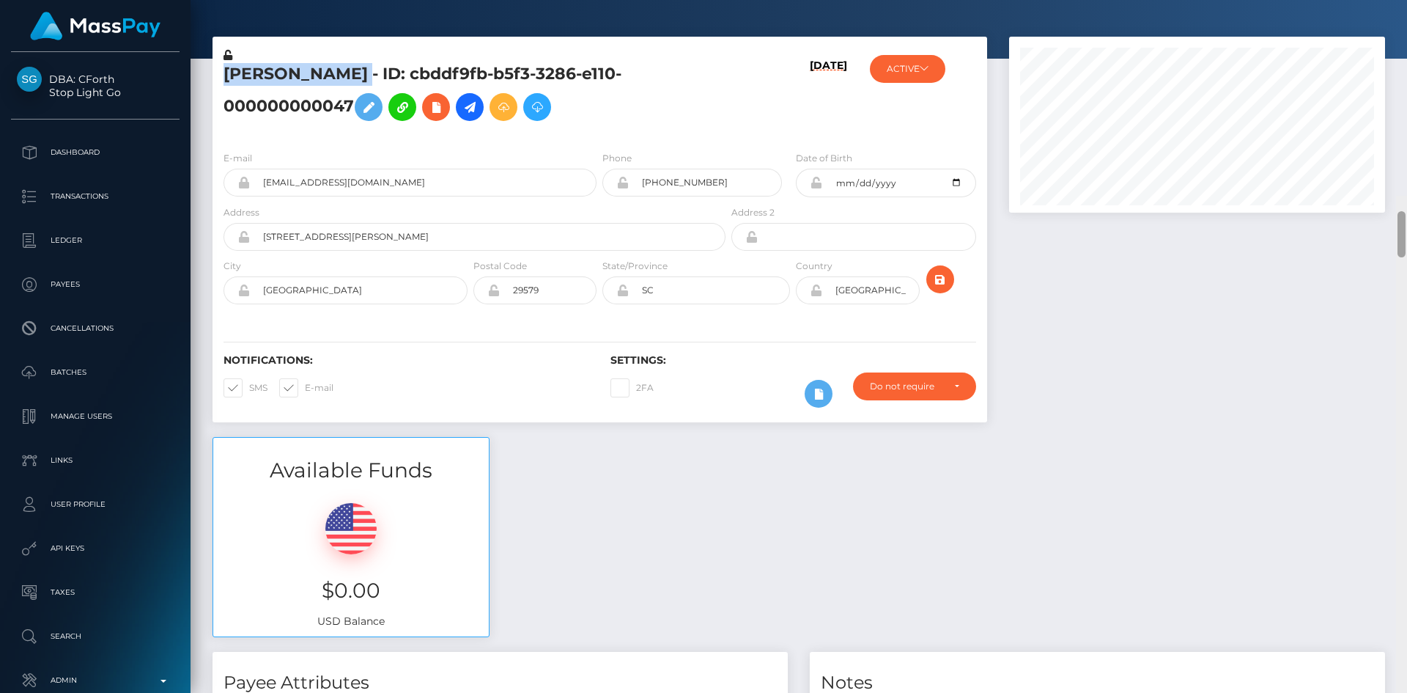
scroll to position [0, 0]
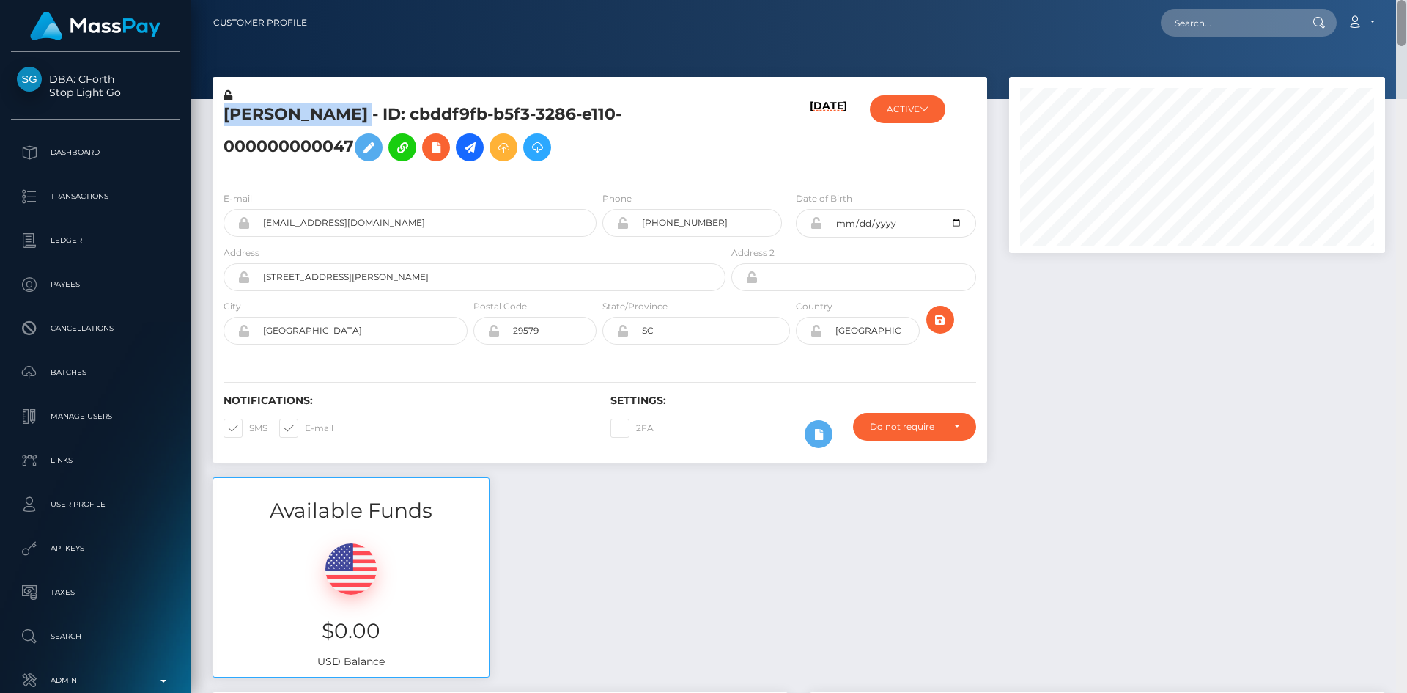
drag, startPoint x: 1400, startPoint y: 427, endPoint x: 1406, endPoint y: -19, distance: 446.3
click at [1406, 0] on html "DBA: CForth Stop Light Go Dashboard Transactions Ledger Payees Links" at bounding box center [703, 346] width 1407 height 693
click at [314, 110] on h5 "Frank J Minyon - ID: cbddf9fb-b5f3-3286-e110-000000000047" at bounding box center [471, 135] width 494 height 65
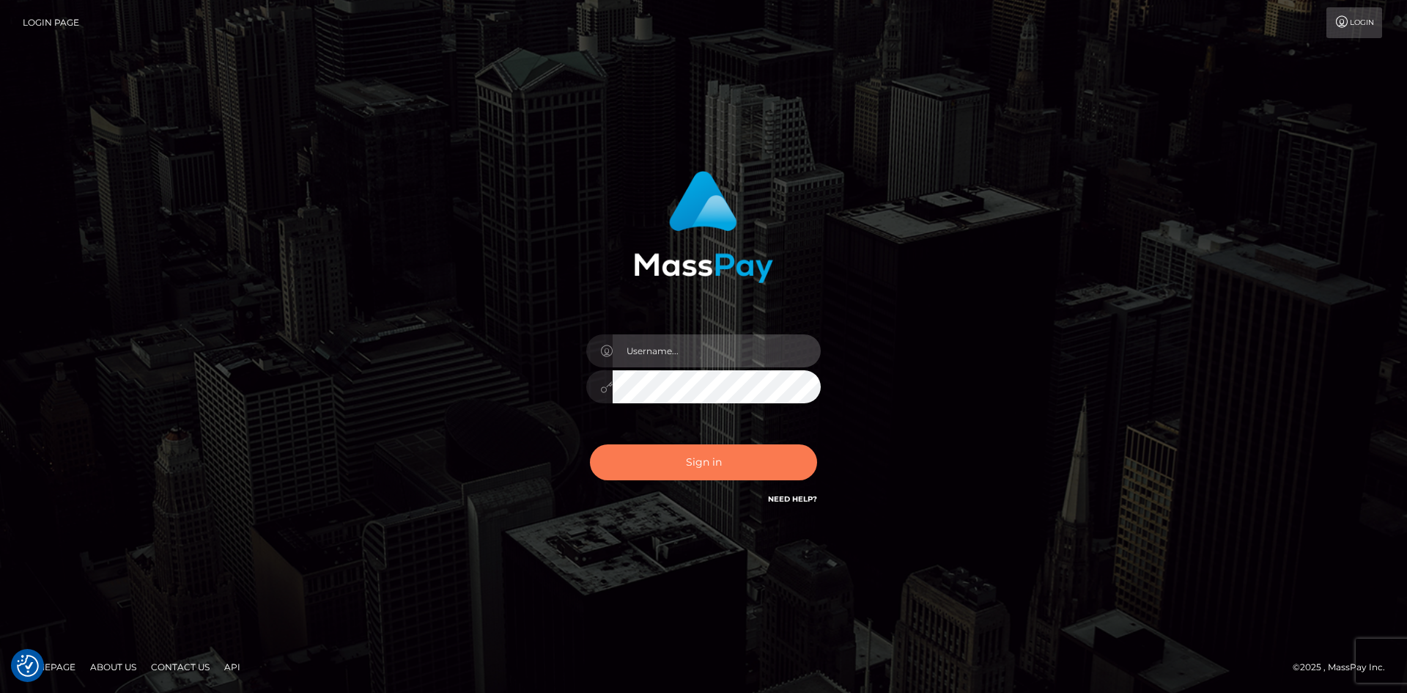
type input "alexstef"
click at [725, 476] on button "Sign in" at bounding box center [703, 462] width 227 height 36
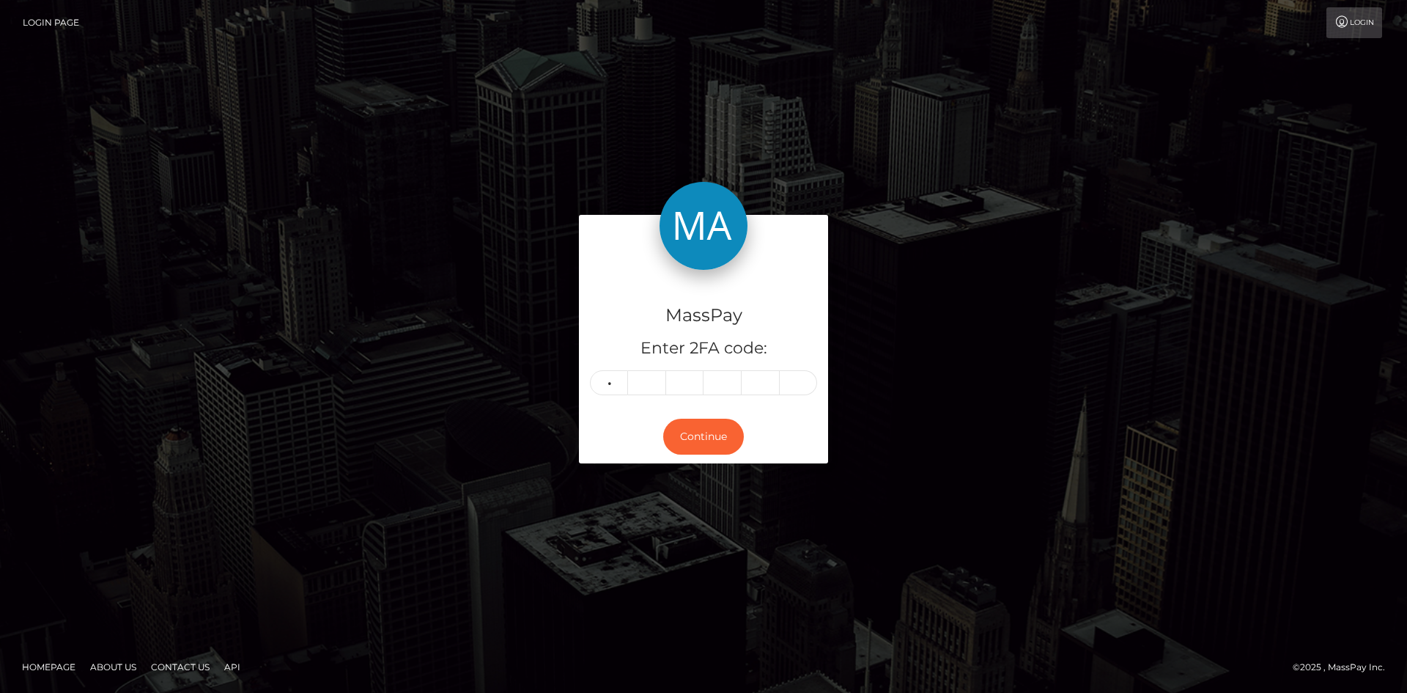
type input "2"
type input "3"
type input "4"
type input "0"
type input "7"
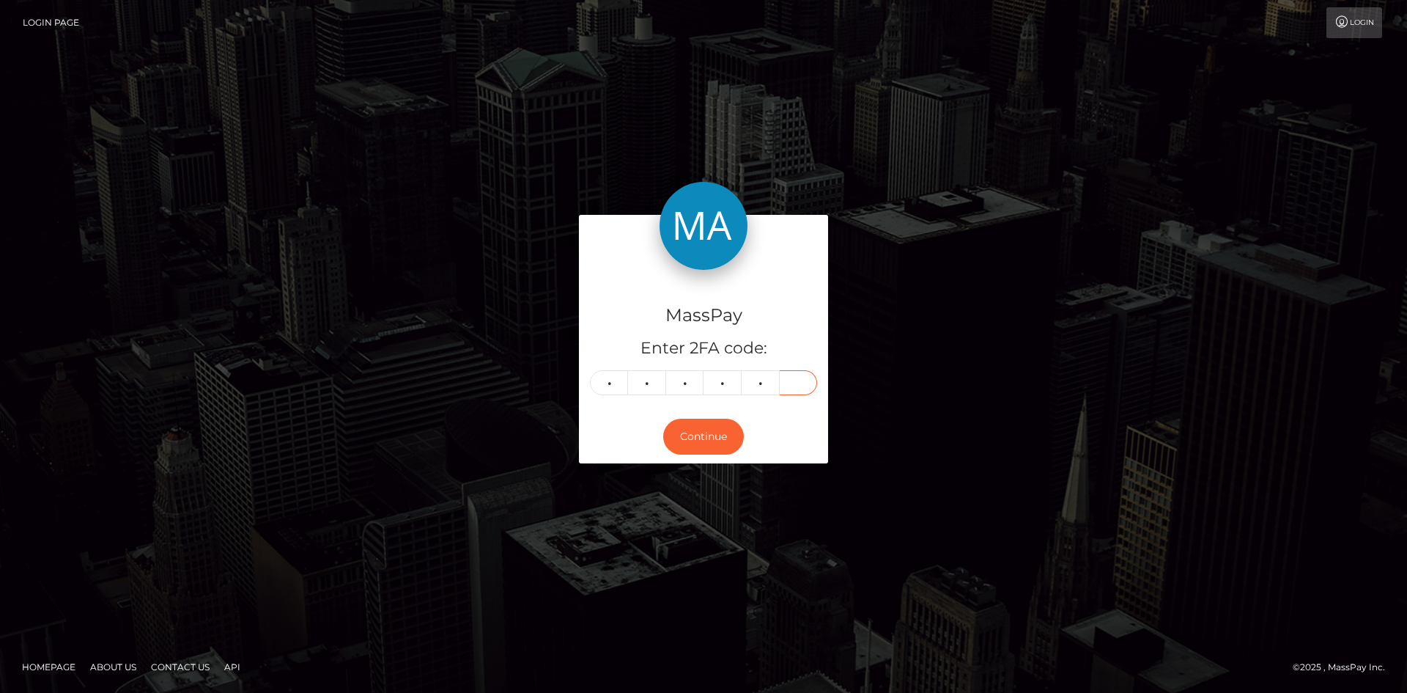
type input "1"
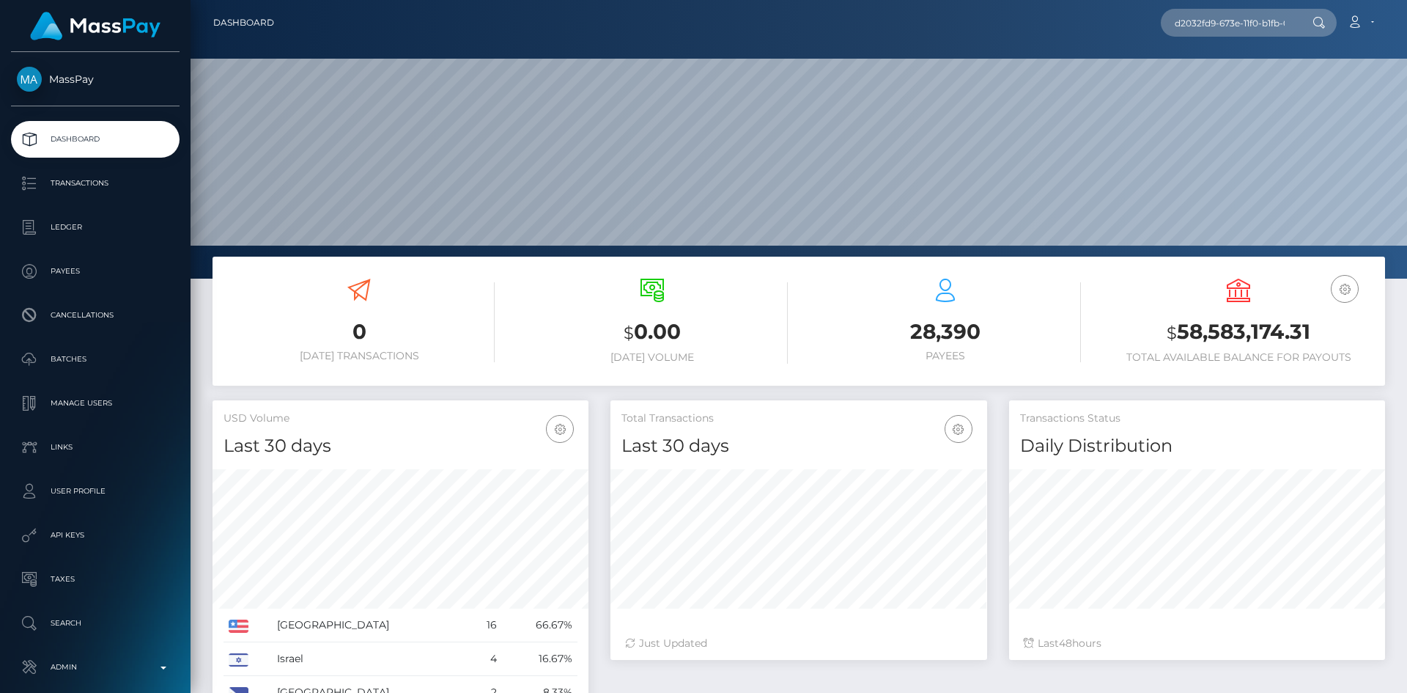
scroll to position [260, 377]
type input "d2032fd9-673e-11f0-b1fb-02a8c2768cb9"
click at [1231, 78] on link "郭 荣 俊" at bounding box center [1219, 75] width 117 height 27
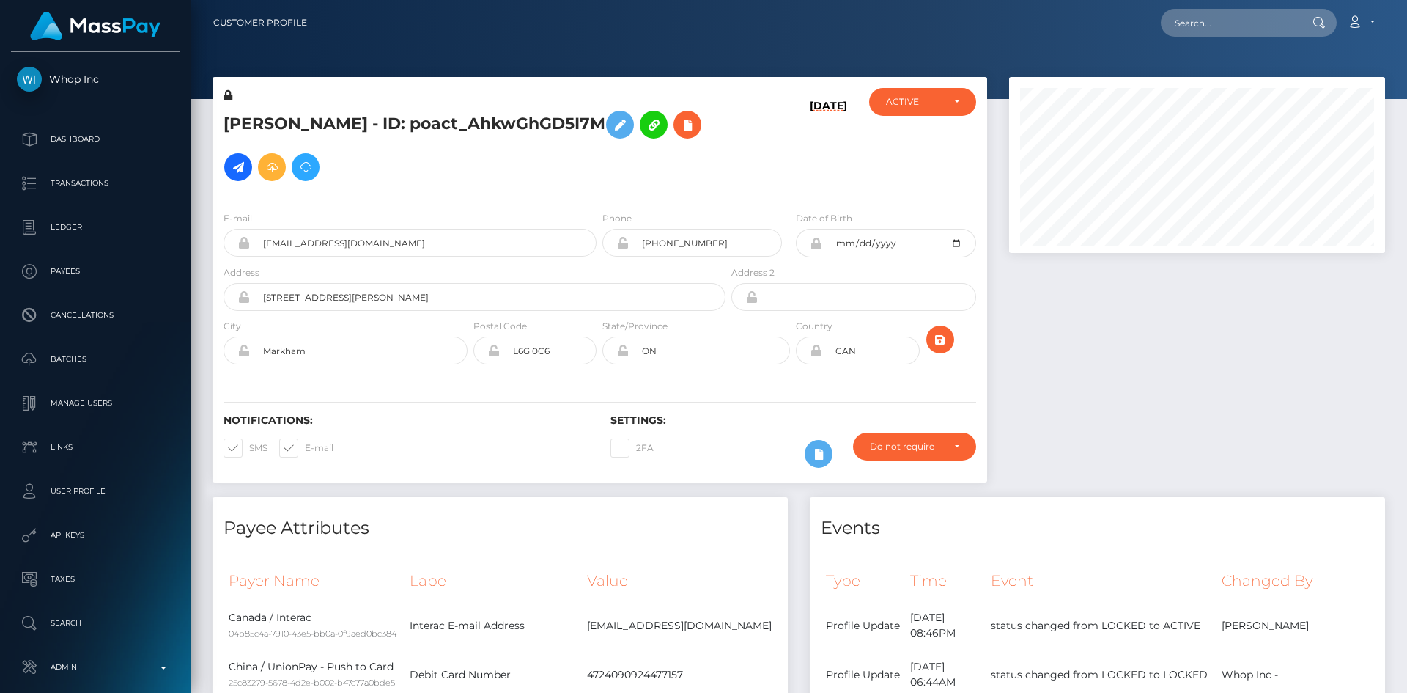
scroll to position [176, 377]
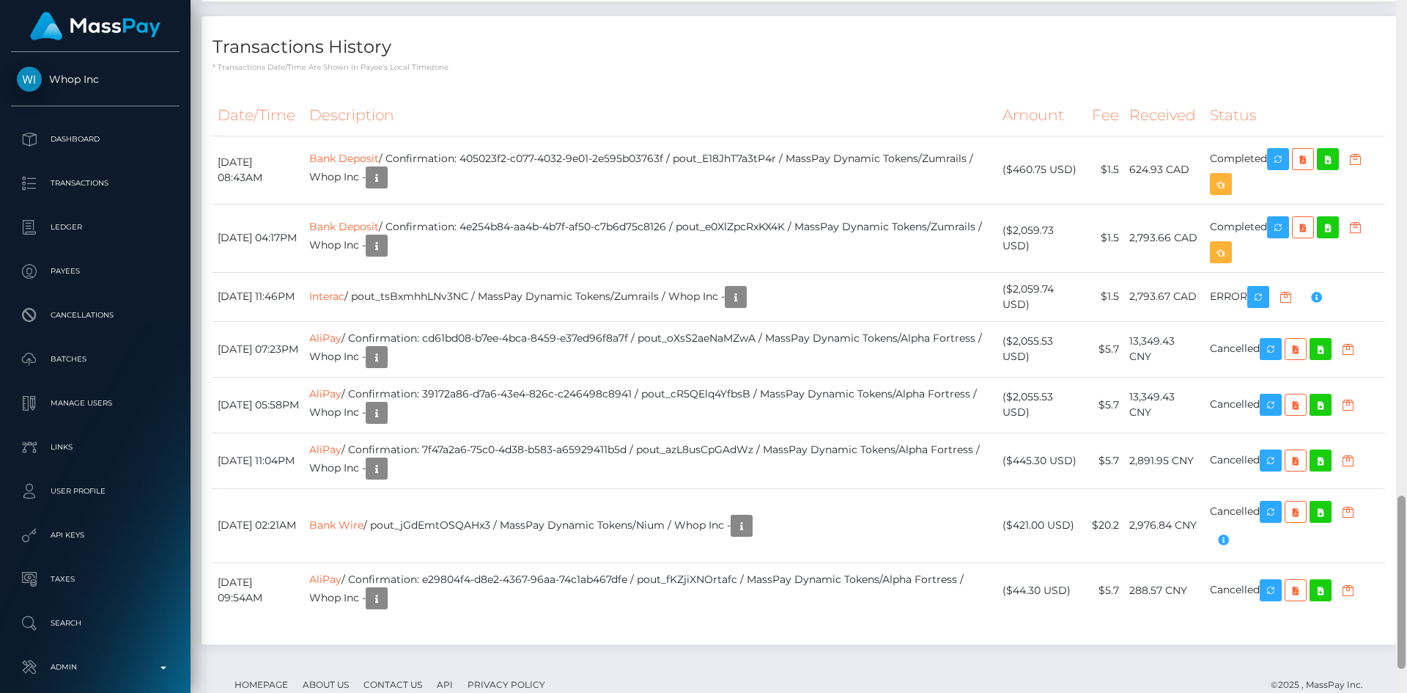
click at [1403, 597] on div at bounding box center [1402, 581] width 8 height 173
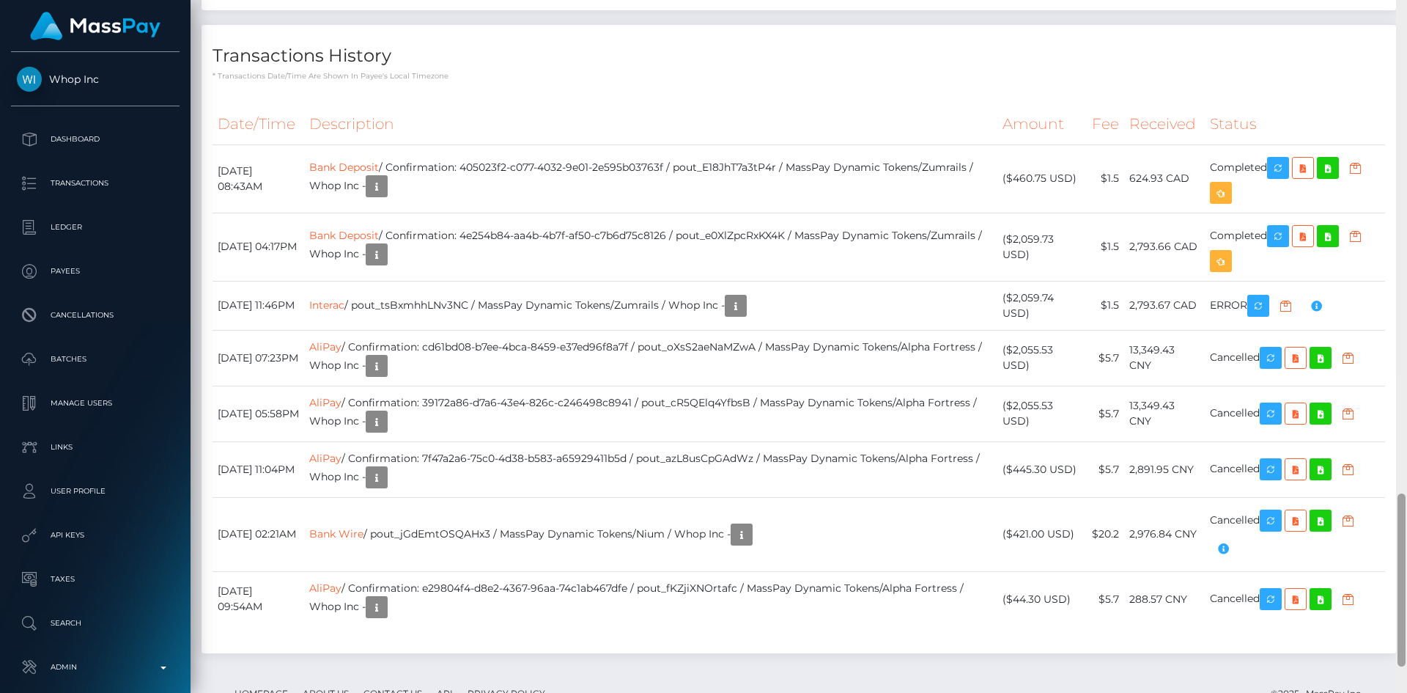
scroll to position [1974, 0]
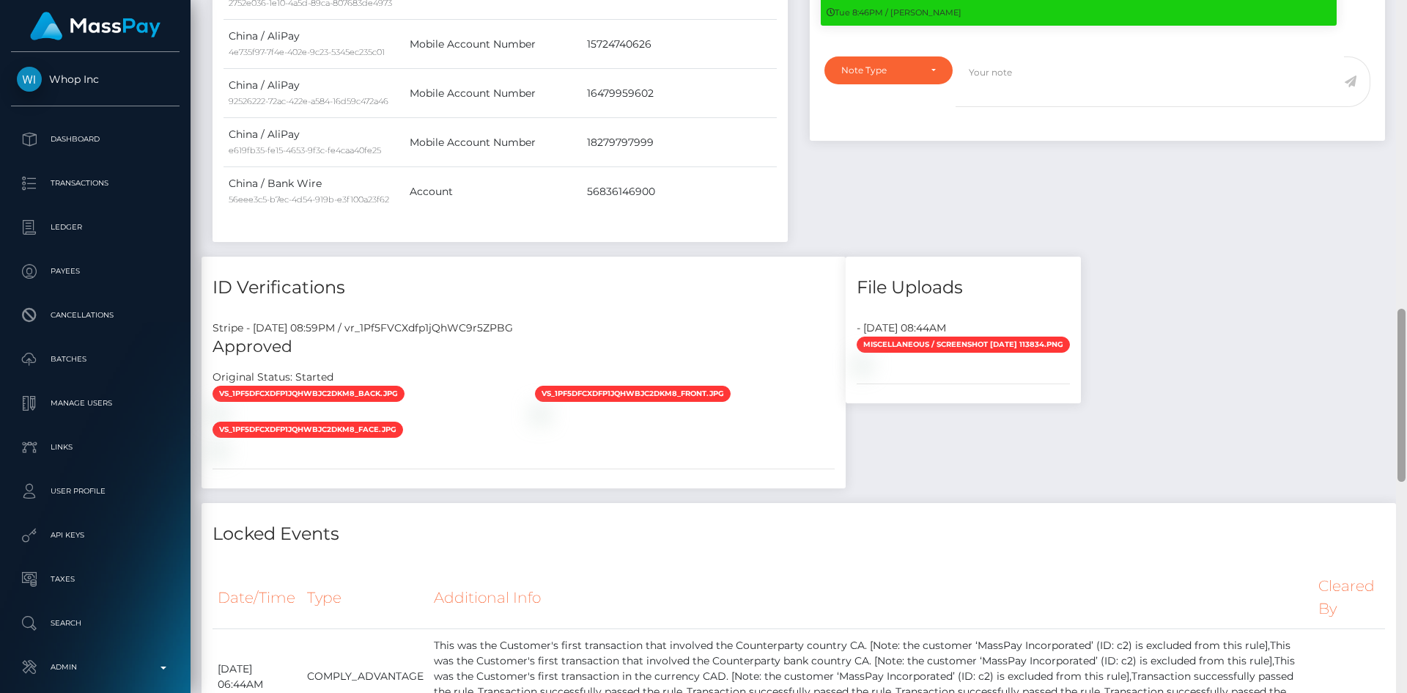
drag, startPoint x: 1401, startPoint y: 510, endPoint x: 1114, endPoint y: 311, distance: 349.2
click at [1334, 325] on div "Customer Profile Loading... Loading..." at bounding box center [799, 346] width 1217 height 693
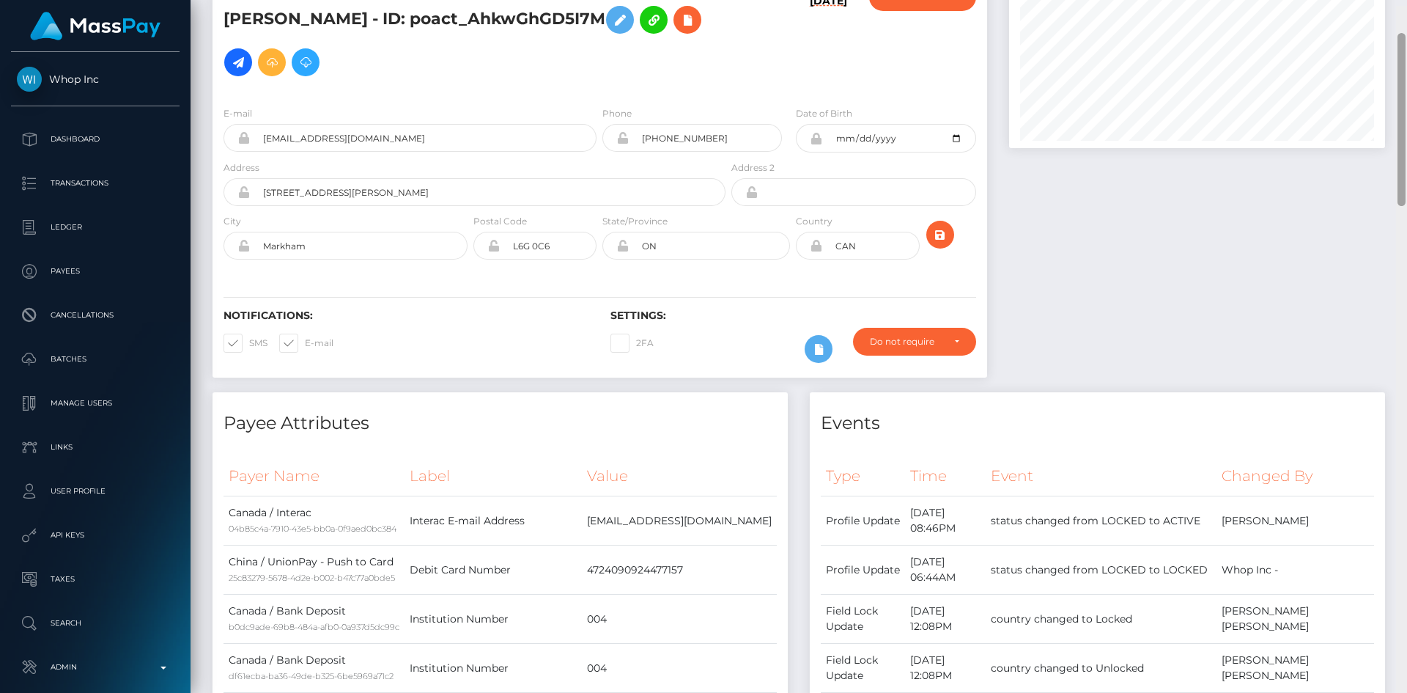
scroll to position [0, 0]
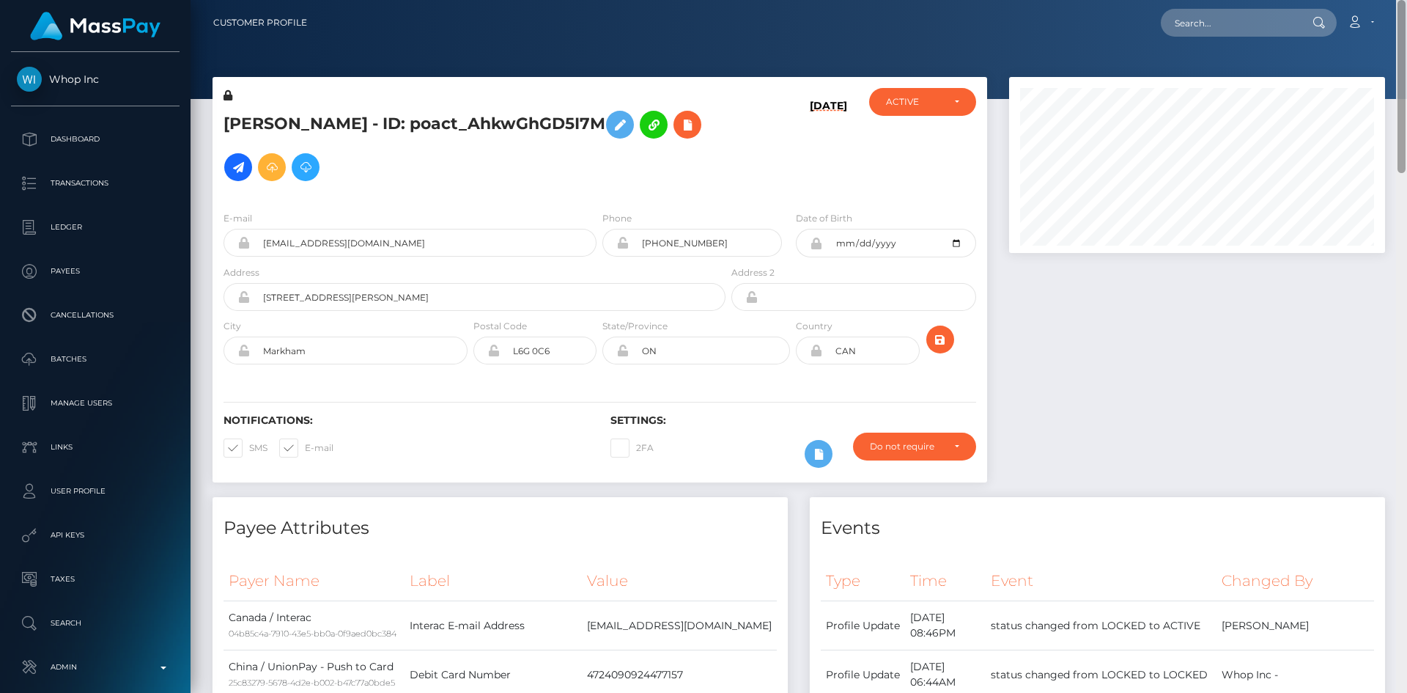
drag, startPoint x: 1398, startPoint y: 350, endPoint x: 1406, endPoint y: -32, distance: 381.9
click at [1406, 0] on html "Whop Inc Dashboard Transactions Ledger Payees Cancellations Links" at bounding box center [703, 346] width 1407 height 693
